Goal: Transaction & Acquisition: Subscribe to service/newsletter

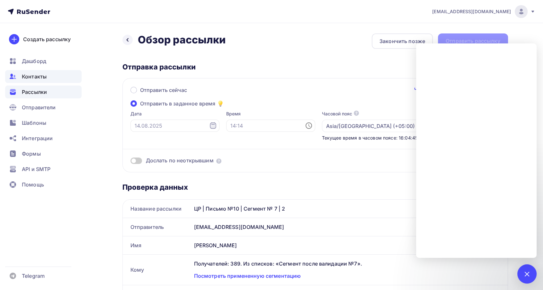
click at [32, 80] on div "Контакты" at bounding box center [43, 76] width 76 height 13
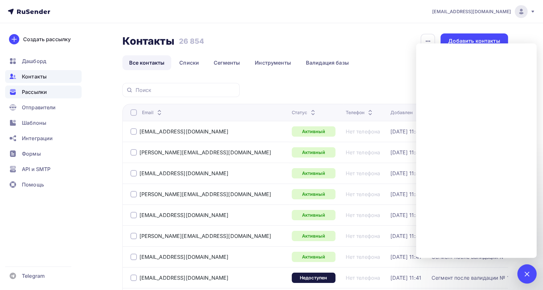
click at [37, 95] on span "Рассылки" at bounding box center [34, 92] width 25 height 8
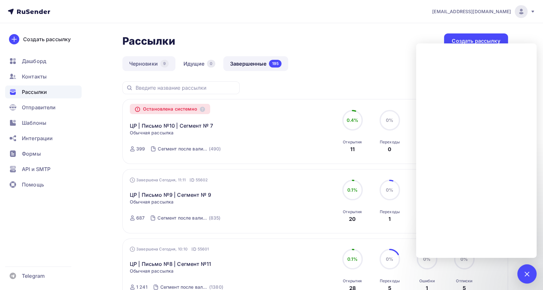
click at [146, 61] on link "Черновики 9" at bounding box center [148, 63] width 53 height 15
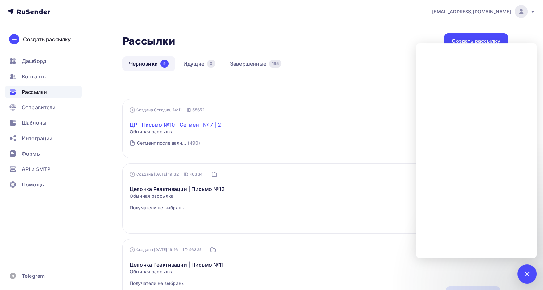
click at [182, 123] on link "ЦР | Письмо №10 | Сегмент № 7 | 2" at bounding box center [175, 125] width 91 height 8
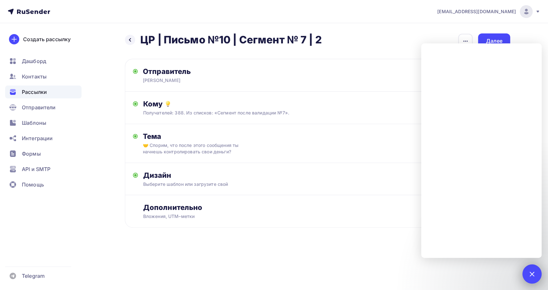
click at [534, 276] on div at bounding box center [532, 273] width 19 height 19
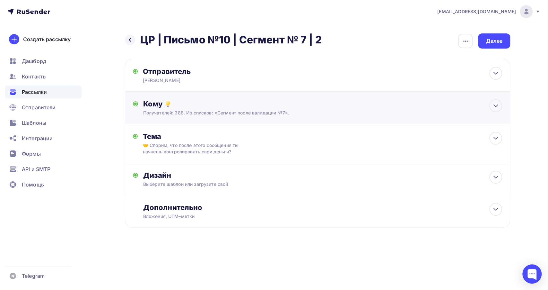
click at [348, 107] on div "Кому" at bounding box center [322, 103] width 359 height 9
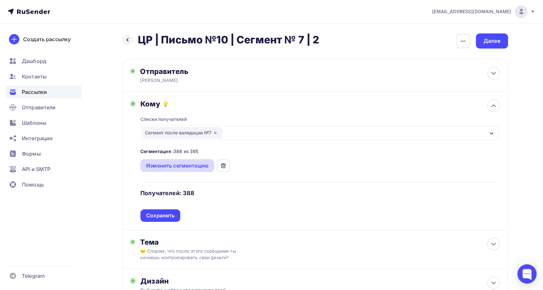
click at [177, 167] on div "Изменить сегментацию" at bounding box center [177, 166] width 62 height 8
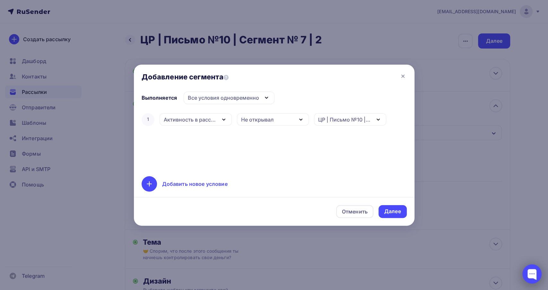
click at [530, 271] on div at bounding box center [532, 273] width 19 height 19
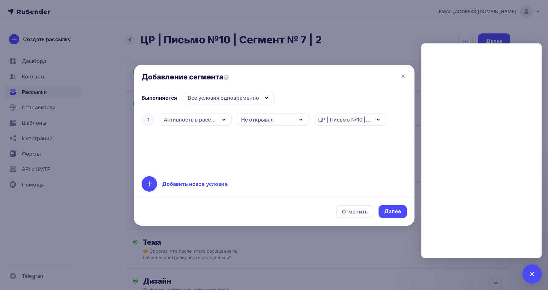
click at [243, 149] on div "1 Активность в рассылке Дата добавления Активность в рассылке Наличие в списке …" at bounding box center [274, 140] width 265 height 57
click at [242, 149] on div "1 Активность в рассылке Дата добавления Активность в рассылке Наличие в списке …" at bounding box center [274, 140] width 265 height 57
click at [398, 207] on div "Далее" at bounding box center [393, 211] width 28 height 13
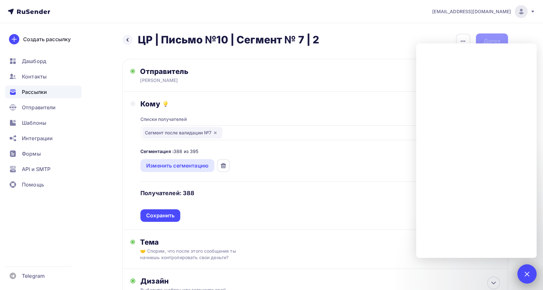
click at [528, 278] on div at bounding box center [526, 273] width 19 height 19
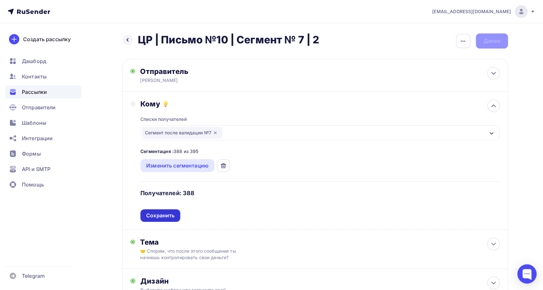
click at [172, 215] on div "Сохранить" at bounding box center [160, 215] width 28 height 7
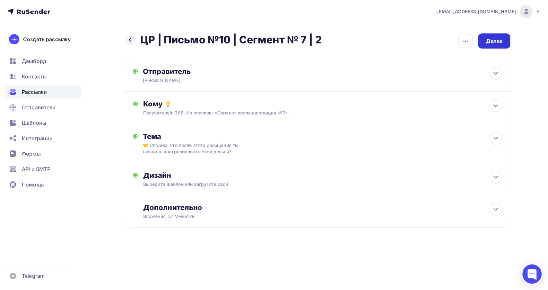
click at [492, 41] on div "Далее" at bounding box center [494, 40] width 17 height 7
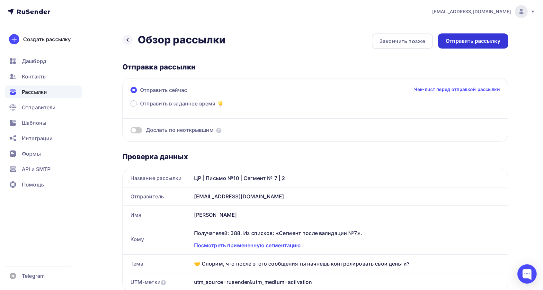
click at [463, 41] on div "Отправить рассылку" at bounding box center [473, 40] width 55 height 7
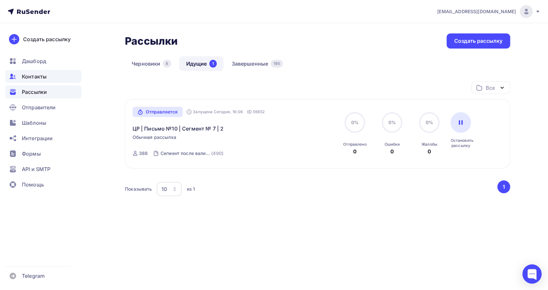
click at [28, 76] on span "Контакты" at bounding box center [34, 77] width 25 height 8
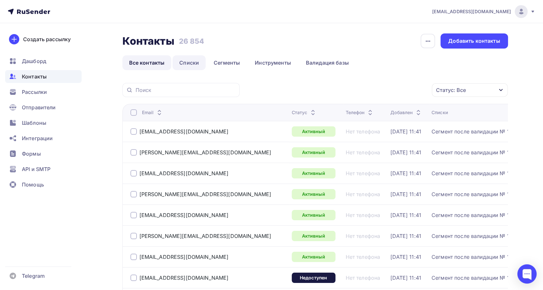
click at [180, 59] on link "Списки" at bounding box center [189, 62] width 33 height 15
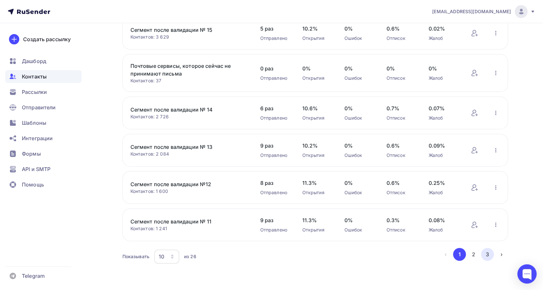
click at [488, 255] on button "3" at bounding box center [487, 254] width 13 height 13
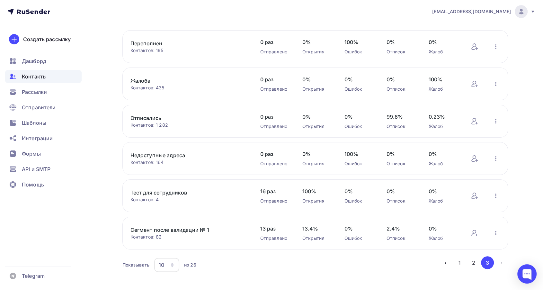
scroll to position [59, 0]
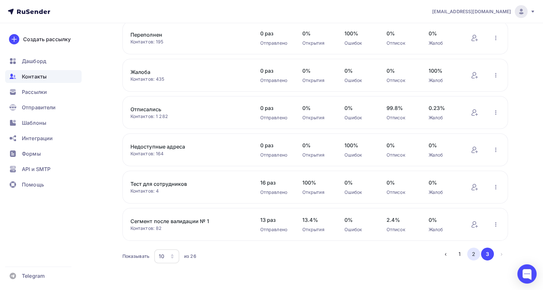
click at [477, 255] on button "2" at bounding box center [473, 253] width 13 height 13
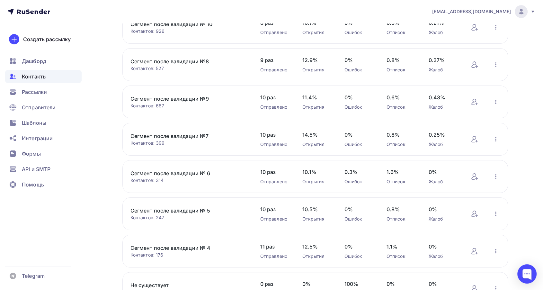
scroll to position [94, 0]
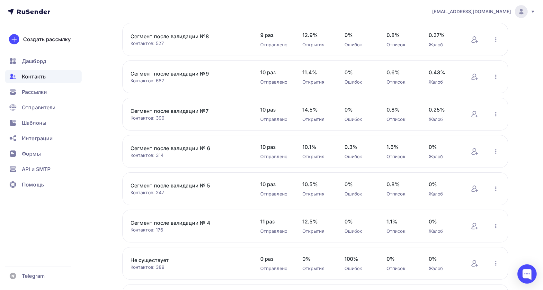
click at [181, 183] on link "Сегмент после валидации № 5" at bounding box center [184, 185] width 109 height 8
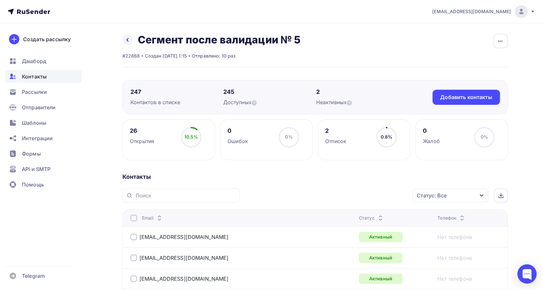
click at [359, 216] on div "Статус" at bounding box center [371, 218] width 25 height 6
click at [380, 216] on icon at bounding box center [384, 220] width 8 height 8
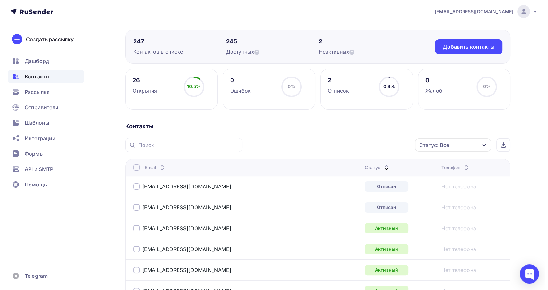
scroll to position [107, 0]
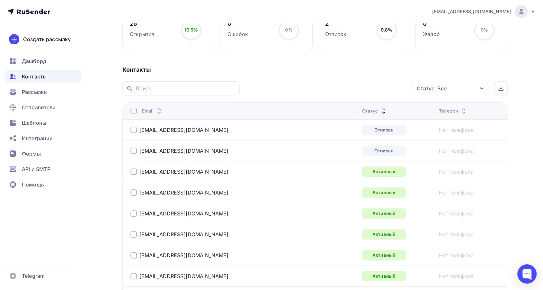
click at [131, 130] on div at bounding box center [133, 130] width 6 height 6
click at [134, 148] on div at bounding box center [133, 150] width 6 height 6
click at [334, 88] on div "Действие" at bounding box center [338, 88] width 25 height 8
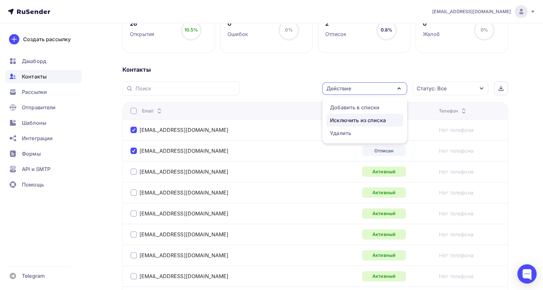
click at [341, 118] on div "Исключить из списка" at bounding box center [358, 120] width 56 height 8
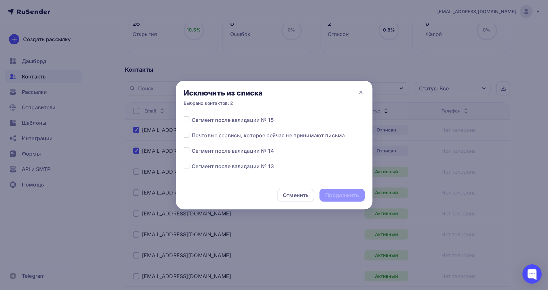
scroll to position [71, 0]
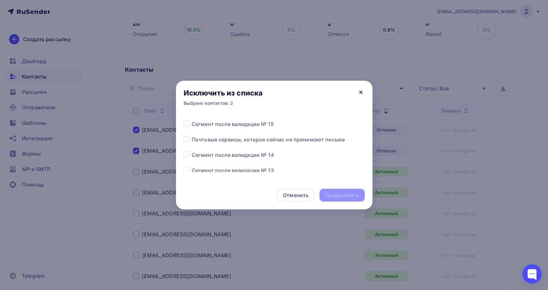
click at [361, 90] on icon at bounding box center [361, 92] width 8 height 8
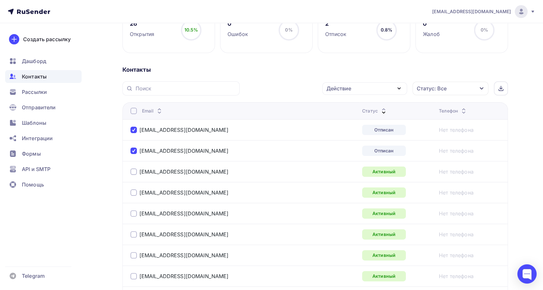
click at [351, 93] on div "Действие" at bounding box center [364, 88] width 85 height 13
click at [348, 108] on div "Добавить в списки" at bounding box center [354, 107] width 49 height 8
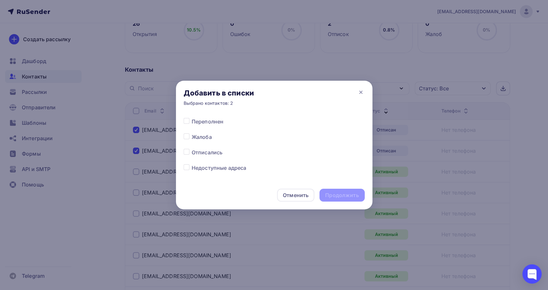
scroll to position [321, 0]
click at [192, 148] on label at bounding box center [192, 148] width 0 height 0
click at [186, 151] on input "checkbox" at bounding box center [187, 151] width 6 height 6
checkbox input "true"
click at [347, 194] on div "Продолжить" at bounding box center [341, 194] width 33 height 7
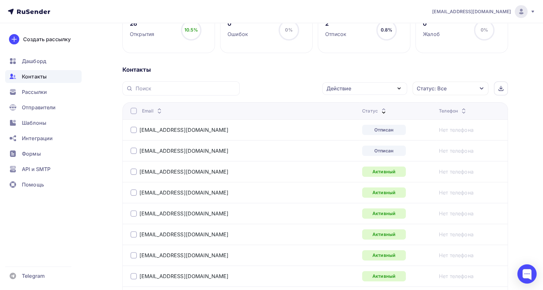
click at [130, 133] on div "[EMAIL_ADDRESS][DOMAIN_NAME]" at bounding box center [210, 130] width 161 height 10
click at [131, 130] on div at bounding box center [133, 130] width 6 height 6
click at [133, 147] on div at bounding box center [133, 150] width 6 height 6
click at [370, 91] on div "Действие" at bounding box center [364, 88] width 85 height 13
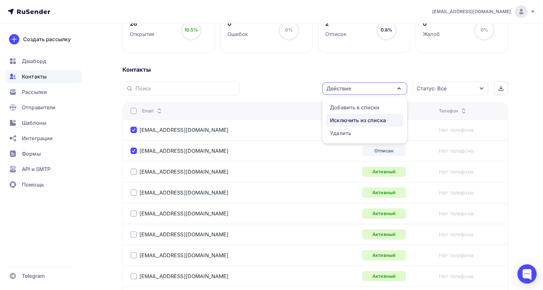
click at [351, 121] on div "Исключить из списка" at bounding box center [358, 120] width 56 height 8
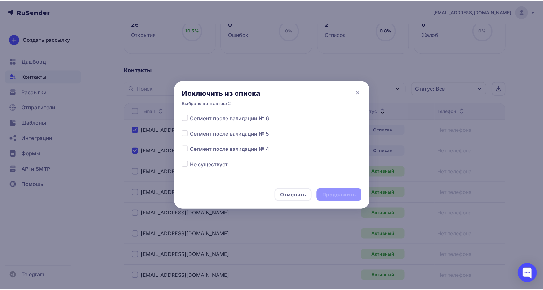
scroll to position [214, 0]
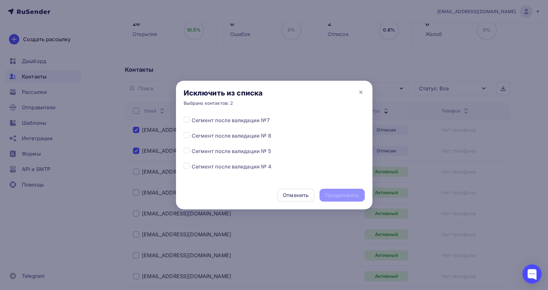
click at [192, 147] on label at bounding box center [192, 147] width 0 height 0
click at [188, 151] on input "checkbox" at bounding box center [187, 150] width 6 height 6
checkbox input "true"
click at [341, 196] on div "Продолжить" at bounding box center [341, 194] width 33 height 7
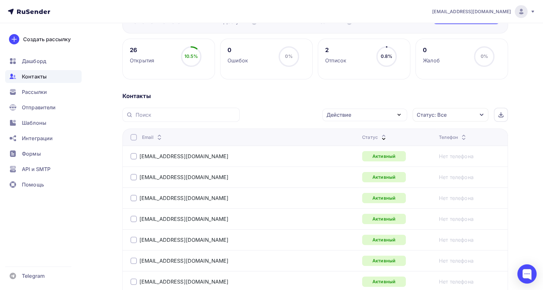
scroll to position [0, 0]
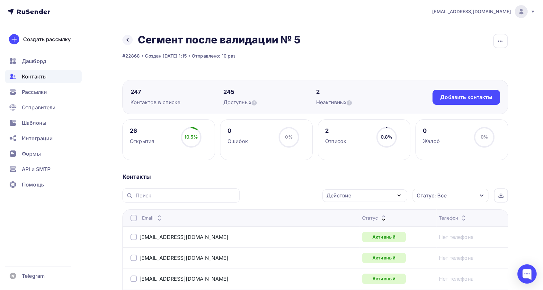
click at [380, 215] on icon at bounding box center [384, 216] width 8 height 8
click at [380, 216] on icon at bounding box center [384, 220] width 8 height 8
click at [380, 217] on icon at bounding box center [384, 220] width 8 height 8
click at [380, 216] on icon at bounding box center [384, 220] width 8 height 8
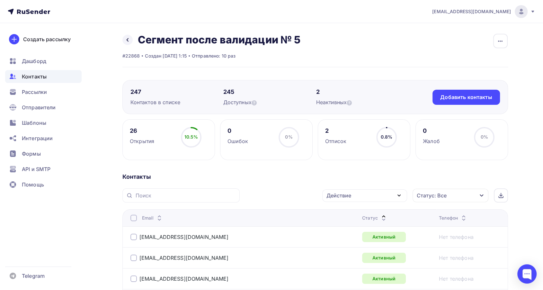
click at [380, 216] on icon at bounding box center [384, 220] width 8 height 8
click at [31, 89] on span "Рассылки" at bounding box center [34, 92] width 25 height 8
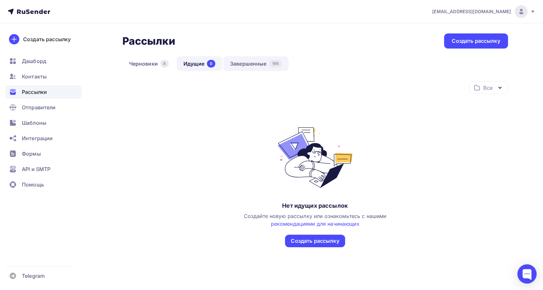
click at [236, 60] on link "Завершенные 196" at bounding box center [255, 63] width 65 height 15
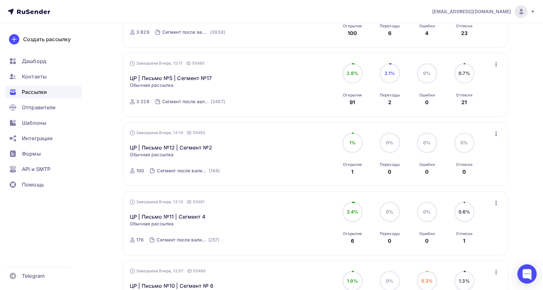
scroll to position [464, 0]
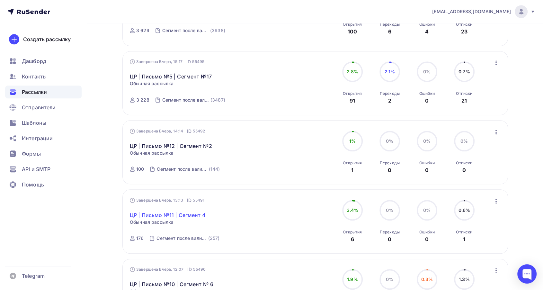
click at [188, 214] on link "ЦР | Письмо №11 | Сегмент 4" at bounding box center [168, 215] width 76 height 8
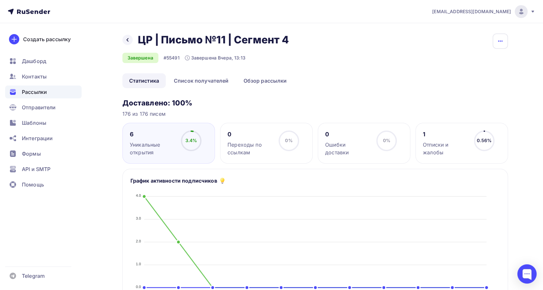
click at [501, 42] on icon "button" at bounding box center [500, 41] width 8 height 8
click at [460, 63] on div "Копировать" at bounding box center [476, 62] width 62 height 8
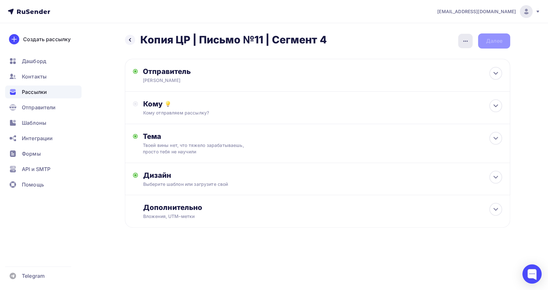
click at [473, 42] on button "button" at bounding box center [465, 40] width 15 height 15
click at [406, 76] on div "Переименовать рассылку" at bounding box center [432, 74] width 80 height 8
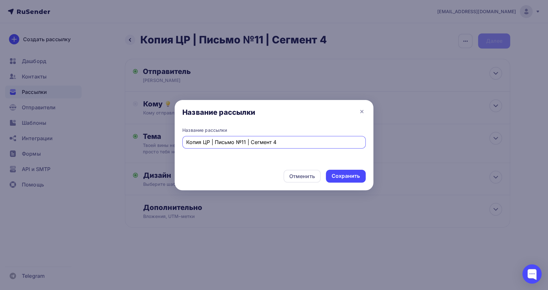
drag, startPoint x: 205, startPoint y: 144, endPoint x: 185, endPoint y: 145, distance: 19.6
click at [185, 145] on div "Копия ЦР | Письмо №11 | Сегмент 4" at bounding box center [273, 142] width 183 height 13
click at [199, 144] on input "Копия ЦР | Письмо №11 | Сегмент 4" at bounding box center [274, 142] width 176 height 8
drag, startPoint x: 203, startPoint y: 144, endPoint x: 170, endPoint y: 147, distance: 33.3
click at [170, 147] on div "Название рассылки Название рассылки Копия ЦР | Письмо №11 | Сегмент 4 Отменить …" at bounding box center [274, 145] width 548 height 290
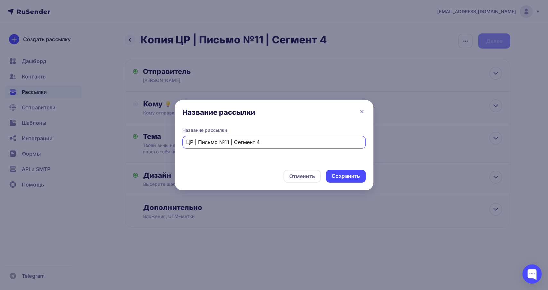
click at [269, 138] on input "ЦР | Письмо №11 | Сегмент 4" at bounding box center [274, 142] width 176 height 8
type input "ЦР | Письмо №11 | Сегмент 5"
click at [339, 173] on div "Сохранить" at bounding box center [346, 175] width 28 height 7
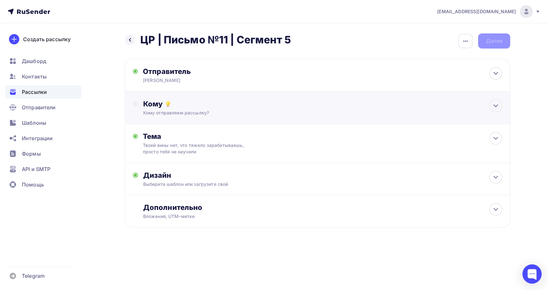
click at [240, 114] on div "Кому отправляем рассылку?" at bounding box center [304, 113] width 323 height 6
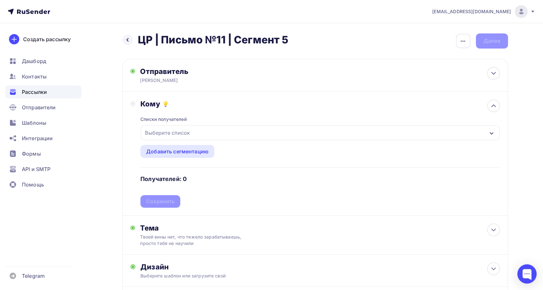
click at [230, 131] on div "Выберите список" at bounding box center [320, 132] width 358 height 15
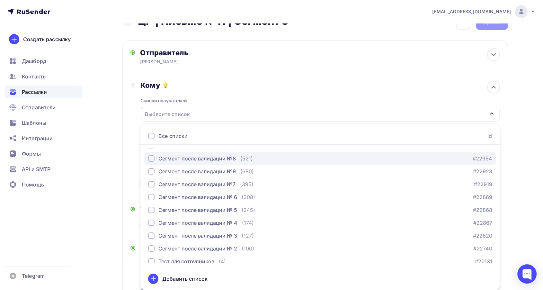
scroll to position [143, 0]
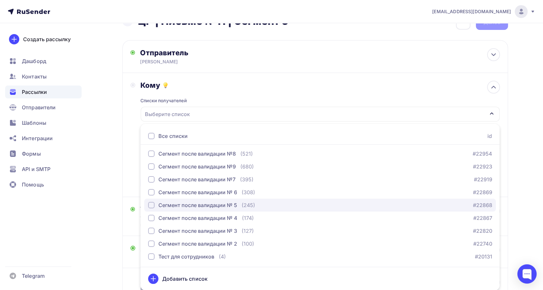
click at [227, 202] on div "Сегмент после валидации № 5" at bounding box center [197, 205] width 79 height 8
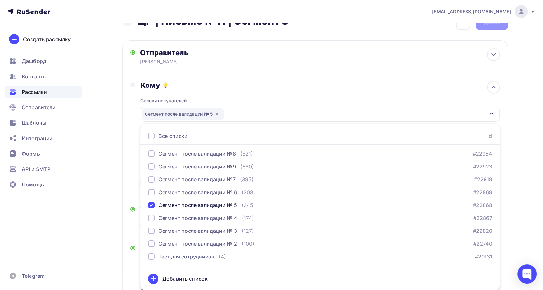
click at [219, 94] on div "Списки получателей Сегмент после валидации № 5 Все списки id 18.1 (825) #25696 …" at bounding box center [319, 139] width 359 height 99
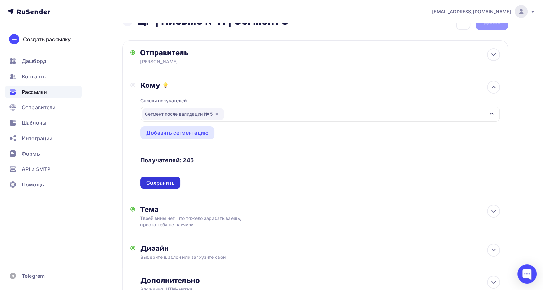
click at [165, 181] on div "Сохранить" at bounding box center [160, 182] width 28 height 7
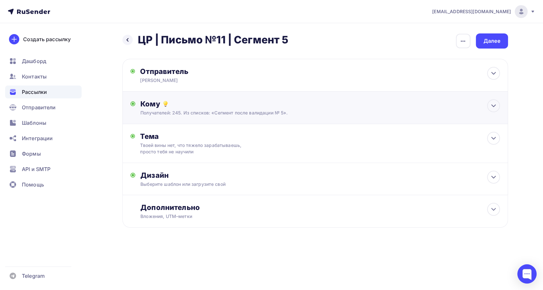
scroll to position [0, 0]
click at [279, 174] on div "Дизайн" at bounding box center [322, 175] width 359 height 9
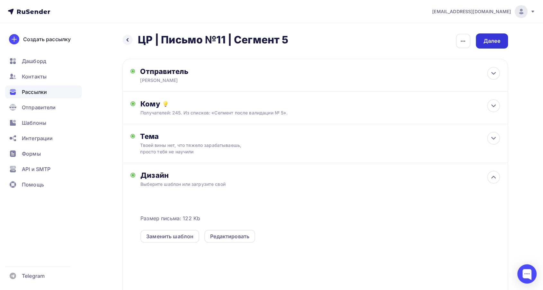
click at [497, 43] on div "Далее" at bounding box center [491, 40] width 17 height 7
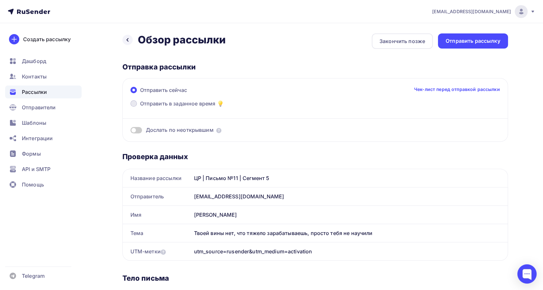
click at [174, 104] on span "Отправить в заданное время" at bounding box center [177, 104] width 75 height 8
click at [140, 107] on input "Отправить в заданное время" at bounding box center [140, 107] width 0 height 0
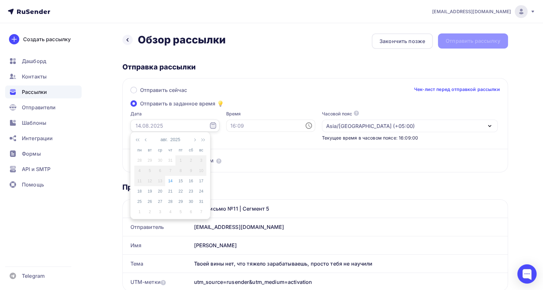
click at [136, 124] on input "text" at bounding box center [174, 125] width 89 height 12
click at [169, 181] on div "14" at bounding box center [170, 181] width 10 height 6
type input "[DATE]"
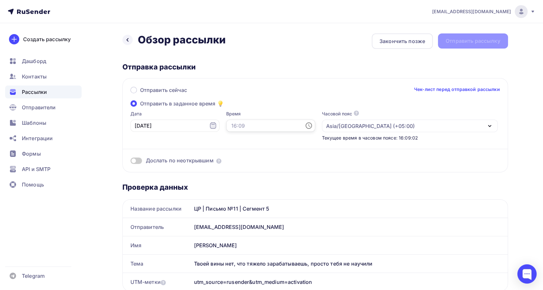
click at [254, 123] on input "text" at bounding box center [270, 125] width 89 height 12
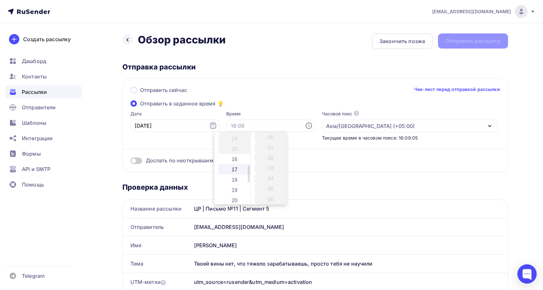
click at [234, 172] on li "17" at bounding box center [235, 169] width 34 height 10
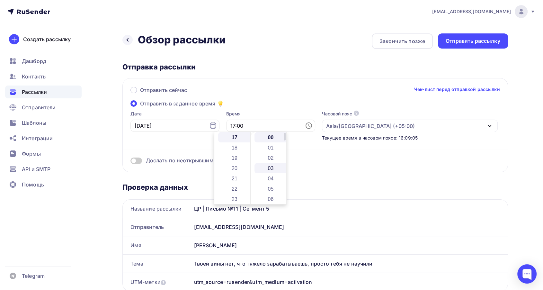
scroll to position [175, 0]
click at [272, 171] on li "17" at bounding box center [271, 169] width 34 height 10
type input "17:17"
click at [264, 104] on div "Отправить сейчас Чек-лист перед отправкой рассылки Отправить в заданное время Д…" at bounding box center [314, 125] width 385 height 94
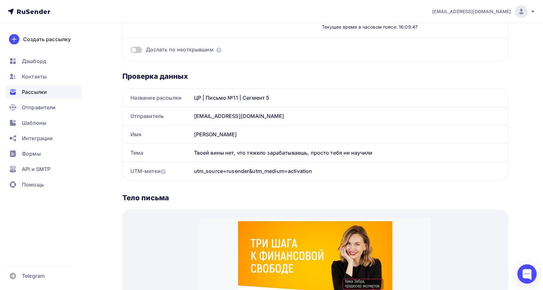
scroll to position [0, 0]
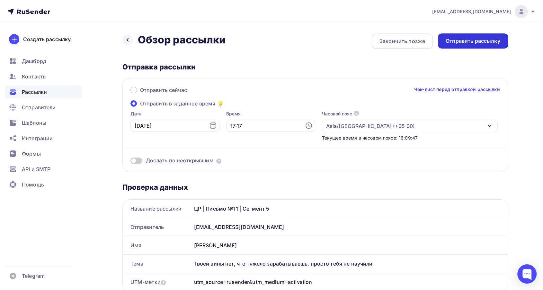
click at [466, 40] on div "Отправить рассылку" at bounding box center [473, 40] width 55 height 7
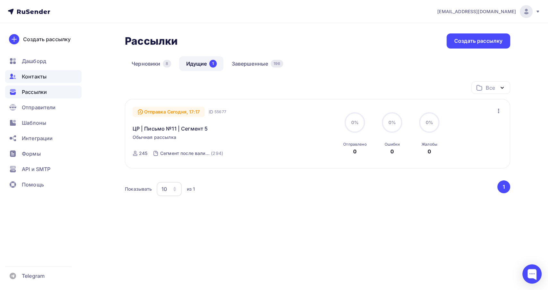
click at [33, 72] on div "Контакты" at bounding box center [43, 76] width 76 height 13
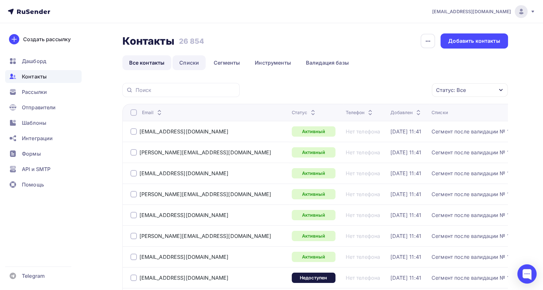
click at [197, 62] on link "Списки" at bounding box center [189, 62] width 33 height 15
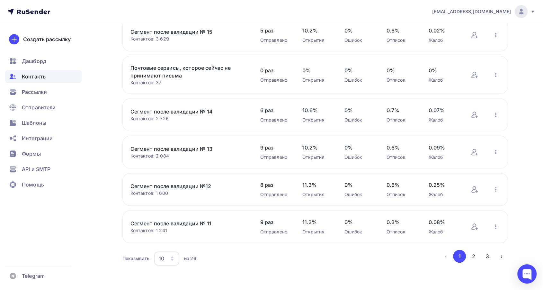
scroll to position [213, 0]
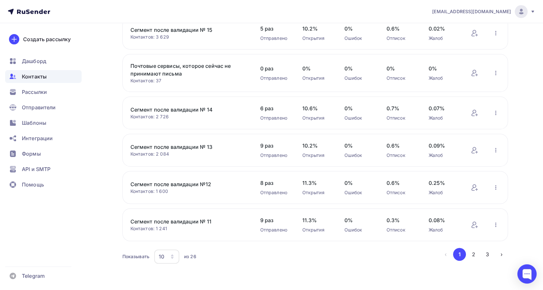
click at [473, 248] on button "2" at bounding box center [473, 254] width 13 height 13
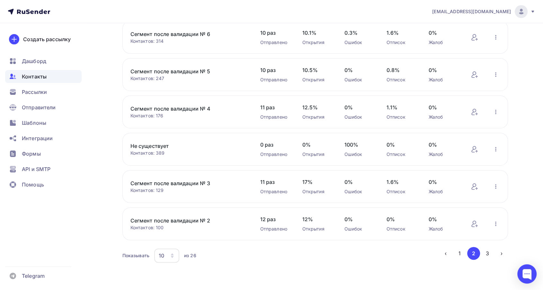
scroll to position [208, 0]
click at [203, 181] on link "Сегмент после валидации № 3" at bounding box center [184, 184] width 109 height 8
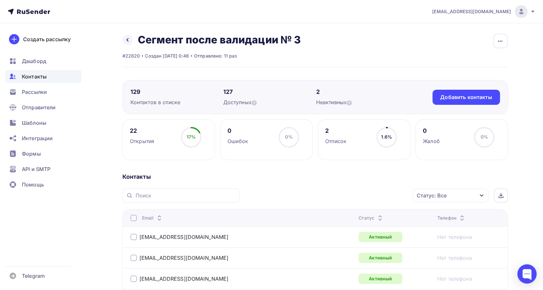
click at [376, 214] on icon at bounding box center [380, 216] width 8 height 8
click at [376, 216] on icon at bounding box center [380, 220] width 8 height 8
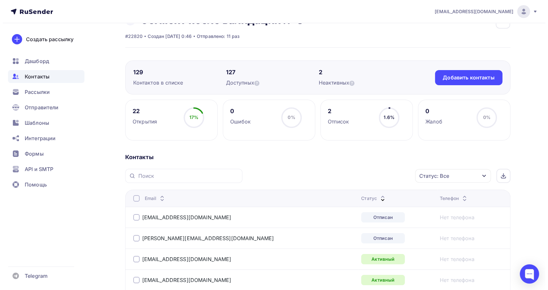
scroll to position [71, 0]
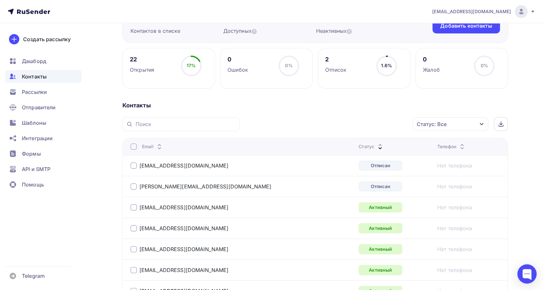
click at [131, 164] on div at bounding box center [133, 165] width 6 height 6
click at [136, 184] on div at bounding box center [133, 186] width 6 height 6
click at [368, 124] on div "Действие" at bounding box center [364, 124] width 85 height 13
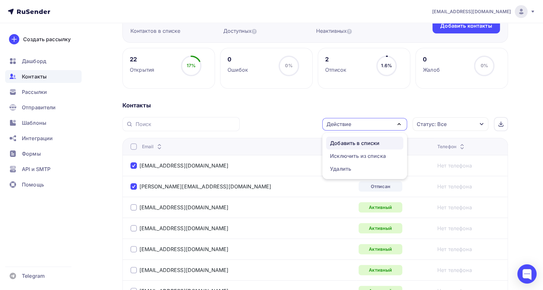
click at [359, 146] on link "Добавить в списки" at bounding box center [364, 143] width 77 height 13
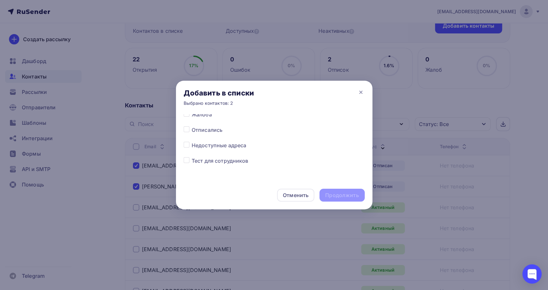
scroll to position [357, 0]
click at [186, 113] on div "Добавить в списки Выбрано контактов: 2" at bounding box center [274, 97] width 197 height 33
click at [192, 112] on label at bounding box center [192, 112] width 0 height 0
click at [187, 116] on input "checkbox" at bounding box center [187, 115] width 6 height 6
checkbox input "true"
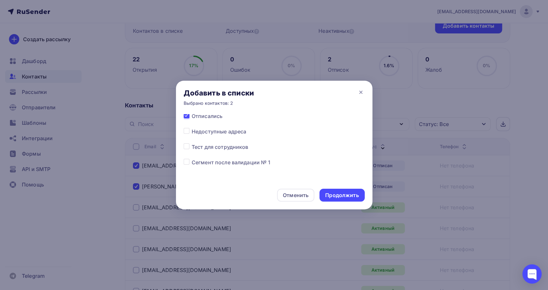
scroll to position [355, 0]
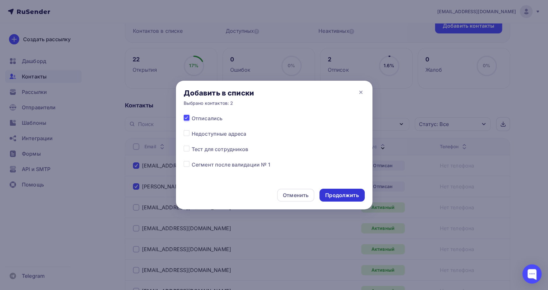
click at [329, 197] on div "Продолжить" at bounding box center [341, 194] width 33 height 7
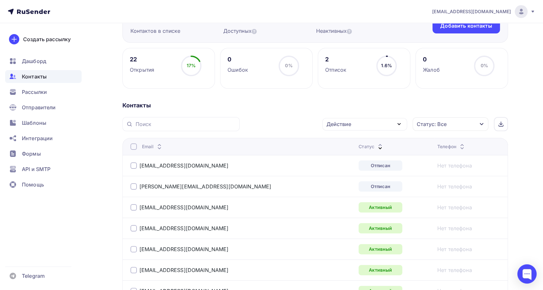
click at [135, 165] on div at bounding box center [133, 165] width 6 height 6
click at [133, 183] on div "[PERSON_NAME][EMAIL_ADDRESS][DOMAIN_NAME]" at bounding box center [210, 186] width 161 height 10
click at [132, 186] on div at bounding box center [133, 186] width 6 height 6
click at [337, 125] on div "Действие" at bounding box center [338, 124] width 25 height 8
click at [344, 154] on div "Исключить из списка" at bounding box center [358, 156] width 56 height 8
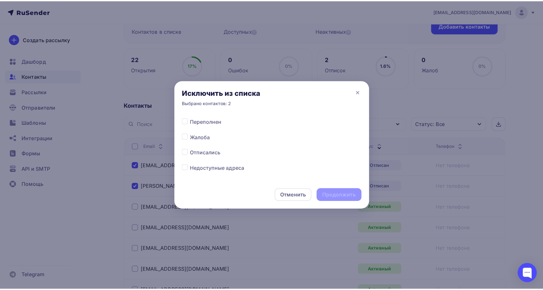
scroll to position [321, 0]
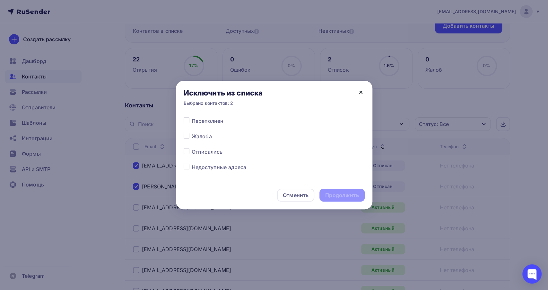
click at [358, 96] on icon at bounding box center [361, 92] width 8 height 8
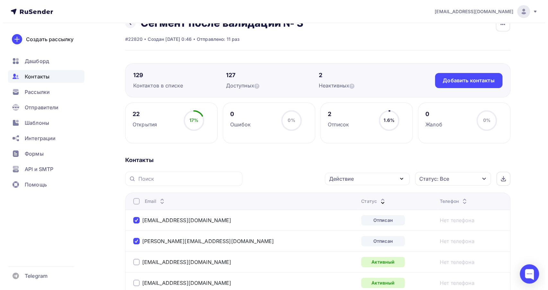
scroll to position [0, 0]
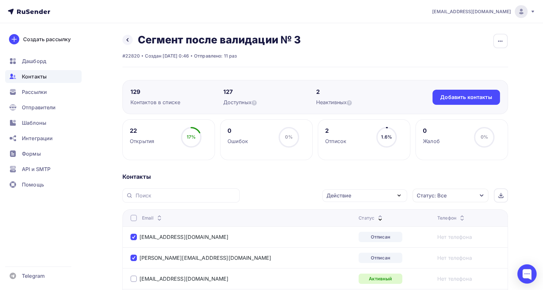
click at [365, 195] on div "Действие" at bounding box center [364, 195] width 85 height 13
click at [355, 228] on div "Исключить из списка" at bounding box center [358, 227] width 56 height 8
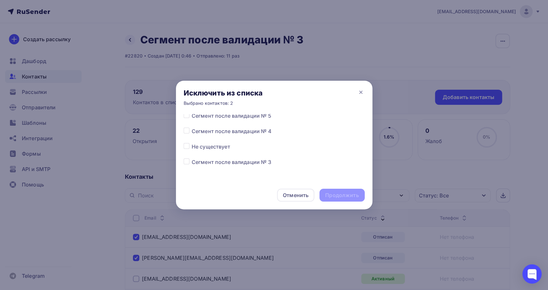
scroll to position [250, 0]
click at [192, 158] on label at bounding box center [192, 158] width 0 height 0
click at [188, 163] on input "checkbox" at bounding box center [187, 161] width 6 height 6
checkbox input "true"
click at [355, 193] on div "Продолжить" at bounding box center [341, 194] width 33 height 7
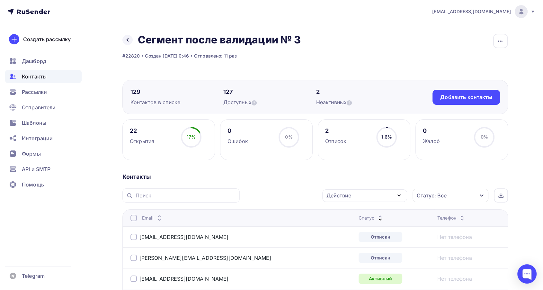
click at [376, 216] on icon at bounding box center [380, 220] width 8 height 8
click at [135, 234] on div at bounding box center [133, 237] width 6 height 6
click at [134, 261] on div "[PERSON_NAME][EMAIL_ADDRESS][DOMAIN_NAME]" at bounding box center [210, 257] width 161 height 10
click at [134, 259] on div at bounding box center [133, 257] width 6 height 6
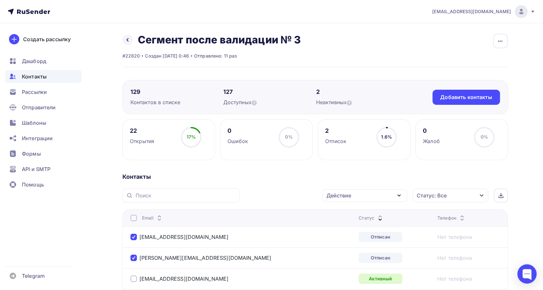
click at [347, 195] on div "Действие" at bounding box center [338, 195] width 25 height 8
click at [346, 225] on div "Исключить из списка" at bounding box center [358, 227] width 56 height 8
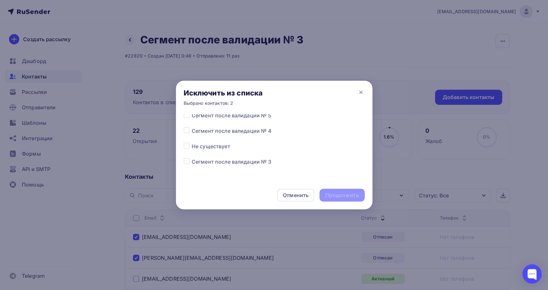
click at [192, 158] on label at bounding box center [192, 158] width 0 height 0
click at [188, 163] on input "checkbox" at bounding box center [187, 161] width 6 height 6
checkbox input "true"
click at [357, 196] on div "Продолжить" at bounding box center [341, 194] width 33 height 7
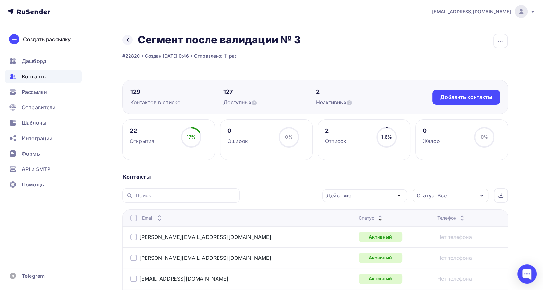
click at [376, 217] on icon at bounding box center [380, 220] width 8 height 8
click at [40, 90] on span "Рассылки" at bounding box center [34, 92] width 25 height 8
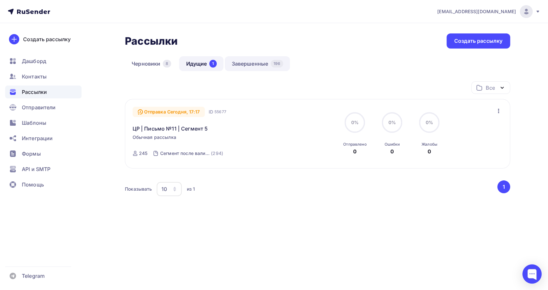
click at [244, 65] on link "Завершенные 196" at bounding box center [257, 63] width 65 height 15
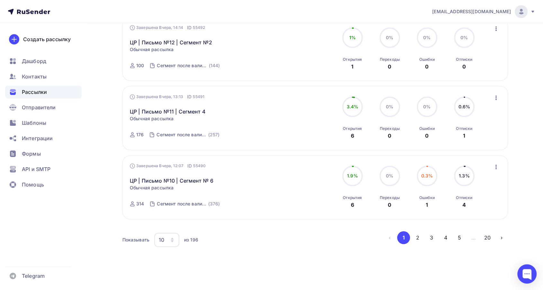
scroll to position [571, 0]
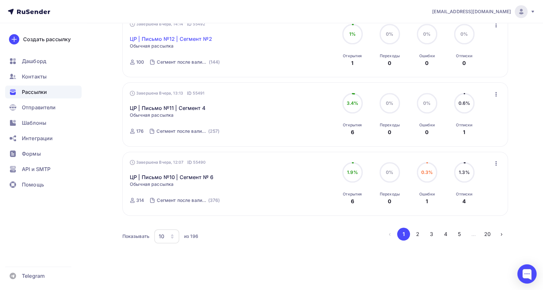
click at [178, 40] on link "ЦР | Письмо №12 | Сегмент №2" at bounding box center [171, 39] width 82 height 8
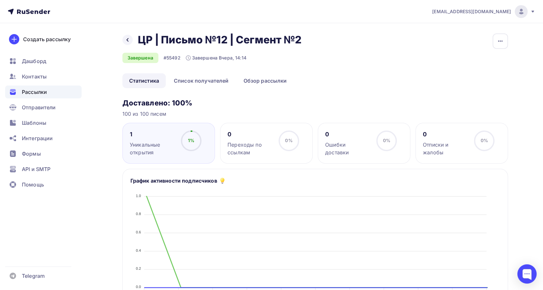
click at [492, 42] on div "Копировать Добавить в папку" at bounding box center [499, 40] width 15 height 15
click at [497, 42] on icon "button" at bounding box center [500, 41] width 8 height 8
click at [472, 61] on div "Копировать" at bounding box center [476, 62] width 62 height 8
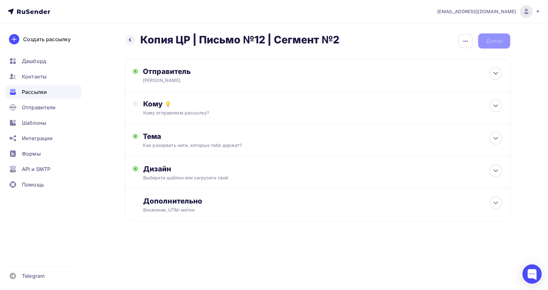
click at [455, 45] on div "Назад Копия ЦР | Письмо №12 | Сегмент №2 Копия ЦР | Письмо №12 | Сегмент №2 Зак…" at bounding box center [317, 40] width 385 height 15
click at [460, 44] on div "button" at bounding box center [465, 41] width 14 height 14
click at [407, 74] on div "Переименовать рассылку" at bounding box center [432, 74] width 80 height 8
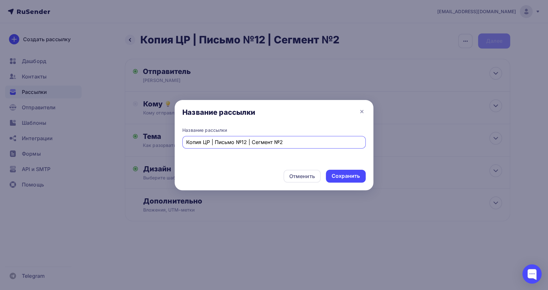
drag, startPoint x: 203, startPoint y: 143, endPoint x: 161, endPoint y: 146, distance: 41.9
click at [161, 146] on div "Название рассылки Название рассылки Копия ЦР | Письмо №12 | Сегмент №2 Отменить…" at bounding box center [274, 145] width 548 height 290
click at [277, 145] on input "ЦР | Письмо №12 | Сегмент №2" at bounding box center [274, 142] width 176 height 8
type input "ЦР | Письмо №12 | Сегмент №3"
click at [341, 175] on div "Сохранить" at bounding box center [346, 175] width 28 height 7
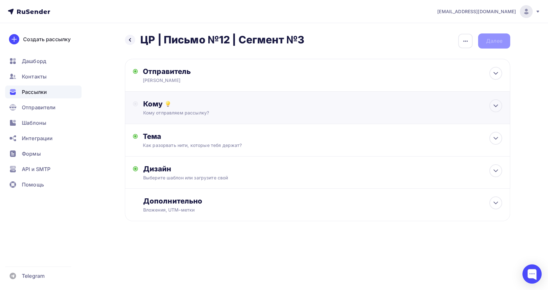
click at [195, 110] on div "Кому отправляем рассылку?" at bounding box center [304, 113] width 323 height 6
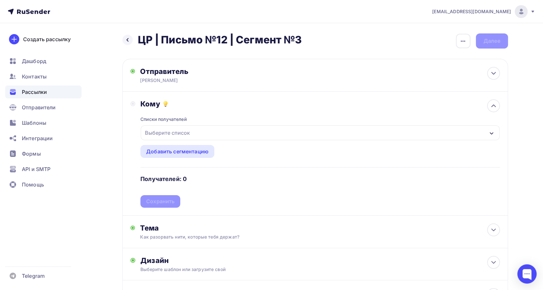
click at [196, 134] on div "Выберите список" at bounding box center [320, 132] width 358 height 15
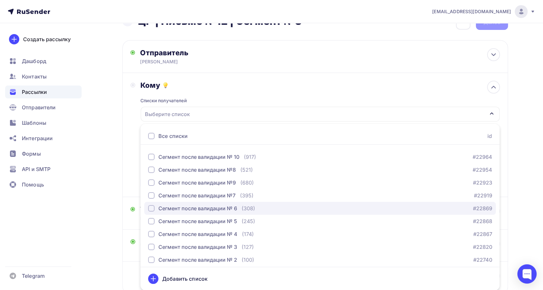
scroll to position [143, 0]
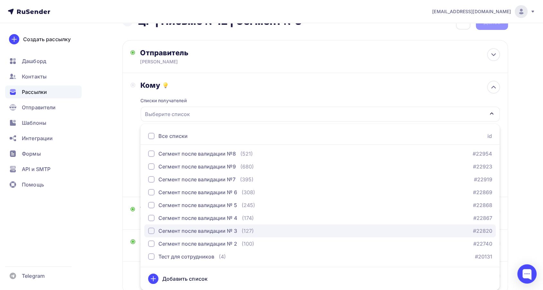
click at [217, 230] on div "Сегмент после валидации № 3" at bounding box center [197, 231] width 79 height 8
click at [223, 99] on div "Списки получателей Сегмент после валидации № 3 Все списки id 18.1 (825) #25696 …" at bounding box center [319, 139] width 359 height 99
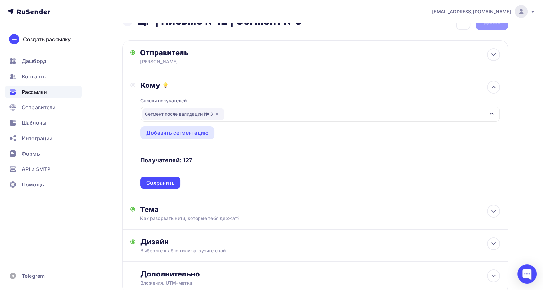
click at [164, 179] on div "Сохранить" at bounding box center [160, 182] width 28 height 7
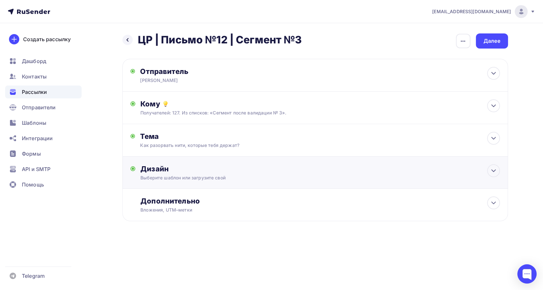
scroll to position [0, 0]
click at [221, 172] on div "Дизайн" at bounding box center [322, 168] width 359 height 9
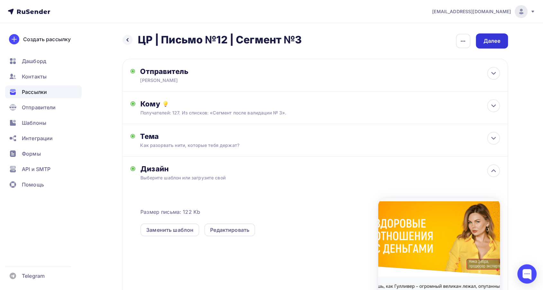
click at [481, 42] on div "Далее" at bounding box center [492, 40] width 32 height 15
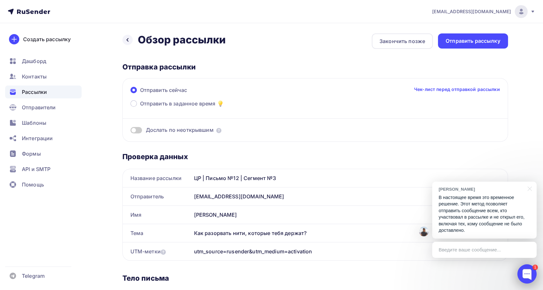
click at [530, 275] on div at bounding box center [526, 273] width 19 height 19
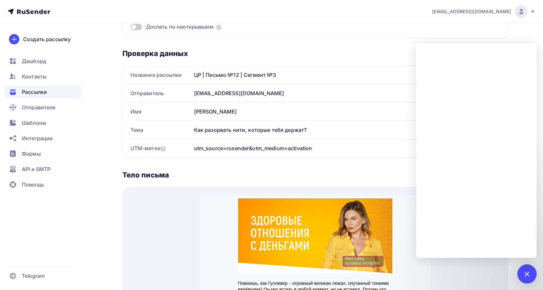
scroll to position [107, 0]
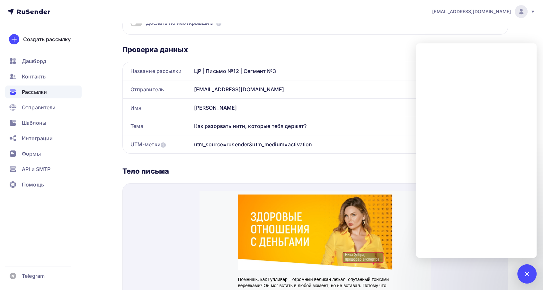
click at [350, 162] on div "Проверка данных Название рассылки ЦР | Письмо №12 | Сегмент №3 Отправитель [EMA…" at bounding box center [314, 231] width 385 height 392
click at [523, 270] on div "1" at bounding box center [526, 273] width 19 height 19
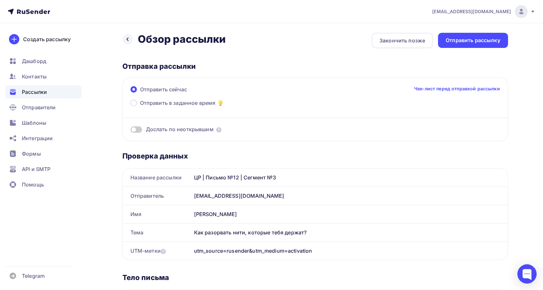
scroll to position [0, 0]
click at [194, 106] on span "Отправить в заданное время" at bounding box center [177, 104] width 75 height 8
click at [140, 107] on input "Отправить в заданное время" at bounding box center [140, 107] width 0 height 0
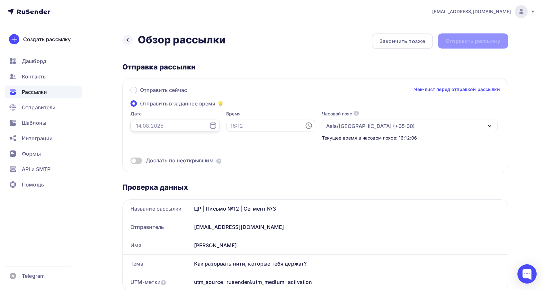
click at [149, 125] on input "text" at bounding box center [174, 125] width 89 height 12
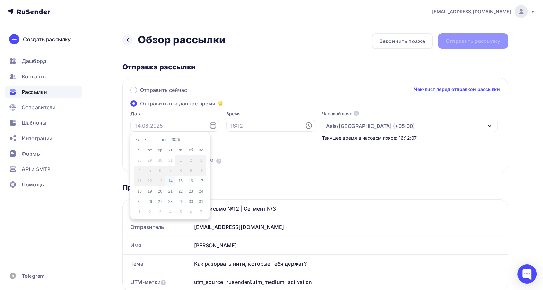
click at [174, 181] on div "14" at bounding box center [170, 181] width 10 height 6
type input "[DATE]"
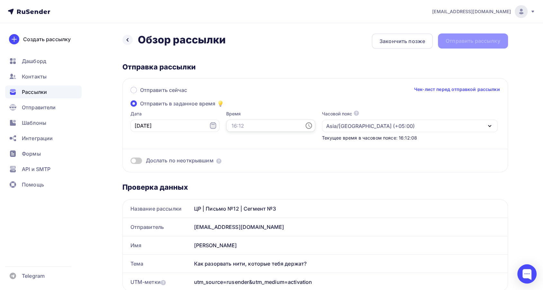
click at [235, 124] on input "text" at bounding box center [270, 125] width 89 height 12
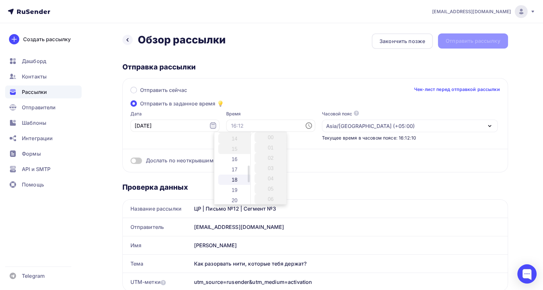
click at [235, 178] on li "18" at bounding box center [235, 179] width 34 height 10
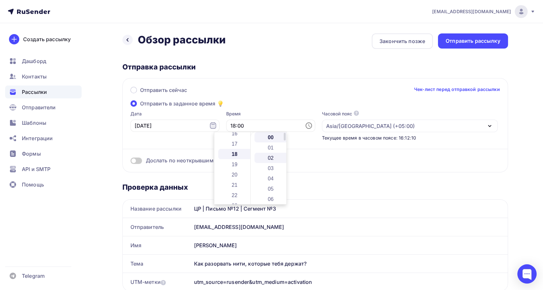
scroll to position [185, 0]
click at [270, 177] on li "18" at bounding box center [271, 179] width 34 height 10
type input "18:18"
click at [259, 102] on div "Отправить сейчас Чек-лист перед отправкой рассылки Отправить в заданное время Д…" at bounding box center [314, 125] width 385 height 94
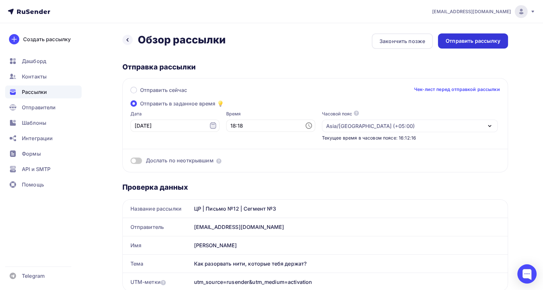
click at [463, 41] on div "Отправить рассылку" at bounding box center [473, 40] width 55 height 7
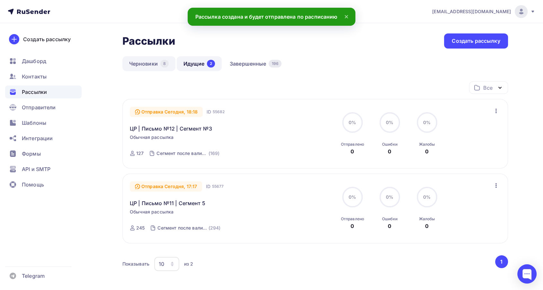
click at [138, 64] on link "Черновики 8" at bounding box center [148, 63] width 53 height 15
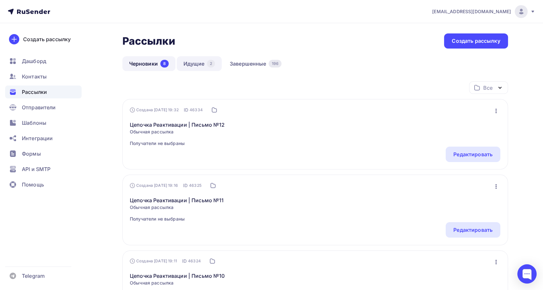
click at [188, 65] on link "Идущие 2" at bounding box center [199, 63] width 45 height 15
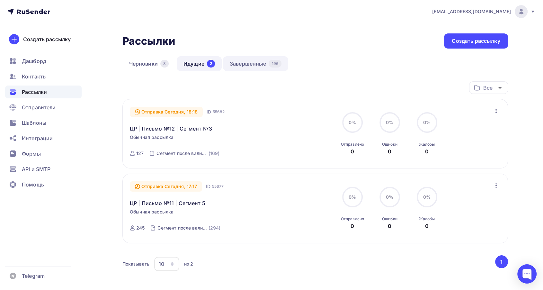
click at [247, 66] on link "Завершенные 196" at bounding box center [255, 63] width 65 height 15
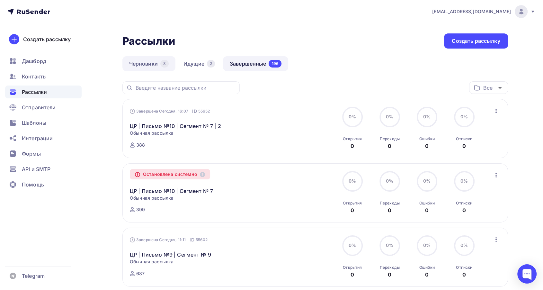
click at [192, 66] on link "Идущие 2" at bounding box center [199, 63] width 45 height 15
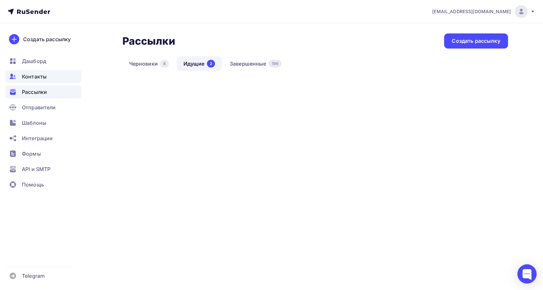
click at [144, 66] on link "Черновики 8" at bounding box center [148, 63] width 53 height 15
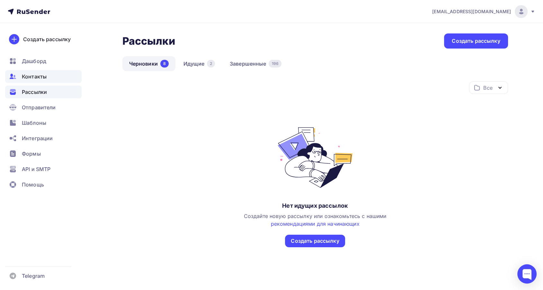
click at [54, 75] on div "Контакты" at bounding box center [43, 76] width 76 height 13
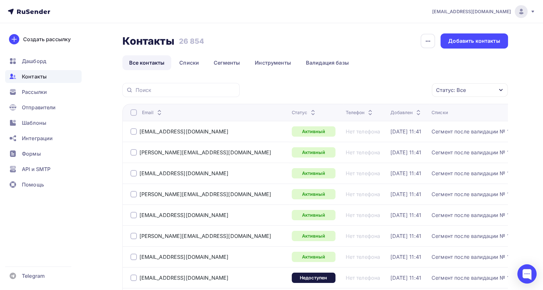
click at [530, 12] on icon at bounding box center [532, 11] width 5 height 5
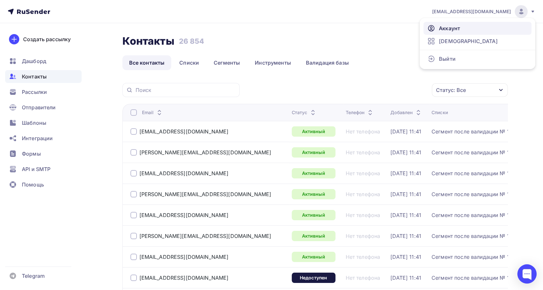
click at [456, 29] on span "Аккаунт" at bounding box center [449, 28] width 21 height 8
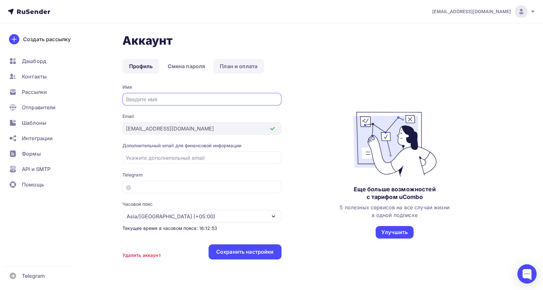
click at [235, 66] on link "План и оплата" at bounding box center [238, 66] width 51 height 15
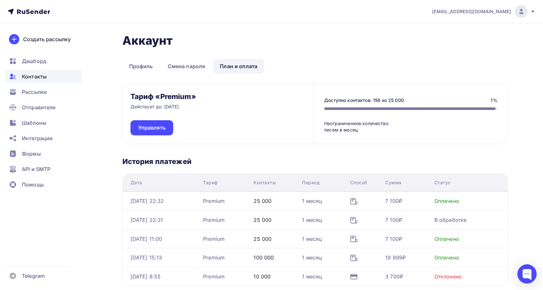
click at [43, 76] on span "Контакты" at bounding box center [34, 77] width 25 height 8
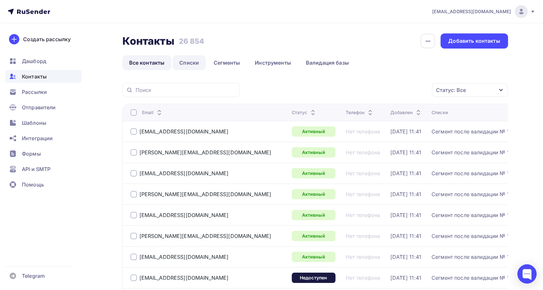
click at [186, 63] on link "Списки" at bounding box center [189, 62] width 33 height 15
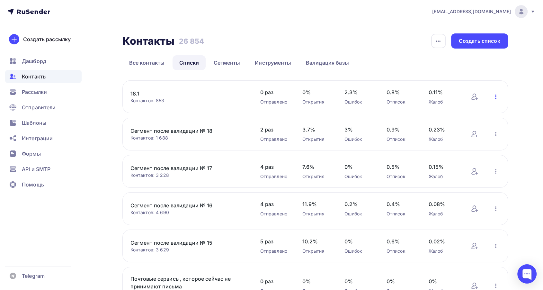
click at [495, 98] on icon "button" at bounding box center [496, 97] width 8 height 8
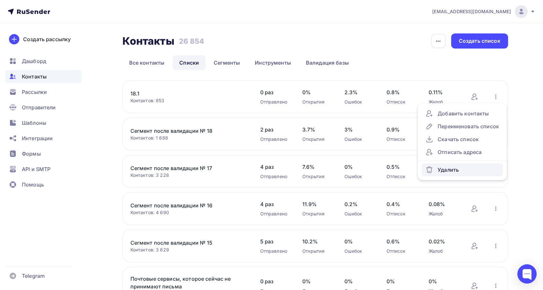
click at [438, 172] on div "Удалить" at bounding box center [462, 170] width 74 height 8
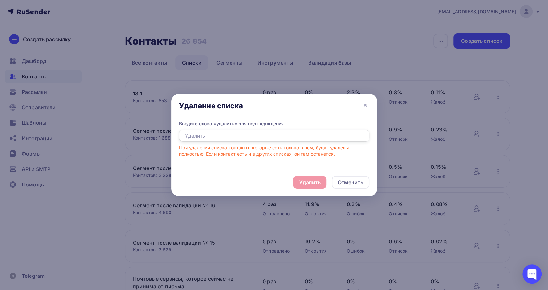
click at [208, 140] on input "text" at bounding box center [274, 135] width 190 height 12
type input "Удалить"
click at [299, 180] on div "Удалить" at bounding box center [310, 182] width 22 height 8
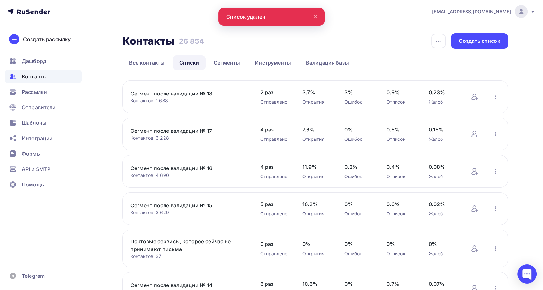
drag, startPoint x: 156, startPoint y: 102, endPoint x: 175, endPoint y: 103, distance: 19.0
click at [175, 103] on div "Контактов: 1 688" at bounding box center [188, 100] width 117 height 6
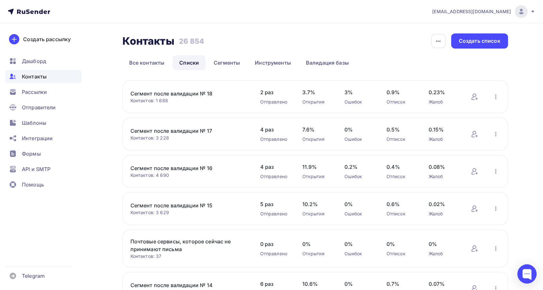
click at [198, 93] on link "Сегмент после валидации № 18" at bounding box center [184, 94] width 109 height 8
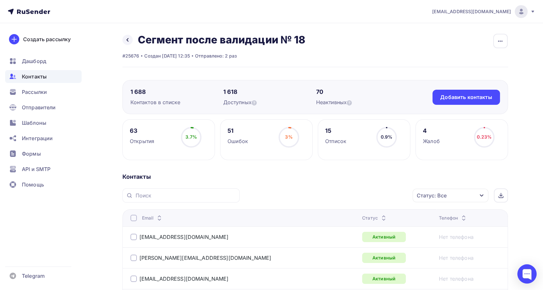
click at [463, 195] on div "Статус: Все" at bounding box center [450, 195] width 76 height 13
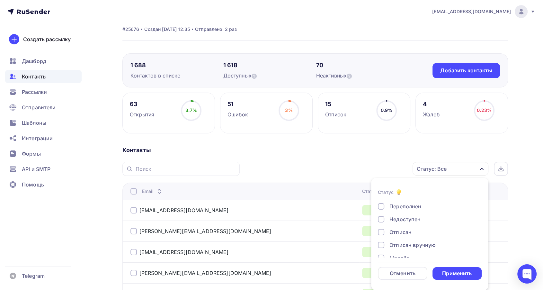
scroll to position [46, 0]
click at [402, 248] on div "Жалоба" at bounding box center [399, 249] width 20 height 8
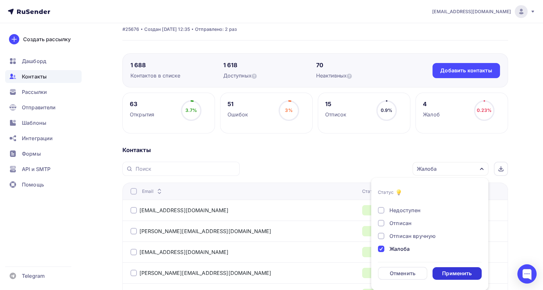
click at [449, 275] on div "Применить" at bounding box center [457, 273] width 30 height 7
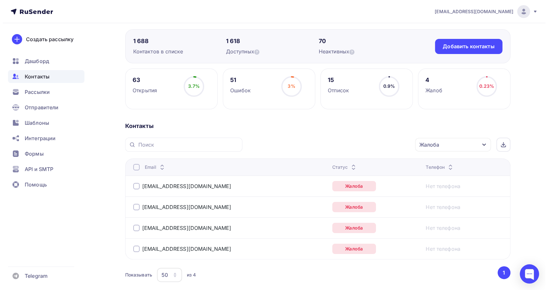
scroll to position [85, 0]
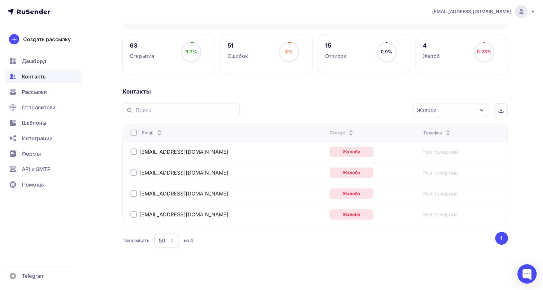
click at [131, 131] on div at bounding box center [133, 132] width 6 height 6
click at [362, 111] on div "Действие" at bounding box center [364, 110] width 85 height 13
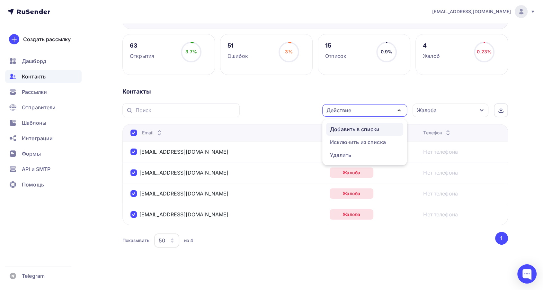
click at [350, 128] on div "Добавить в списки" at bounding box center [354, 129] width 49 height 8
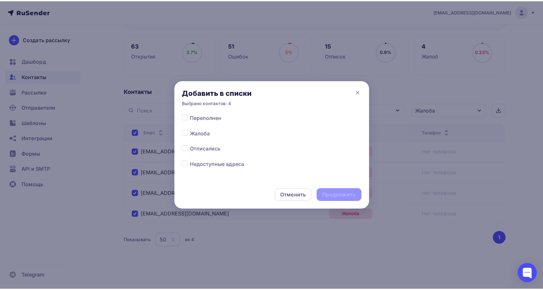
scroll to position [307, 0]
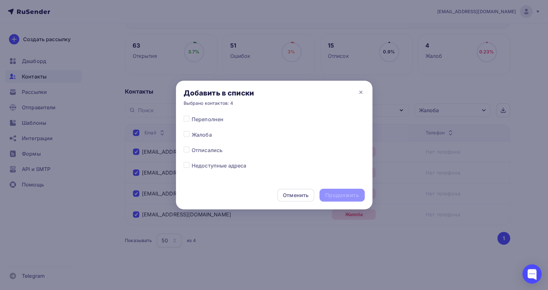
click at [192, 131] on label at bounding box center [192, 131] width 0 height 0
click at [186, 136] on input "checkbox" at bounding box center [187, 134] width 6 height 6
checkbox input "true"
click at [334, 196] on div "Продолжить" at bounding box center [341, 194] width 33 height 7
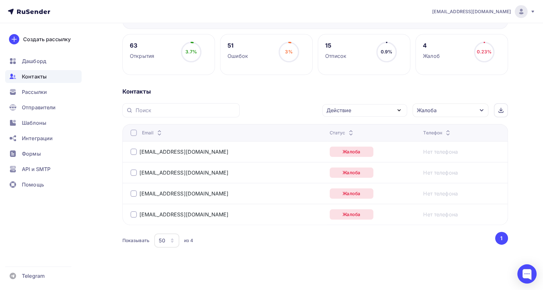
click at [134, 132] on div at bounding box center [133, 132] width 6 height 6
click at [131, 131] on div at bounding box center [133, 132] width 6 height 6
click at [336, 111] on div "Действие" at bounding box center [338, 110] width 25 height 8
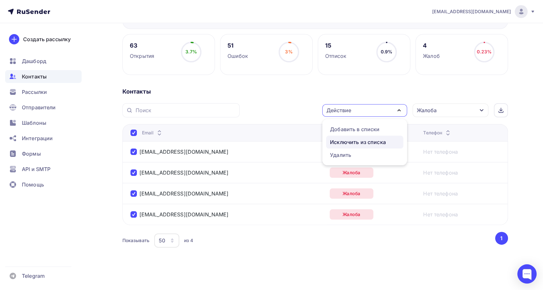
click at [343, 143] on div "Исключить из списка" at bounding box center [358, 142] width 56 height 8
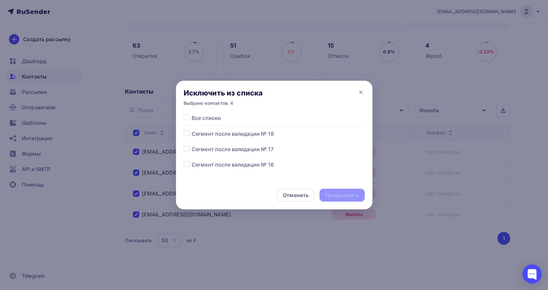
click at [189, 131] on div at bounding box center [188, 134] width 8 height 8
click at [181, 134] on div "Все списки Сегмент после валидации № 18 Сегмент после валидации № 17 Сегмент по…" at bounding box center [274, 147] width 197 height 67
click at [192, 130] on label at bounding box center [192, 130] width 0 height 0
click at [186, 133] on input "checkbox" at bounding box center [187, 133] width 6 height 6
checkbox input "true"
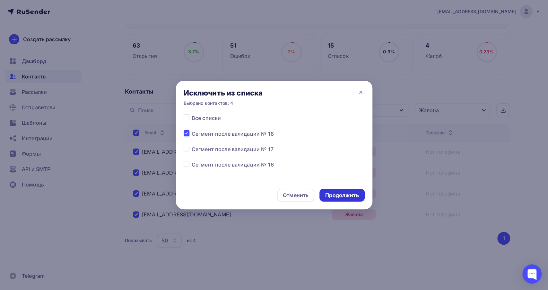
click at [329, 191] on div "Продолжить" at bounding box center [341, 194] width 33 height 7
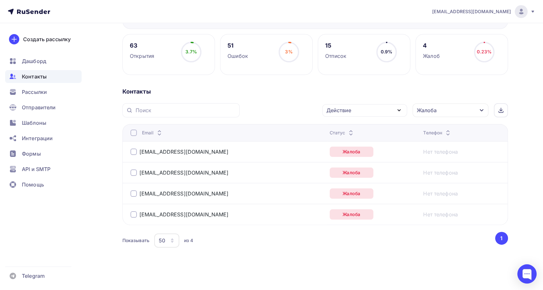
click at [337, 111] on div "Действие" at bounding box center [338, 110] width 25 height 8
click at [296, 110] on div "Действие Добавить в списки Исключить из списка Удалить Жалоба Статус Новый Акти…" at bounding box center [376, 110] width 264 height 14
click at [447, 110] on div "Жалоба" at bounding box center [450, 109] width 76 height 13
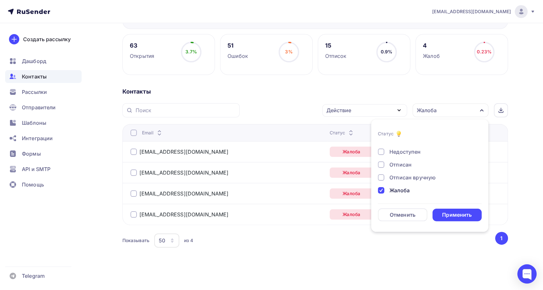
drag, startPoint x: 403, startPoint y: 188, endPoint x: 403, endPoint y: 178, distance: 9.6
click at [403, 188] on div "Жалоба" at bounding box center [399, 190] width 20 height 8
click at [399, 162] on div "Отписан" at bounding box center [400, 165] width 22 height 8
click at [442, 210] on div "Применить" at bounding box center [456, 214] width 49 height 13
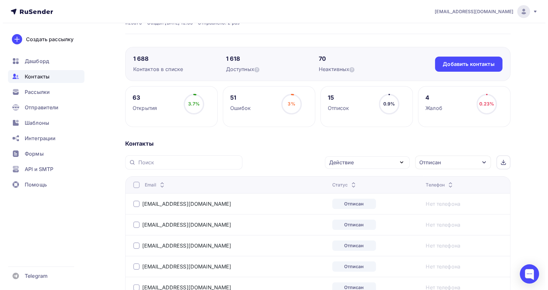
scroll to position [29, 0]
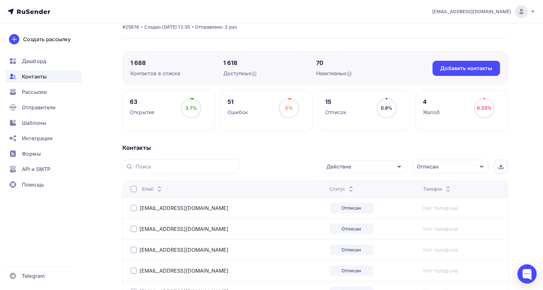
click at [133, 183] on th "Email" at bounding box center [224, 188] width 205 height 17
click at [133, 188] on div at bounding box center [133, 189] width 6 height 6
click at [342, 165] on div "Действие" at bounding box center [338, 167] width 25 height 8
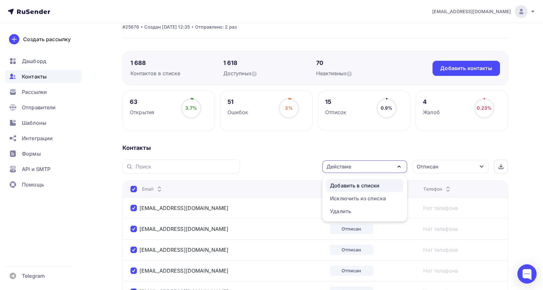
click at [349, 184] on div "Добавить в списки" at bounding box center [354, 185] width 49 height 8
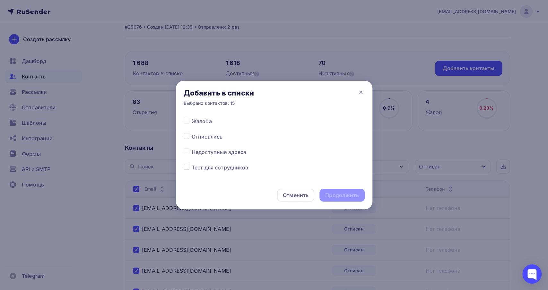
scroll to position [321, 0]
click at [192, 132] on label at bounding box center [192, 132] width 0 height 0
click at [186, 137] on input "checkbox" at bounding box center [187, 135] width 6 height 6
checkbox input "true"
click at [332, 194] on div "Продолжить" at bounding box center [341, 194] width 33 height 7
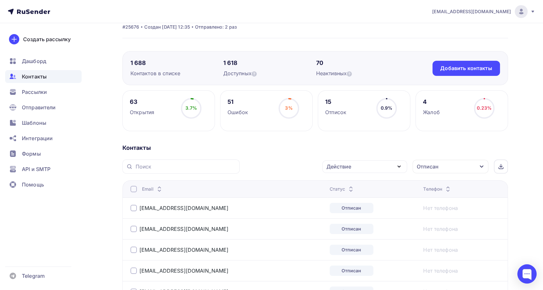
click at [134, 190] on div at bounding box center [133, 189] width 6 height 6
click at [362, 167] on div "Действие" at bounding box center [364, 166] width 85 height 13
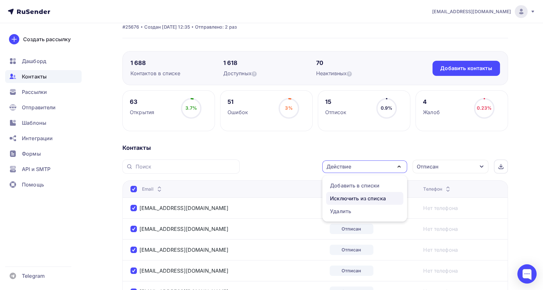
click at [343, 199] on div "Исключить из списка" at bounding box center [358, 198] width 56 height 8
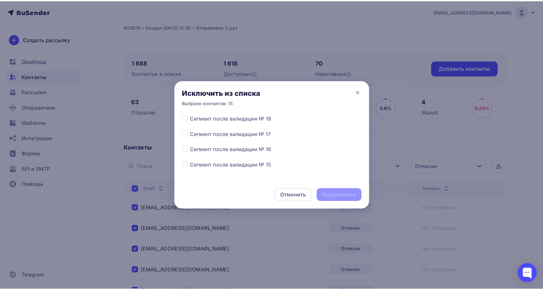
scroll to position [0, 0]
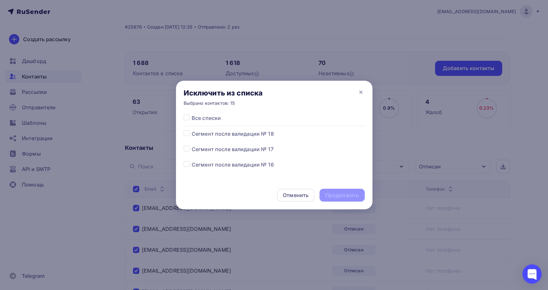
click at [192, 130] on label at bounding box center [192, 130] width 0 height 0
click at [185, 134] on input "checkbox" at bounding box center [187, 133] width 6 height 6
checkbox input "true"
click at [346, 194] on div "Продолжить" at bounding box center [341, 194] width 33 height 7
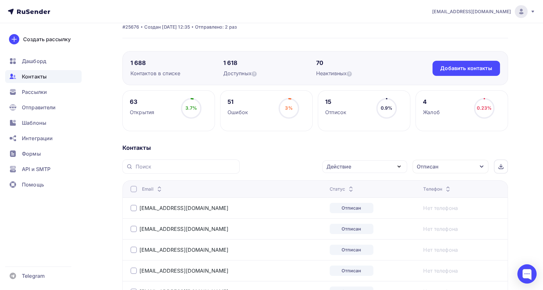
click at [450, 167] on div "Отписан" at bounding box center [450, 166] width 76 height 13
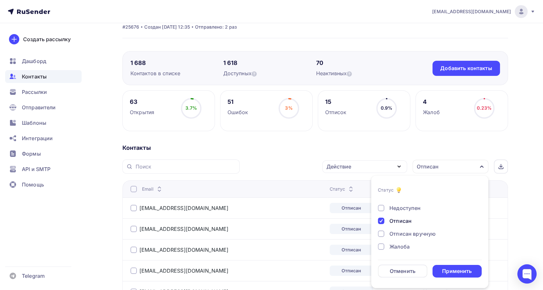
click at [403, 221] on div "Отписан" at bounding box center [400, 221] width 22 height 8
click at [401, 218] on div "Не существует" at bounding box center [408, 218] width 39 height 8
click at [446, 269] on div "Применить" at bounding box center [457, 270] width 30 height 7
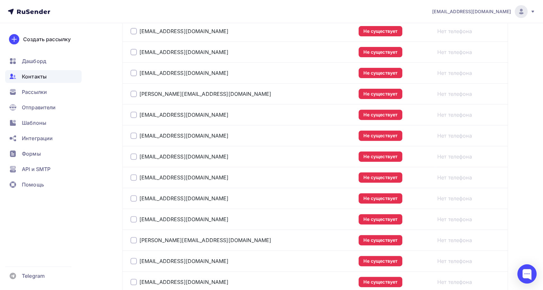
scroll to position [100, 0]
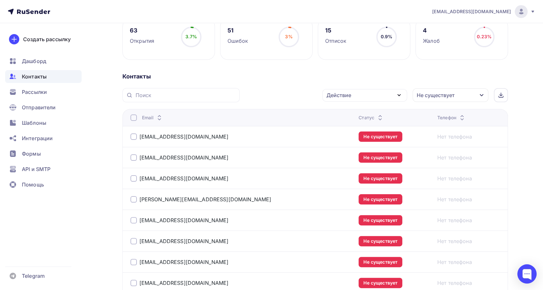
click at [137, 119] on div "Email" at bounding box center [210, 117] width 161 height 6
click at [135, 118] on div at bounding box center [133, 117] width 6 height 6
click at [133, 114] on div at bounding box center [133, 117] width 6 height 6
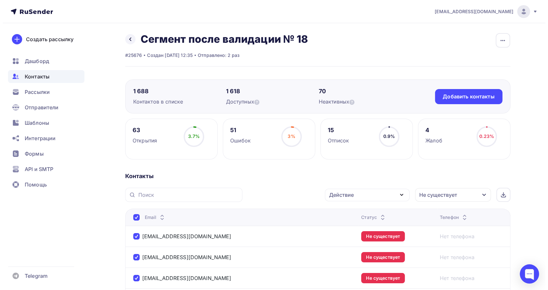
scroll to position [0, 0]
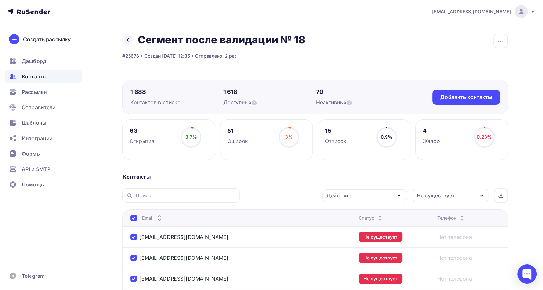
click at [361, 190] on div "Действие" at bounding box center [364, 195] width 85 height 13
click at [347, 212] on div "Добавить в списки" at bounding box center [354, 214] width 49 height 8
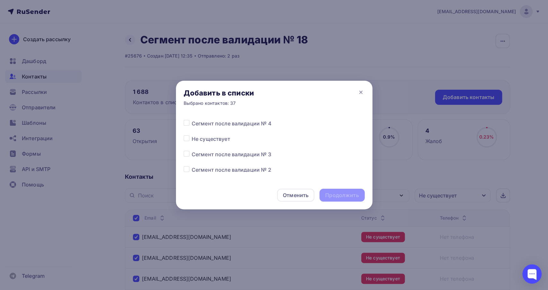
scroll to position [236, 0]
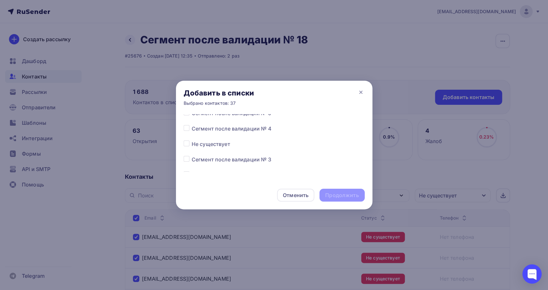
click at [183, 145] on div "Все списки Сегмент после валидации № 18 Сегмент после валидации № 17 Сегмент по…" at bounding box center [274, 147] width 197 height 67
click at [192, 140] on label at bounding box center [192, 140] width 0 height 0
click at [185, 144] on input "checkbox" at bounding box center [187, 143] width 6 height 6
checkbox input "true"
click at [332, 193] on div "Продолжить" at bounding box center [341, 194] width 33 height 7
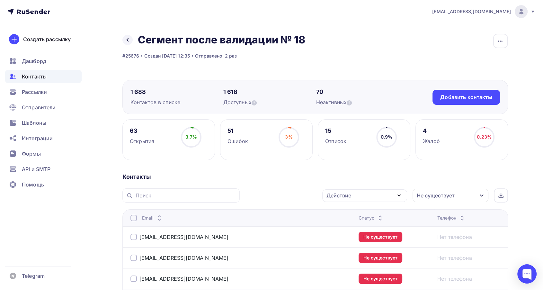
click at [134, 218] on div at bounding box center [133, 218] width 6 height 6
click at [134, 219] on div at bounding box center [133, 218] width 6 height 6
click at [346, 191] on div "Действие" at bounding box center [338, 195] width 25 height 8
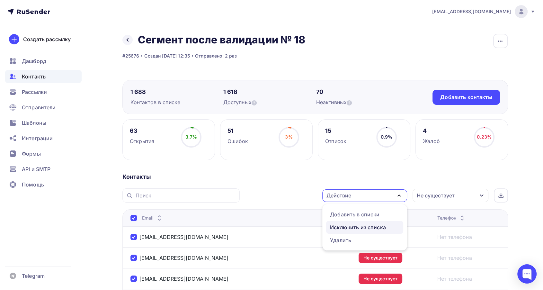
click at [340, 224] on div "Исключить из списка" at bounding box center [358, 227] width 56 height 8
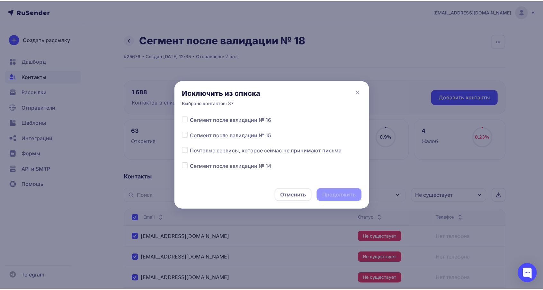
scroll to position [0, 0]
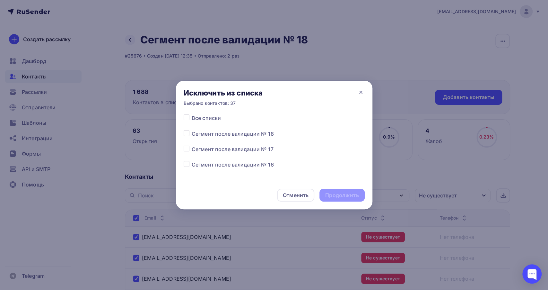
click at [192, 130] on label at bounding box center [192, 130] width 0 height 0
click at [188, 134] on input "checkbox" at bounding box center [187, 133] width 6 height 6
checkbox input "true"
click at [343, 197] on div "Продолжить" at bounding box center [341, 194] width 33 height 7
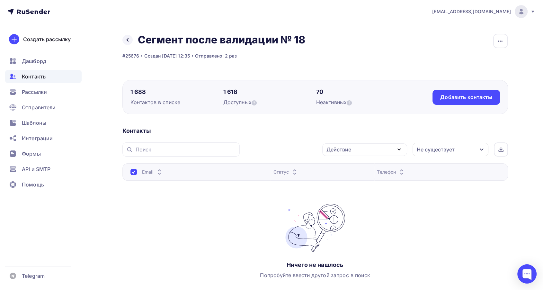
click at [434, 152] on div "Не существует" at bounding box center [436, 150] width 38 height 8
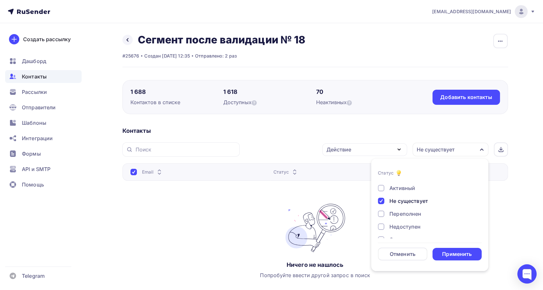
click at [396, 202] on div "Не существует" at bounding box center [408, 201] width 39 height 8
click at [406, 213] on div "Переполнен" at bounding box center [405, 214] width 32 height 8
click at [452, 250] on div "Применить" at bounding box center [457, 253] width 30 height 7
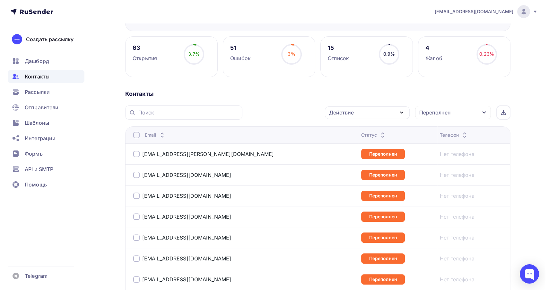
scroll to position [2, 0]
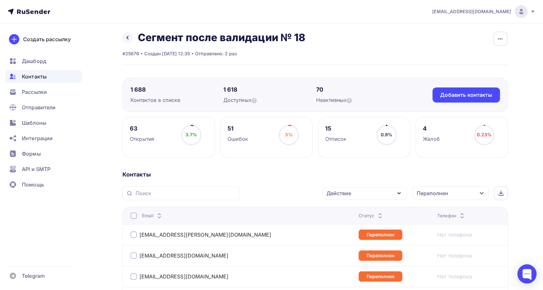
click at [134, 216] on div at bounding box center [133, 215] width 6 height 6
click at [133, 217] on div at bounding box center [133, 215] width 6 height 6
click at [334, 193] on div "Действие" at bounding box center [338, 193] width 25 height 8
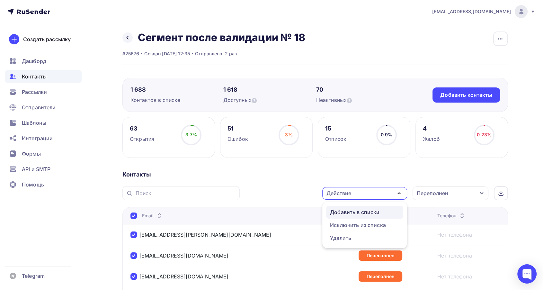
click at [337, 208] on div "Добавить в списки" at bounding box center [354, 212] width 49 height 8
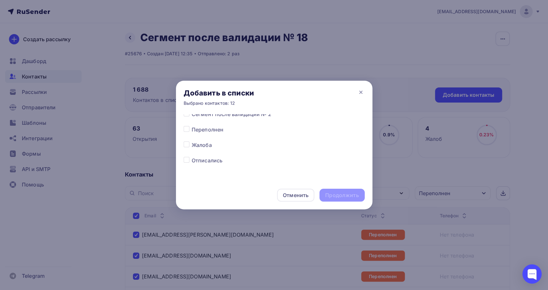
scroll to position [272, 0]
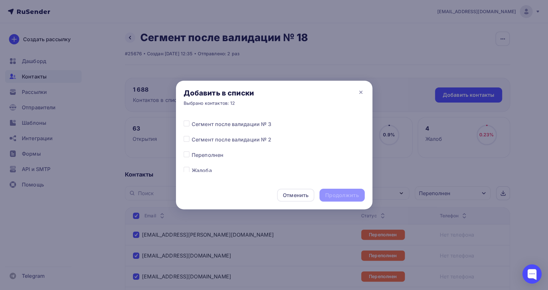
click at [192, 151] on label at bounding box center [192, 151] width 0 height 0
click at [187, 152] on input "checkbox" at bounding box center [187, 154] width 6 height 6
checkbox input "true"
click at [332, 193] on div "Продолжить" at bounding box center [341, 194] width 33 height 7
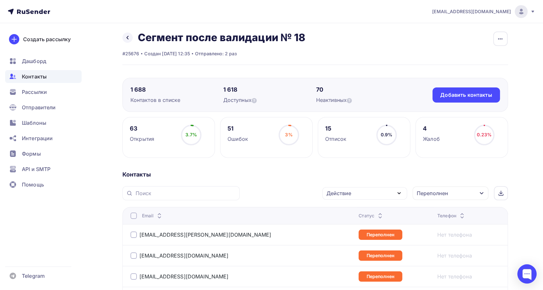
click at [131, 216] on div at bounding box center [133, 215] width 6 height 6
drag, startPoint x: 334, startPoint y: 195, endPoint x: 334, endPoint y: 201, distance: 6.1
click at [334, 195] on div "Действие" at bounding box center [338, 193] width 25 height 8
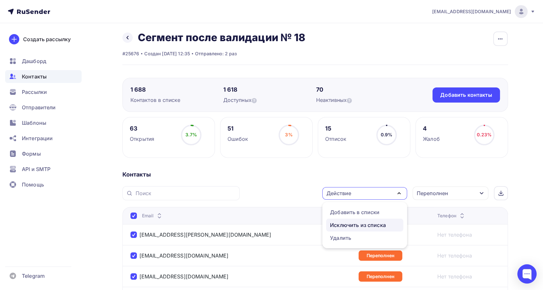
click at [337, 222] on div "Исключить из списка" at bounding box center [358, 225] width 56 height 8
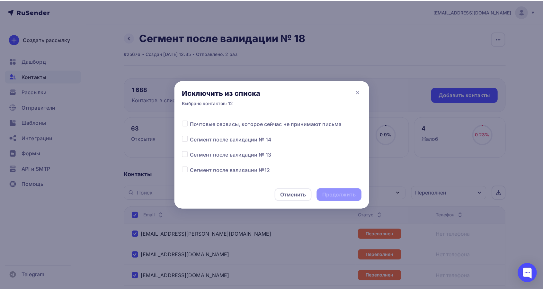
scroll to position [0, 0]
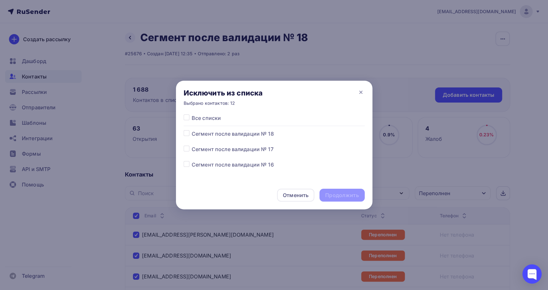
click at [192, 130] on label at bounding box center [192, 130] width 0 height 0
click at [186, 134] on input "checkbox" at bounding box center [187, 133] width 6 height 6
checkbox input "true"
click at [339, 195] on div "Продолжить" at bounding box center [341, 194] width 33 height 7
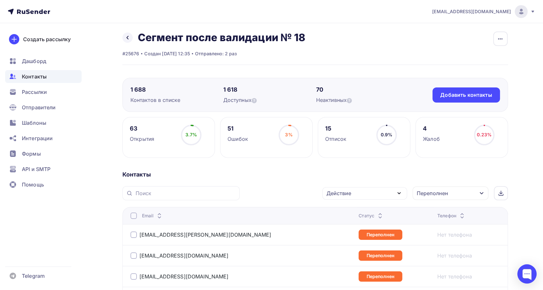
click at [376, 213] on icon at bounding box center [380, 217] width 8 height 8
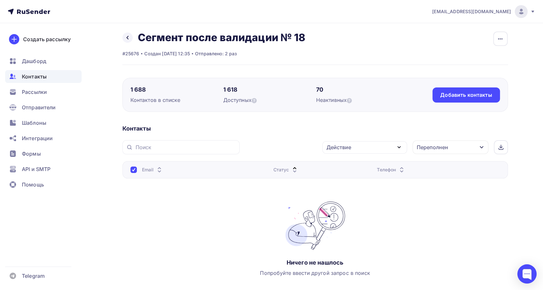
click at [346, 213] on img at bounding box center [315, 225] width 64 height 48
click at [446, 148] on div "Переполнен" at bounding box center [432, 147] width 31 height 8
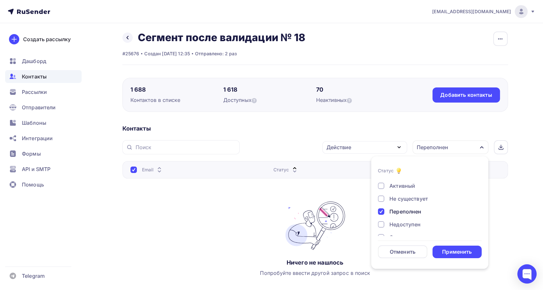
click at [402, 204] on div "Новый Активный Не существует Переполнен Недоступен Отписан Отписан вручную [GEO…" at bounding box center [430, 218] width 104 height 98
click at [405, 208] on div "Переполнен" at bounding box center [405, 212] width 32 height 8
click at [404, 222] on div "Недоступен" at bounding box center [404, 224] width 31 height 8
click at [442, 251] on div "Применить" at bounding box center [457, 251] width 30 height 7
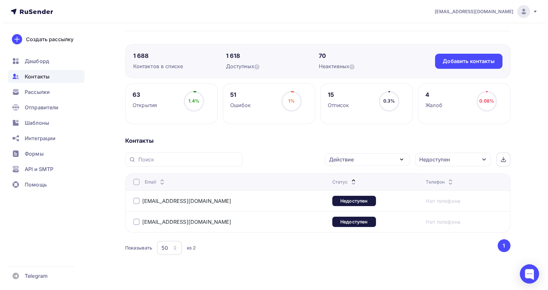
scroll to position [38, 0]
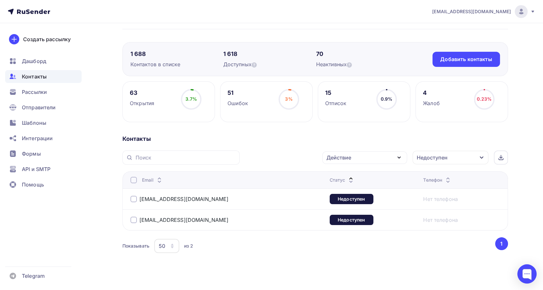
click at [135, 180] on div at bounding box center [133, 180] width 6 height 6
click at [133, 180] on div at bounding box center [133, 180] width 6 height 6
click at [335, 160] on div "Действие" at bounding box center [338, 158] width 25 height 8
click at [338, 175] on div "Добавить в списки" at bounding box center [354, 177] width 49 height 8
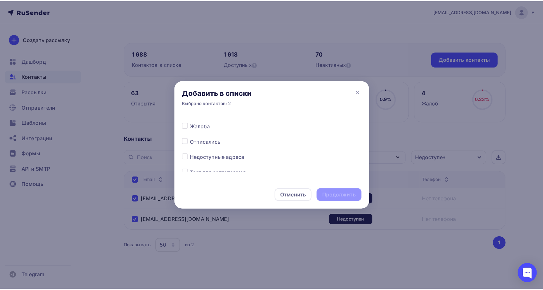
scroll to position [321, 0]
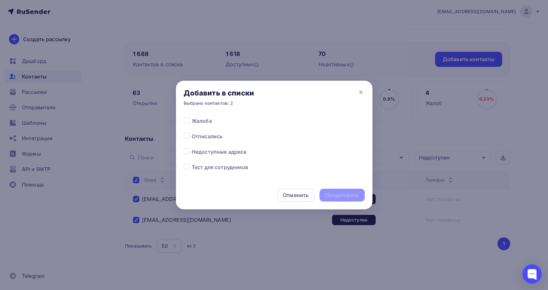
click at [192, 148] on label at bounding box center [192, 148] width 0 height 0
click at [185, 153] on input "checkbox" at bounding box center [187, 151] width 6 height 6
checkbox input "true"
click at [338, 193] on div "Продолжить" at bounding box center [341, 194] width 33 height 7
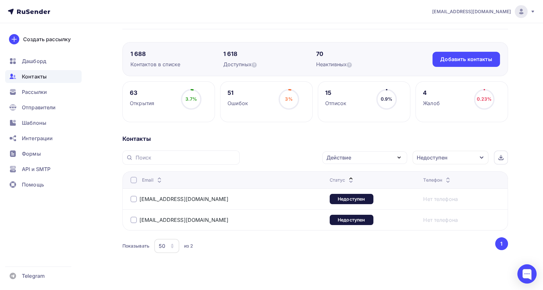
click at [128, 180] on th "Email" at bounding box center [224, 179] width 205 height 17
click at [133, 180] on div at bounding box center [133, 180] width 6 height 6
click at [132, 180] on div at bounding box center [133, 180] width 6 height 6
click at [340, 159] on div "Действие" at bounding box center [338, 158] width 25 height 8
click at [351, 186] on div "Исключить из списка" at bounding box center [358, 189] width 56 height 8
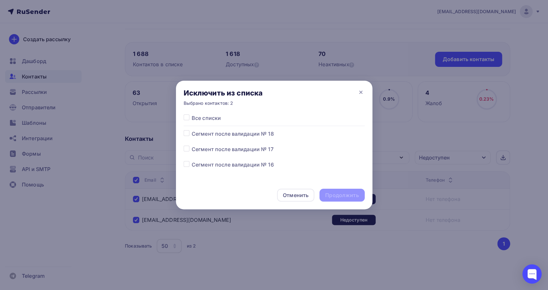
click at [192, 130] on label at bounding box center [192, 130] width 0 height 0
click at [185, 134] on input "checkbox" at bounding box center [187, 133] width 6 height 6
checkbox input "true"
click at [336, 196] on div "Продолжить" at bounding box center [341, 194] width 33 height 7
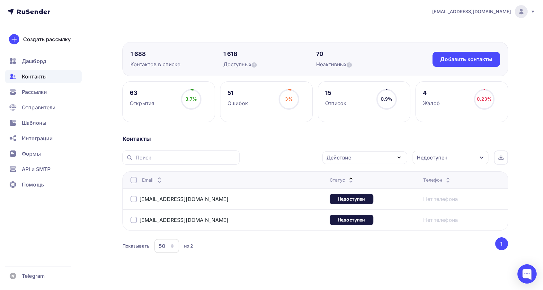
click at [347, 176] on icon at bounding box center [351, 178] width 8 height 8
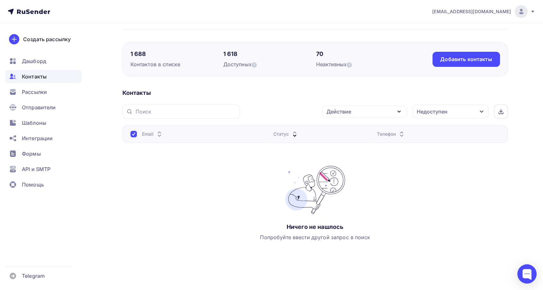
click at [434, 127] on th "Телефон" at bounding box center [440, 133] width 133 height 17
click at [434, 117] on div "Недоступен" at bounding box center [450, 111] width 76 height 13
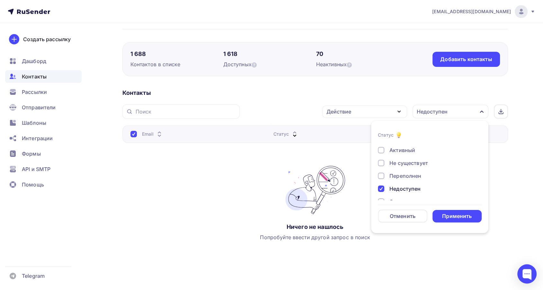
click at [380, 186] on div at bounding box center [381, 188] width 6 height 6
click at [446, 213] on div "Применить" at bounding box center [457, 215] width 30 height 7
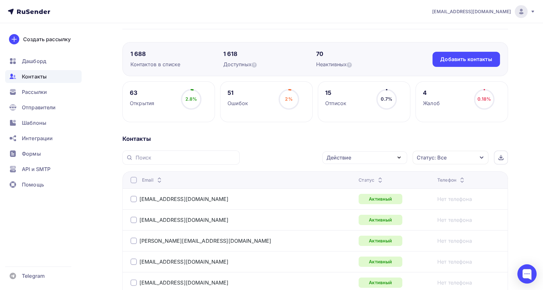
click at [376, 179] on icon at bounding box center [380, 182] width 8 height 8
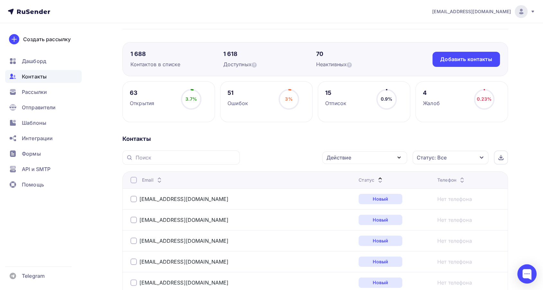
click at [376, 179] on icon at bounding box center [380, 182] width 8 height 8
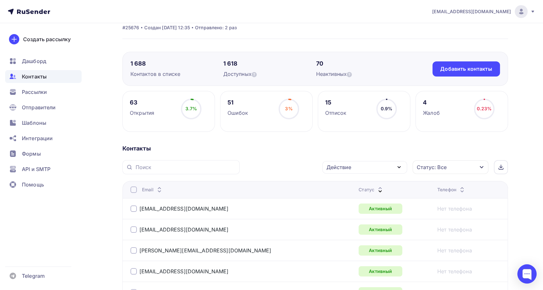
scroll to position [2, 0]
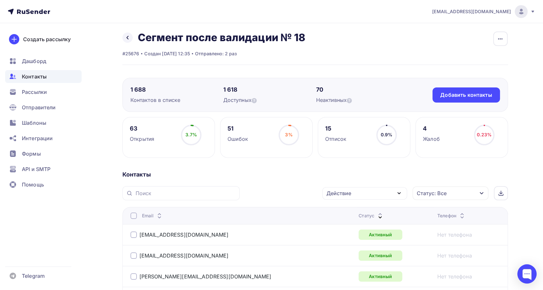
click at [376, 212] on icon at bounding box center [380, 214] width 8 height 8
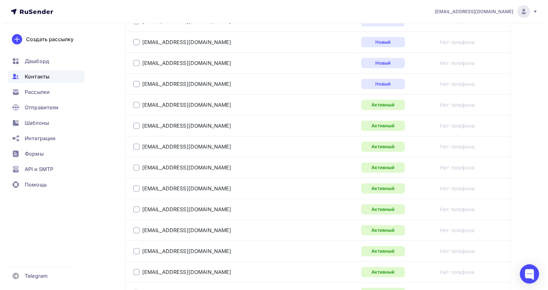
scroll to position [145, 0]
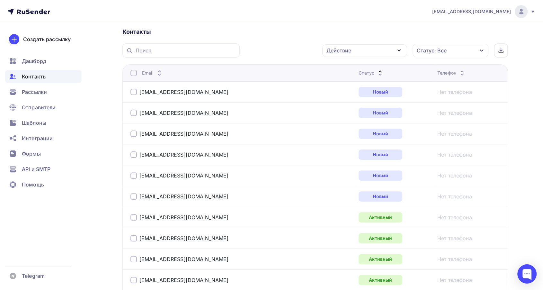
click at [135, 194] on div at bounding box center [133, 196] width 6 height 6
click at [131, 175] on div at bounding box center [133, 175] width 6 height 6
click at [133, 152] on div at bounding box center [133, 154] width 6 height 6
click at [134, 131] on div at bounding box center [133, 133] width 6 height 6
click at [135, 110] on div at bounding box center [133, 113] width 6 height 6
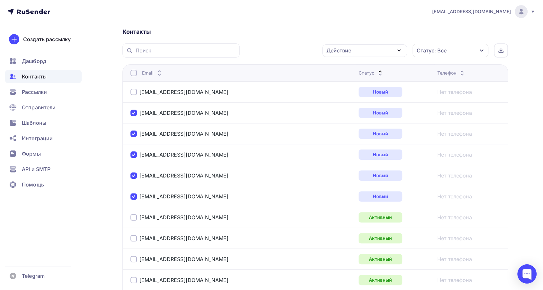
click at [134, 91] on div at bounding box center [133, 92] width 6 height 6
click at [335, 51] on div "Действие" at bounding box center [338, 51] width 25 height 8
click at [343, 69] on div "Добавить в списки" at bounding box center [354, 70] width 49 height 8
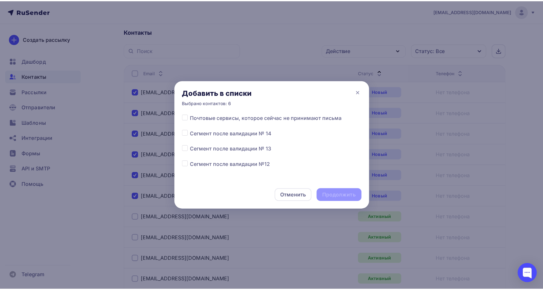
scroll to position [71, 0]
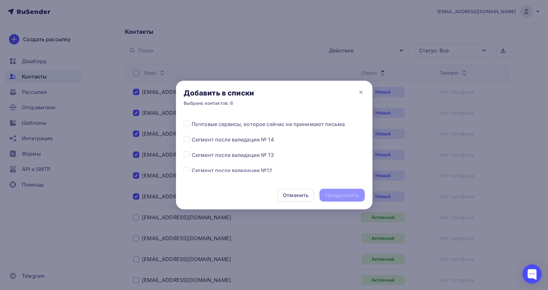
click at [192, 120] on label at bounding box center [192, 120] width 0 height 0
click at [184, 124] on input "checkbox" at bounding box center [187, 123] width 6 height 6
checkbox input "true"
click at [335, 196] on div "Продолжить" at bounding box center [341, 194] width 33 height 7
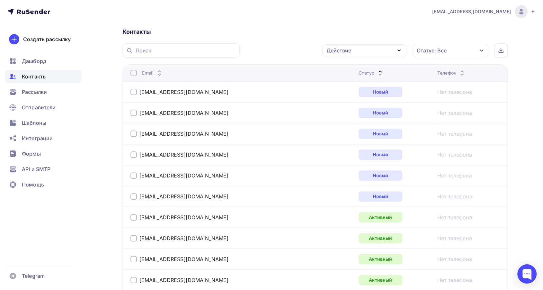
click at [133, 93] on div at bounding box center [133, 92] width 6 height 6
click at [133, 111] on div at bounding box center [133, 113] width 6 height 6
click at [134, 133] on div at bounding box center [133, 133] width 6 height 6
click at [135, 152] on div at bounding box center [133, 154] width 6 height 6
click at [135, 170] on div "[EMAIL_ADDRESS][DOMAIN_NAME]" at bounding box center [210, 175] width 161 height 10
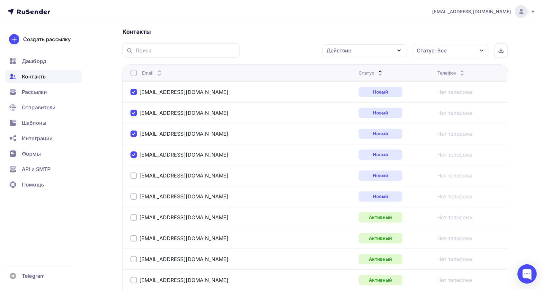
click at [134, 175] on div at bounding box center [133, 175] width 6 height 6
click at [133, 195] on div at bounding box center [133, 196] width 6 height 6
click at [338, 51] on div "Действие" at bounding box center [338, 51] width 25 height 8
click at [339, 82] on div "Исключить из списка" at bounding box center [358, 82] width 56 height 8
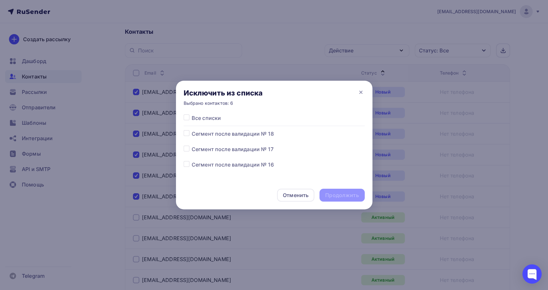
click at [192, 130] on label at bounding box center [192, 130] width 0 height 0
click at [185, 130] on input "checkbox" at bounding box center [187, 133] width 6 height 6
checkbox input "true"
click at [333, 191] on div "Продолжить" at bounding box center [342, 195] width 45 height 13
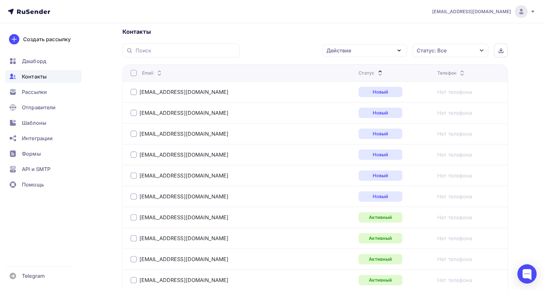
click at [376, 71] on icon at bounding box center [380, 75] width 8 height 8
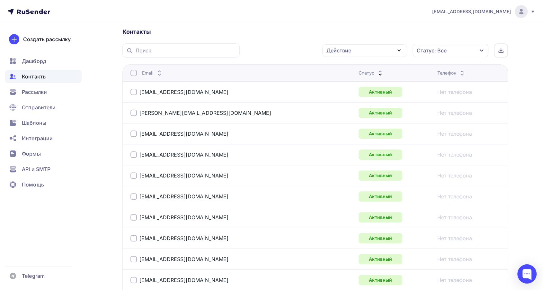
click at [376, 71] on icon at bounding box center [380, 75] width 8 height 8
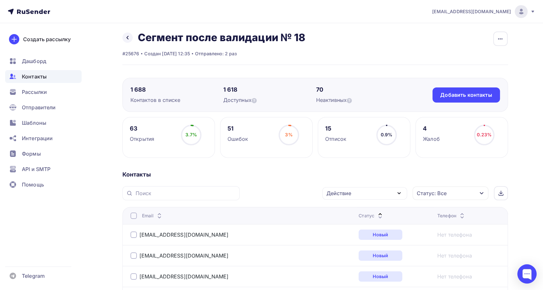
scroll to position [0, 0]
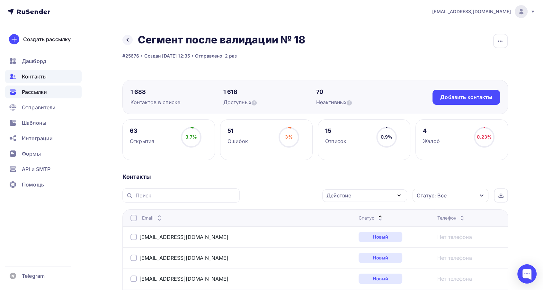
click at [38, 92] on span "Рассылки" at bounding box center [34, 92] width 25 height 8
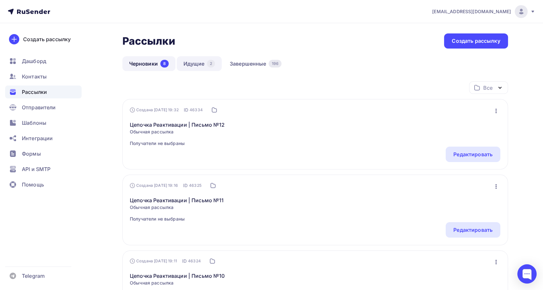
click at [203, 63] on link "Идущие 2" at bounding box center [199, 63] width 45 height 15
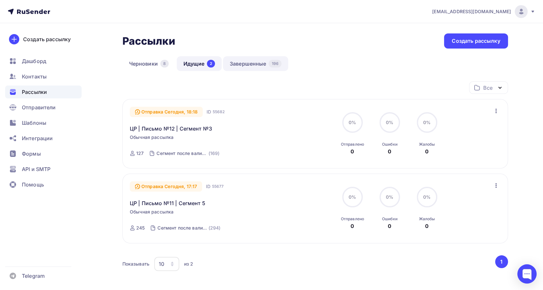
click at [252, 69] on link "Завершенные 196" at bounding box center [255, 63] width 65 height 15
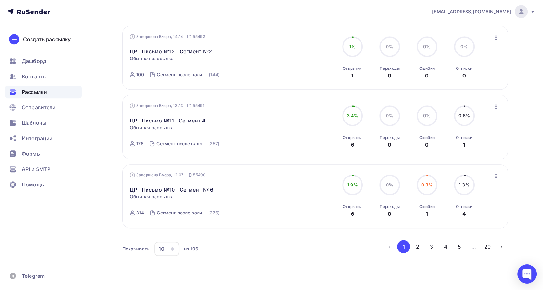
scroll to position [573, 0]
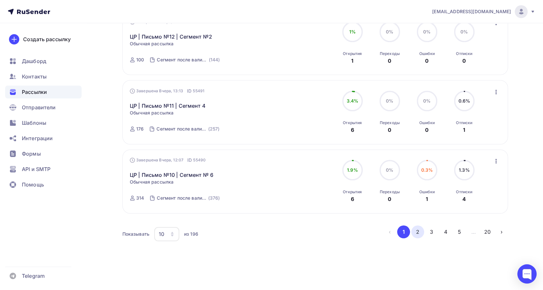
click at [419, 229] on button "2" at bounding box center [417, 231] width 13 height 13
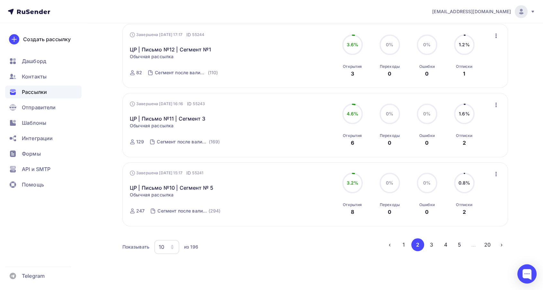
scroll to position [561, 0]
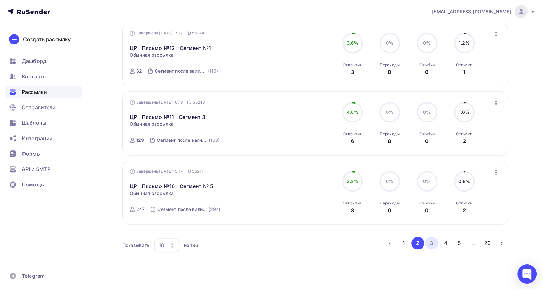
click at [428, 244] on button "3" at bounding box center [431, 242] width 13 height 13
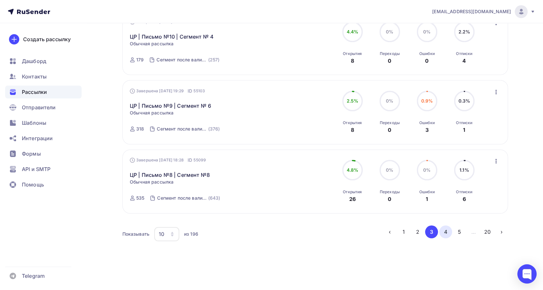
click at [443, 236] on button "4" at bounding box center [445, 231] width 13 height 13
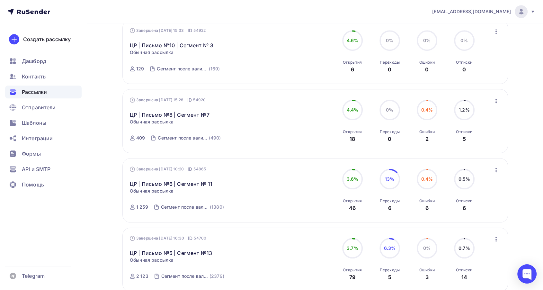
scroll to position [561, 0]
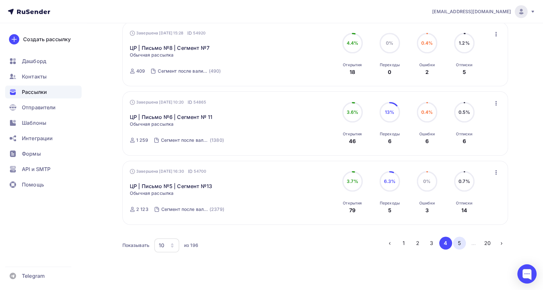
click at [456, 243] on button "5" at bounding box center [459, 242] width 13 height 13
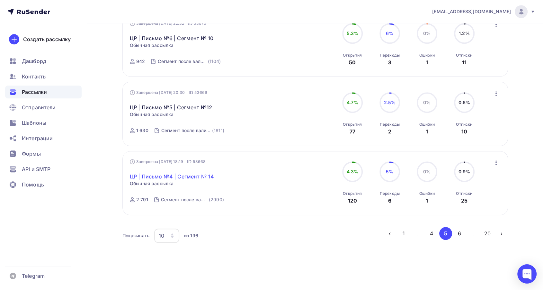
scroll to position [572, 0]
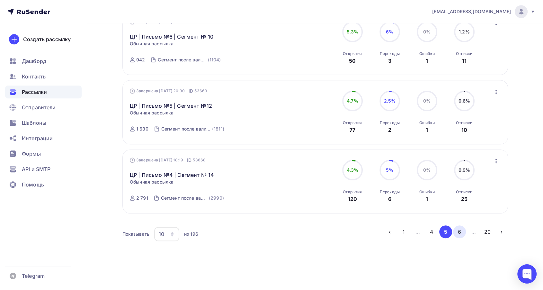
click at [454, 232] on button "6" at bounding box center [459, 231] width 13 height 13
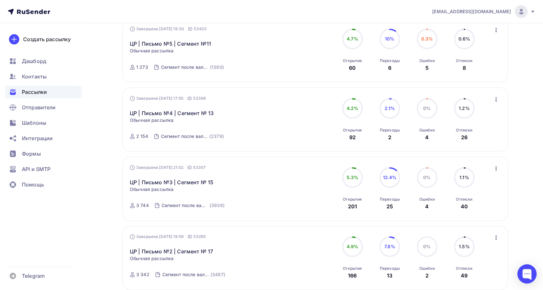
scroll to position [561, 0]
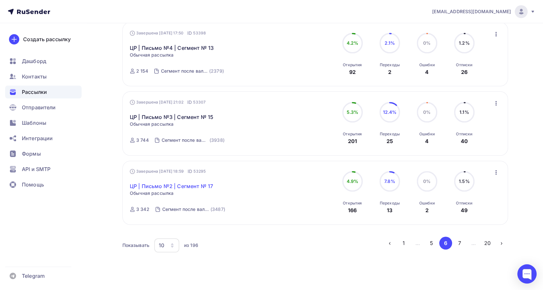
click at [179, 184] on link "ЦР | Письмо №2 | Сегмент № 17" at bounding box center [171, 186] width 83 height 8
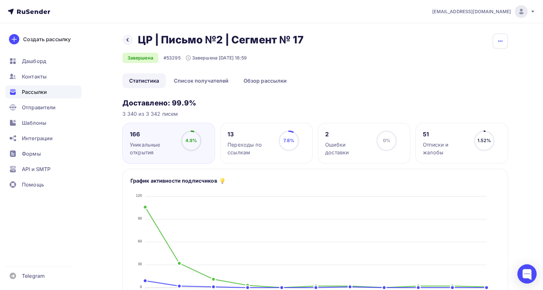
click at [502, 46] on button "button" at bounding box center [499, 40] width 15 height 15
click at [478, 64] on div "Копировать" at bounding box center [476, 62] width 62 height 8
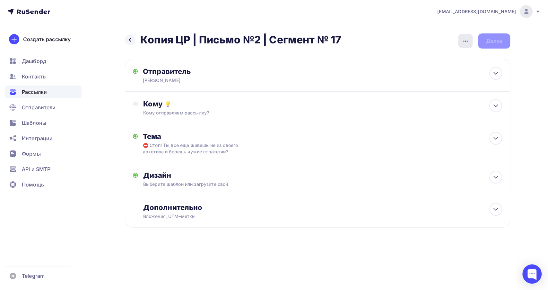
click at [463, 47] on div "button" at bounding box center [465, 41] width 14 height 14
click at [444, 71] on div "Переименовать рассылку" at bounding box center [432, 74] width 80 height 8
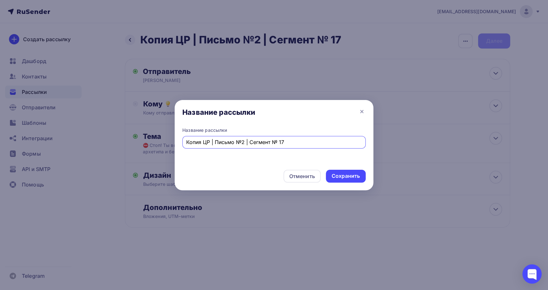
drag, startPoint x: 203, startPoint y: 143, endPoint x: 186, endPoint y: 144, distance: 17.0
click at [186, 144] on input "Копия ЦР | Письмо №2 | Сегмент № 17" at bounding box center [274, 142] width 176 height 8
click at [280, 140] on input "ЦР | Письмо №2 | Сегмент № 17" at bounding box center [274, 142] width 176 height 8
type input "ЦР | Письмо №2 | Сегмент № 18"
click at [352, 172] on div "Сохранить" at bounding box center [346, 176] width 40 height 13
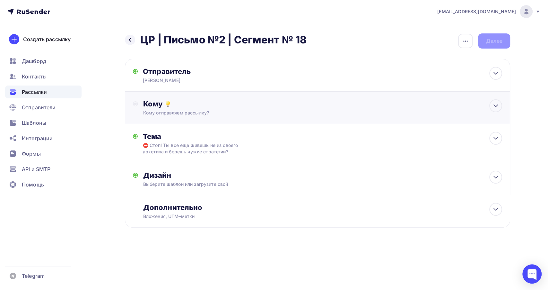
click at [261, 113] on div "Кому отправляем рассылку?" at bounding box center [304, 113] width 323 height 6
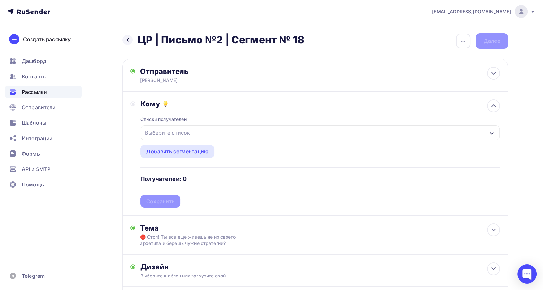
click at [234, 136] on div "Выберите список" at bounding box center [320, 132] width 358 height 15
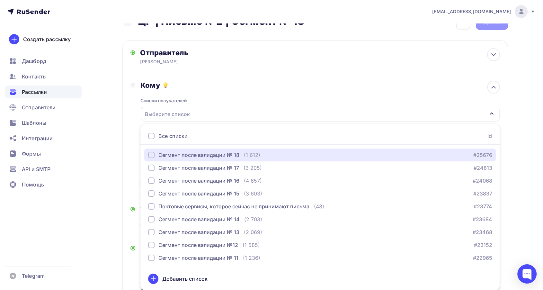
click at [225, 157] on div "Сегмент после валидации № 18" at bounding box center [198, 155] width 81 height 8
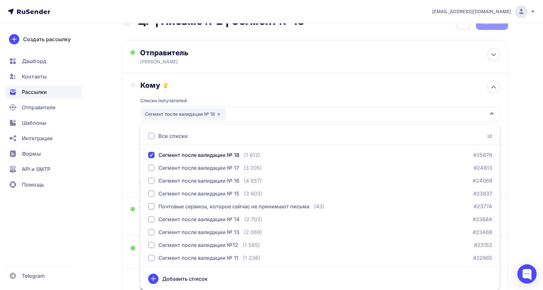
click at [201, 100] on div "Списки получателей Сегмент после валидации № 18 Все списки id Сегмент после вал…" at bounding box center [319, 139] width 359 height 99
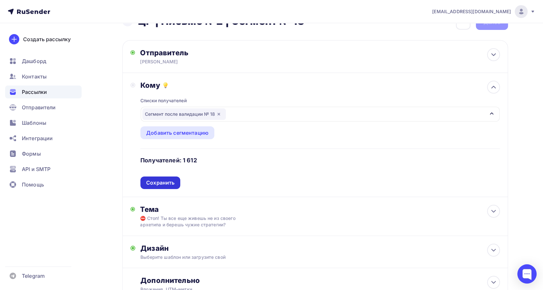
click at [162, 182] on div "Сохранить" at bounding box center [160, 182] width 28 height 7
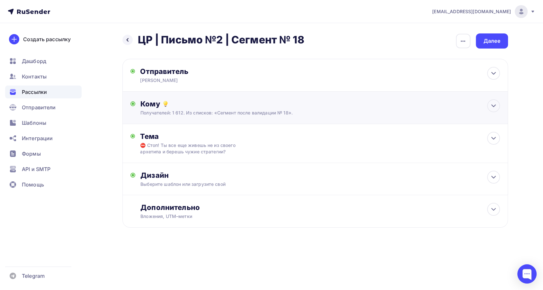
scroll to position [0, 0]
click at [498, 43] on div "Далее" at bounding box center [494, 40] width 17 height 7
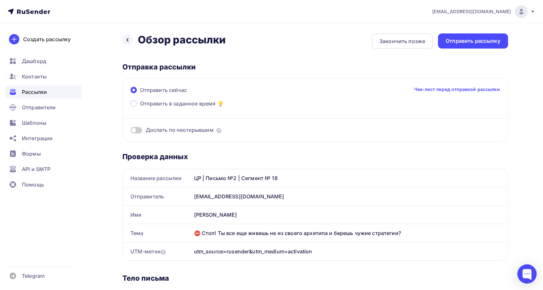
click at [143, 104] on span "Отправить в заданное время" at bounding box center [177, 104] width 75 height 8
click at [140, 107] on input "Отправить в заданное время" at bounding box center [140, 107] width 0 height 0
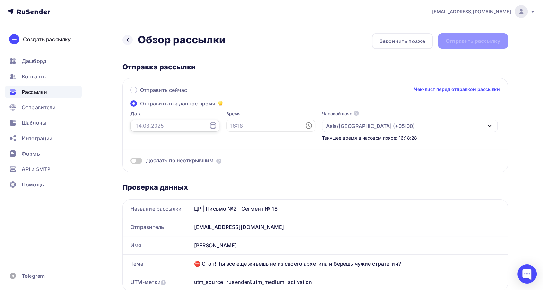
click at [158, 127] on input "text" at bounding box center [174, 125] width 89 height 12
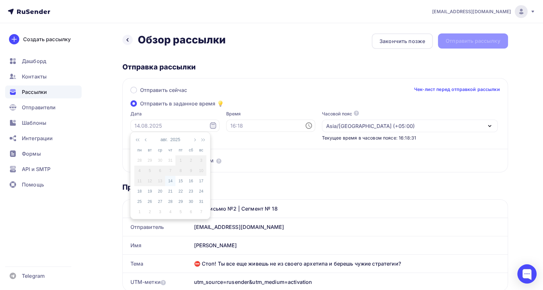
click at [169, 182] on div "14" at bounding box center [170, 181] width 10 height 6
type input "[DATE]"
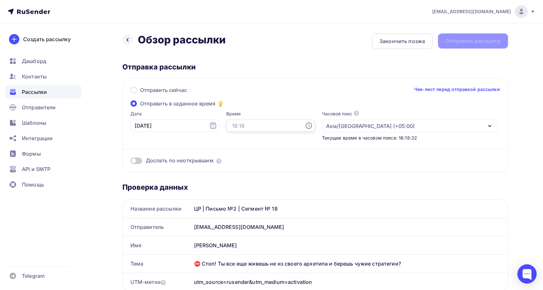
click at [226, 126] on input "text" at bounding box center [270, 125] width 89 height 12
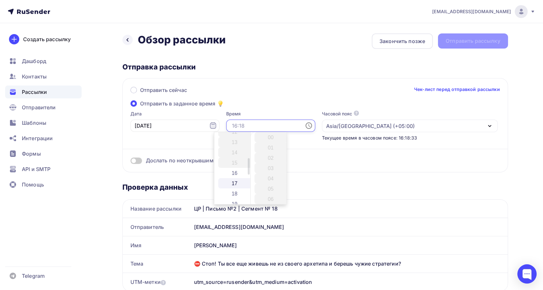
scroll to position [143, 0]
click at [232, 187] on li "19" at bounding box center [235, 190] width 34 height 10
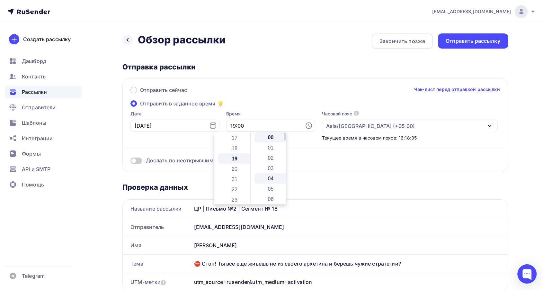
scroll to position [195, 0]
click at [270, 154] on li "19" at bounding box center [271, 154] width 34 height 10
type input "19:19"
click at [260, 101] on div "Отправить сейчас Чек-лист перед отправкой рассылки Отправить в заданное время Д…" at bounding box center [314, 125] width 385 height 94
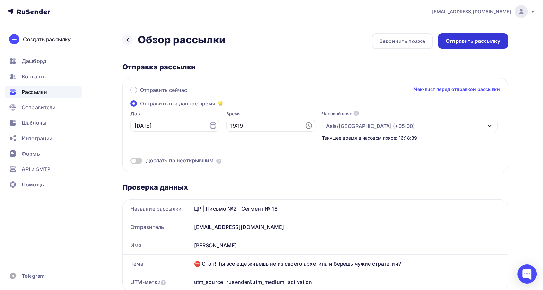
click at [485, 44] on div "Отправить рассылку" at bounding box center [473, 40] width 55 height 7
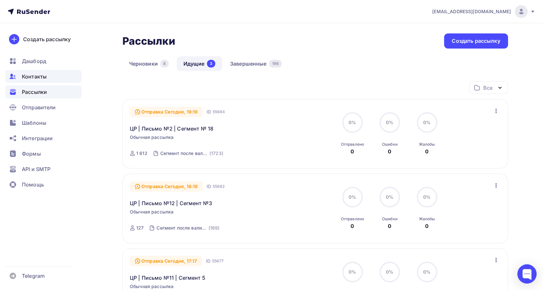
click at [32, 79] on span "Контакты" at bounding box center [34, 77] width 25 height 8
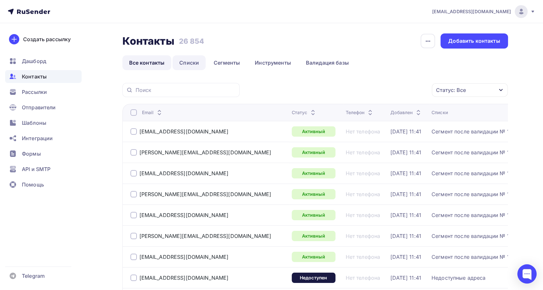
click at [190, 59] on link "Списки" at bounding box center [189, 62] width 33 height 15
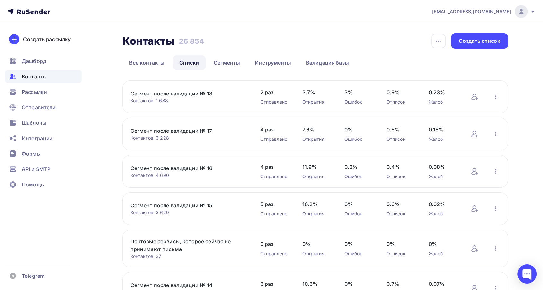
click at [189, 167] on link "Сегмент после валидации № 16" at bounding box center [184, 168] width 109 height 8
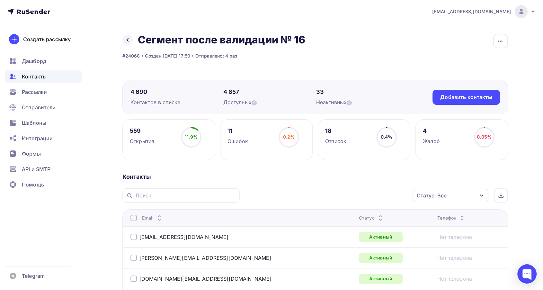
click at [376, 216] on icon at bounding box center [380, 220] width 8 height 8
click at [380, 216] on icon at bounding box center [384, 220] width 8 height 8
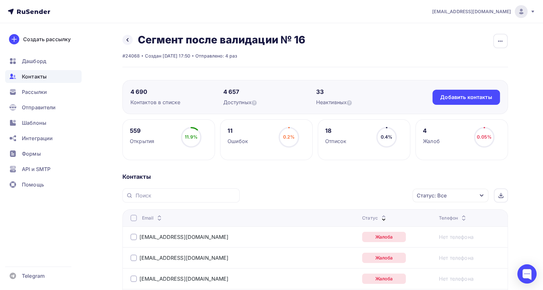
click at [467, 199] on div "Статус: Все" at bounding box center [450, 195] width 76 height 13
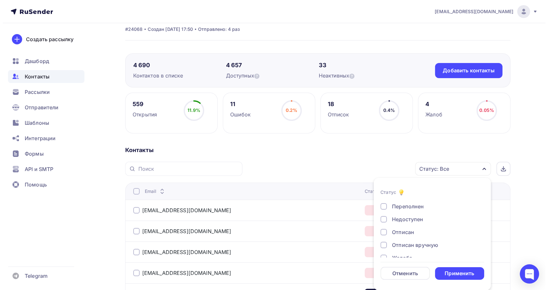
scroll to position [46, 0]
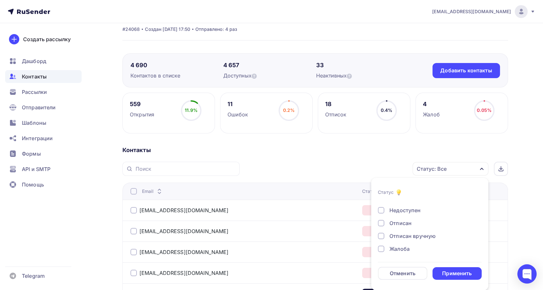
click at [399, 245] on div "Жалоба" at bounding box center [399, 249] width 20 height 8
click at [448, 269] on div "Применить" at bounding box center [456, 273] width 49 height 13
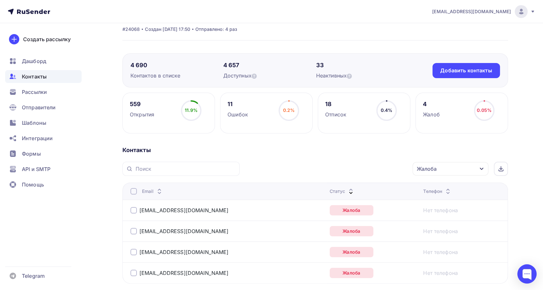
click at [135, 207] on div at bounding box center [133, 210] width 6 height 6
click at [134, 196] on th "Email" at bounding box center [224, 190] width 205 height 17
click at [134, 190] on div at bounding box center [133, 191] width 6 height 6
click at [373, 172] on div "Действие" at bounding box center [364, 169] width 85 height 13
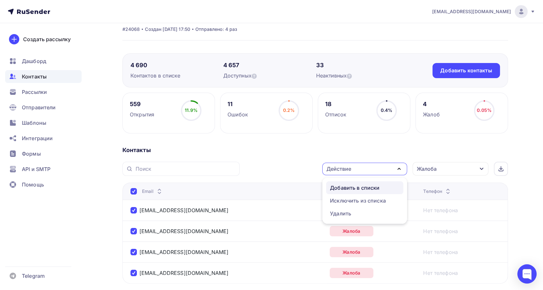
click at [358, 185] on div "Добавить в списки" at bounding box center [354, 188] width 49 height 8
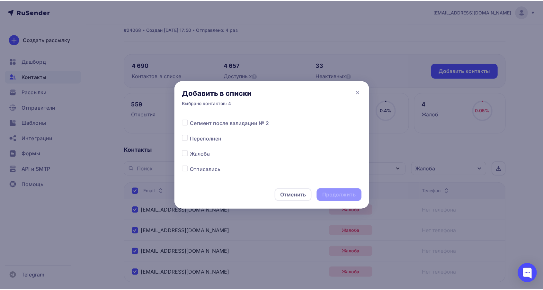
scroll to position [272, 0]
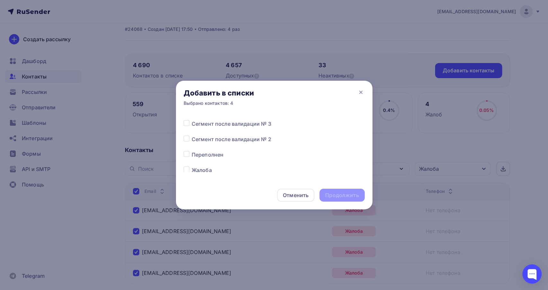
click at [192, 166] on label at bounding box center [192, 166] width 0 height 0
click at [187, 168] on input "checkbox" at bounding box center [187, 169] width 6 height 6
checkbox input "true"
click at [351, 192] on div "Продолжить" at bounding box center [341, 194] width 33 height 7
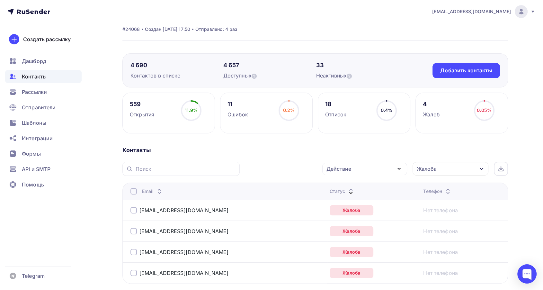
click at [132, 190] on div at bounding box center [133, 191] width 6 height 6
drag, startPoint x: 333, startPoint y: 167, endPoint x: 334, endPoint y: 173, distance: 5.5
click at [333, 168] on div "Действие" at bounding box center [338, 169] width 25 height 8
click at [341, 198] on div "Исключить из списка" at bounding box center [358, 201] width 56 height 8
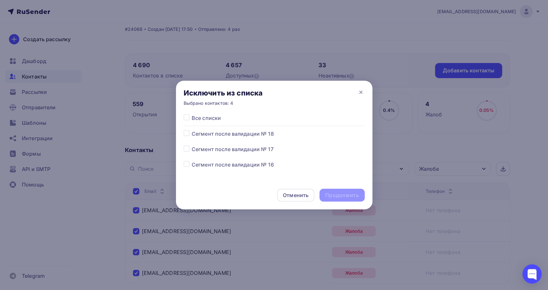
click at [192, 161] on label at bounding box center [192, 161] width 0 height 0
click at [186, 164] on input "checkbox" at bounding box center [187, 164] width 6 height 6
checkbox input "true"
click at [338, 193] on div "Продолжить" at bounding box center [341, 194] width 33 height 7
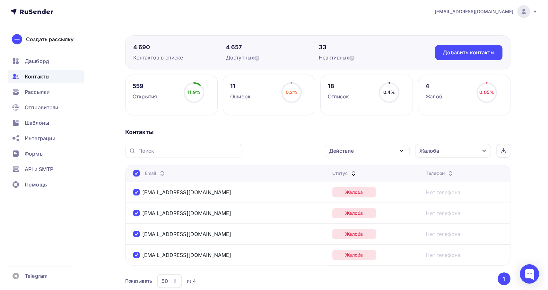
scroll to position [71, 0]
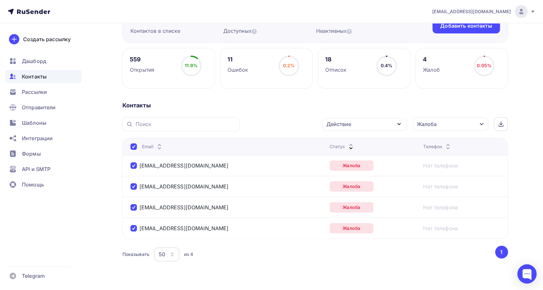
click at [448, 121] on div "Жалоба" at bounding box center [450, 123] width 76 height 13
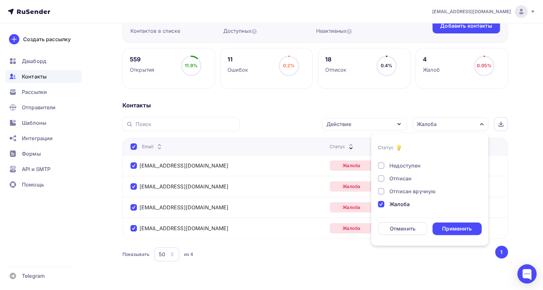
click at [398, 200] on div "Жалоба" at bounding box center [399, 204] width 20 height 8
click at [399, 177] on div "Отписан" at bounding box center [400, 178] width 22 height 8
click at [466, 229] on div "Применить" at bounding box center [457, 228] width 30 height 7
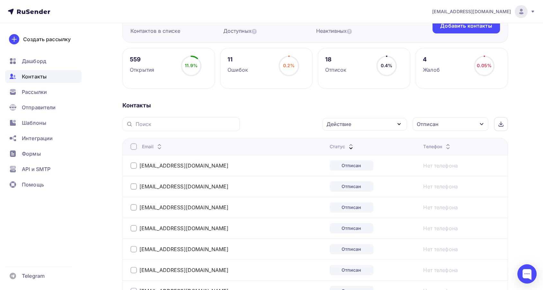
click at [133, 146] on div at bounding box center [133, 146] width 6 height 6
click at [339, 123] on div "Действие" at bounding box center [338, 124] width 25 height 8
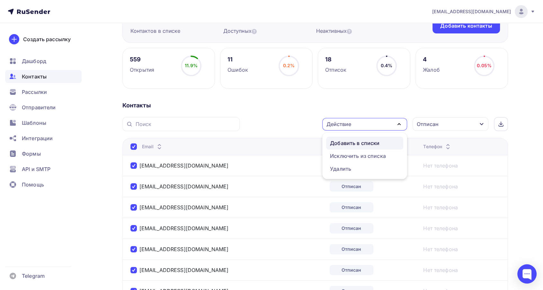
click at [349, 140] on div "Добавить в списки" at bounding box center [354, 143] width 49 height 8
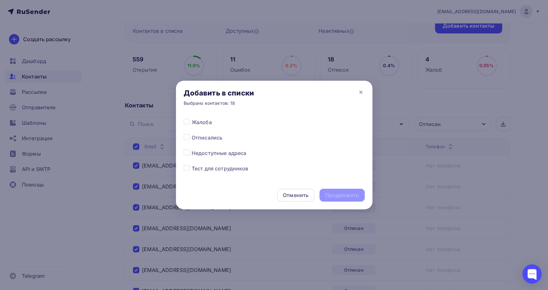
scroll to position [321, 0]
click at [192, 132] on label at bounding box center [192, 132] width 0 height 0
click at [184, 133] on input "checkbox" at bounding box center [187, 135] width 6 height 6
checkbox input "true"
click at [339, 193] on div "Продолжить" at bounding box center [341, 194] width 33 height 7
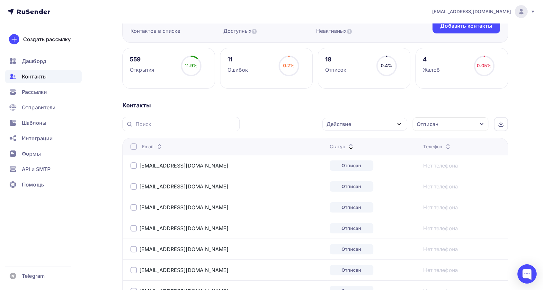
click at [136, 148] on div at bounding box center [133, 146] width 6 height 6
click at [134, 146] on div at bounding box center [133, 146] width 6 height 6
click at [434, 128] on div "Отписан" at bounding box center [450, 123] width 76 height 13
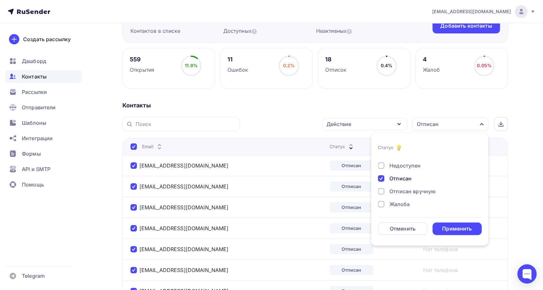
click at [366, 127] on div "Действие" at bounding box center [364, 124] width 85 height 13
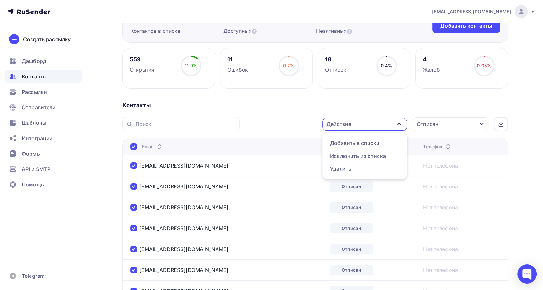
click at [351, 127] on div "Действие" at bounding box center [364, 124] width 85 height 13
click at [352, 154] on div "Исключить из списка" at bounding box center [358, 156] width 56 height 8
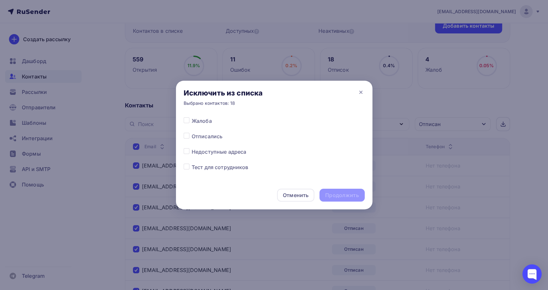
click at [192, 132] on label at bounding box center [192, 132] width 0 height 0
click at [187, 136] on input "checkbox" at bounding box center [187, 135] width 6 height 6
checkbox input "true"
click at [328, 194] on div "Продолжить" at bounding box center [341, 194] width 33 height 7
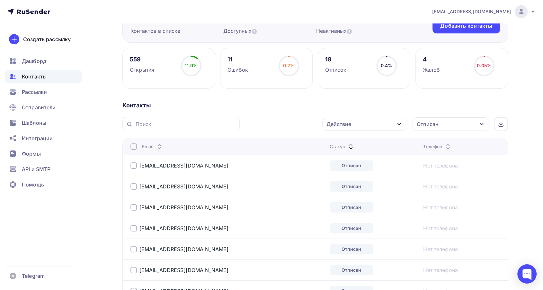
click at [128, 148] on th "Email" at bounding box center [224, 146] width 205 height 17
click at [347, 143] on icon at bounding box center [351, 145] width 8 height 8
click at [436, 125] on div "Отписан" at bounding box center [428, 124] width 22 height 8
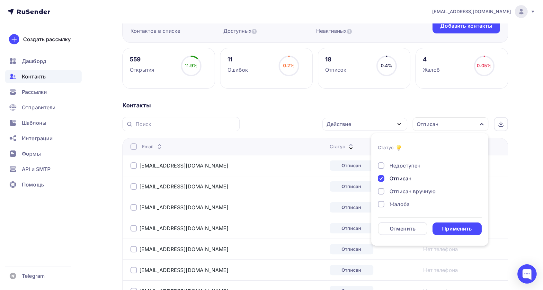
click at [398, 174] on div "Отписан" at bounding box center [400, 178] width 22 height 8
click at [397, 162] on div "Недоступен" at bounding box center [404, 166] width 31 height 8
click at [446, 226] on div "Применить" at bounding box center [457, 228] width 30 height 7
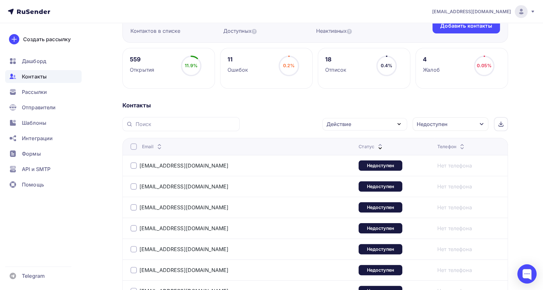
click at [135, 145] on div at bounding box center [133, 146] width 6 height 6
click at [135, 146] on div at bounding box center [133, 146] width 6 height 6
click at [349, 123] on div "Действие" at bounding box center [338, 124] width 25 height 8
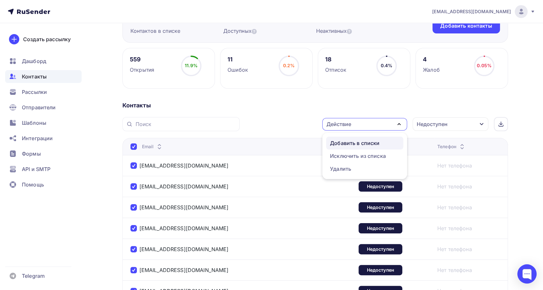
click at [339, 140] on div "Добавить в списки" at bounding box center [354, 143] width 49 height 8
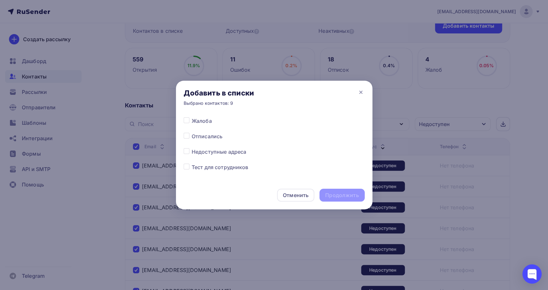
click at [192, 148] on label at bounding box center [192, 148] width 0 height 0
click at [188, 151] on input "checkbox" at bounding box center [187, 151] width 6 height 6
checkbox input "true"
click at [336, 193] on div "Продолжить" at bounding box center [341, 194] width 33 height 7
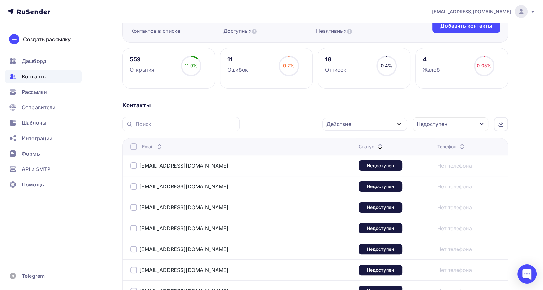
click at [131, 146] on div at bounding box center [133, 146] width 6 height 6
click at [367, 126] on div "Действие" at bounding box center [364, 124] width 85 height 13
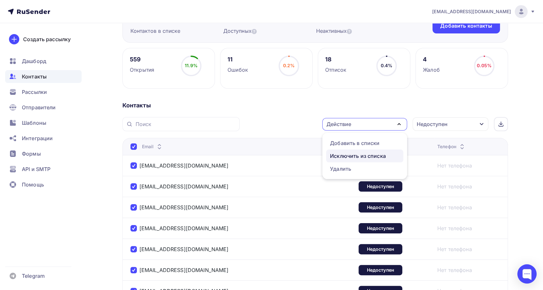
click at [358, 155] on div "Исключить из списка" at bounding box center [358, 156] width 56 height 8
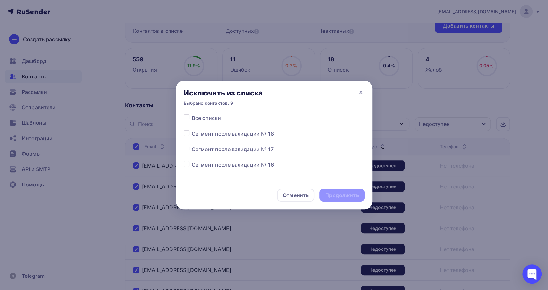
click at [192, 161] on label at bounding box center [192, 161] width 0 height 0
click at [187, 164] on input "checkbox" at bounding box center [187, 164] width 6 height 6
checkbox input "true"
click at [341, 195] on div "Продолжить" at bounding box center [341, 194] width 33 height 7
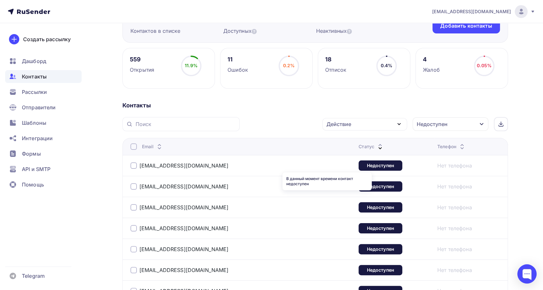
click at [376, 144] on icon at bounding box center [380, 148] width 8 height 8
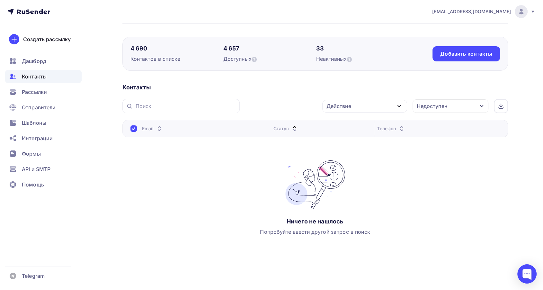
scroll to position [43, 0]
click at [437, 102] on div "Недоступен" at bounding box center [432, 106] width 31 height 8
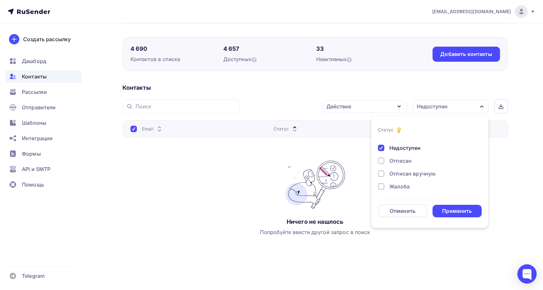
click at [403, 149] on div "Недоступен" at bounding box center [404, 148] width 31 height 8
click at [453, 209] on div "Применить" at bounding box center [457, 210] width 30 height 7
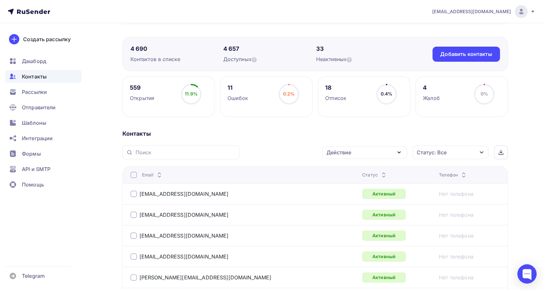
click at [380, 170] on icon at bounding box center [384, 173] width 8 height 8
click at [380, 173] on icon at bounding box center [384, 177] width 8 height 8
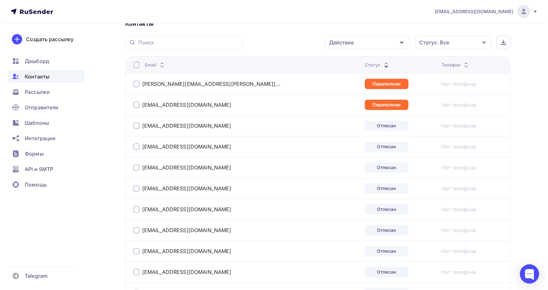
scroll to position [79, 0]
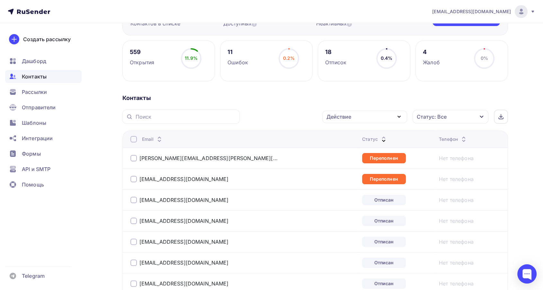
click at [134, 157] on div at bounding box center [133, 158] width 6 height 6
click at [131, 176] on div at bounding box center [133, 179] width 6 height 6
click at [342, 119] on div "Действие" at bounding box center [338, 117] width 25 height 8
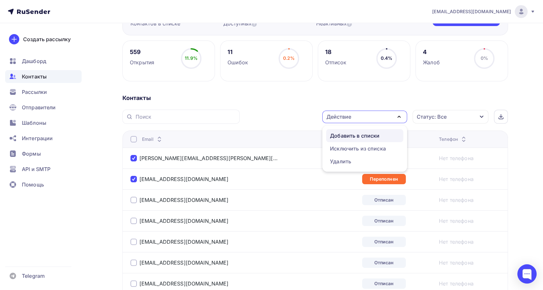
click at [340, 137] on div "Добавить в списки" at bounding box center [354, 136] width 49 height 8
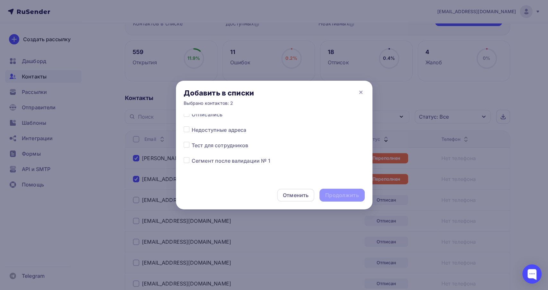
scroll to position [308, 0]
click at [192, 115] on label at bounding box center [192, 115] width 0 height 0
click at [186, 120] on input "checkbox" at bounding box center [187, 118] width 6 height 6
checkbox input "true"
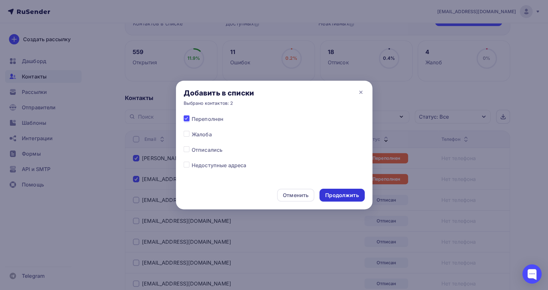
click at [325, 189] on div "Продолжить" at bounding box center [342, 195] width 45 height 13
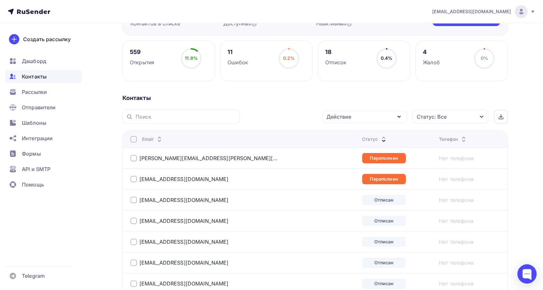
click at [137, 159] on div "oleg.strel@gmail.com" at bounding box center [203, 158] width 147 height 6
click at [133, 157] on div at bounding box center [133, 158] width 6 height 6
click at [133, 177] on div at bounding box center [133, 179] width 6 height 6
click at [355, 117] on div "Действие" at bounding box center [364, 117] width 85 height 13
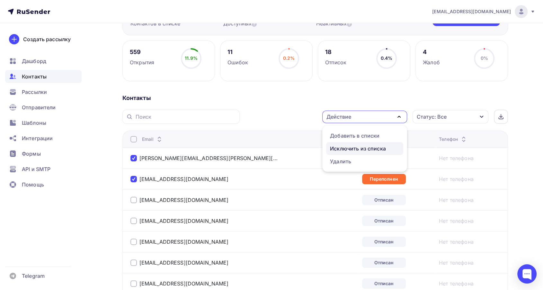
click at [351, 147] on div "Исключить из списка" at bounding box center [358, 149] width 56 height 8
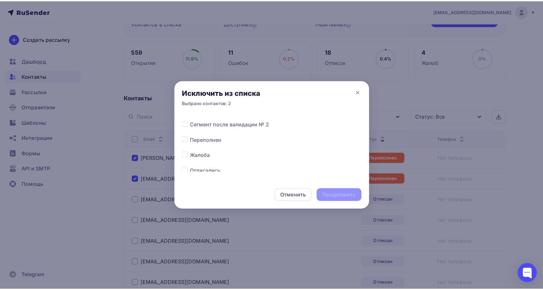
scroll to position [285, 0]
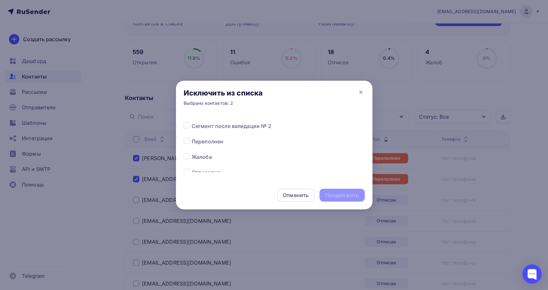
click at [182, 141] on div "Все списки Сегмент после валидации № 18 Сегмент после валидации № 17 Сегмент по…" at bounding box center [274, 147] width 197 height 67
click at [192, 137] on label at bounding box center [192, 137] width 0 height 0
click at [186, 141] on input "checkbox" at bounding box center [187, 140] width 6 height 6
checkbox input "true"
click at [332, 193] on div "Продолжить" at bounding box center [341, 194] width 33 height 7
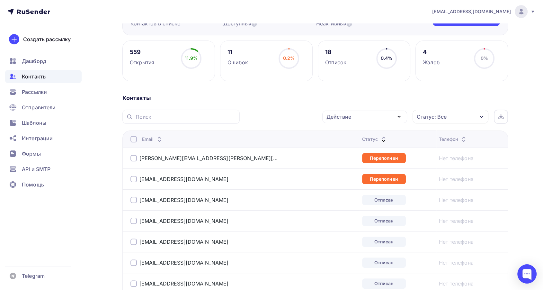
click at [380, 137] on icon at bounding box center [384, 141] width 8 height 8
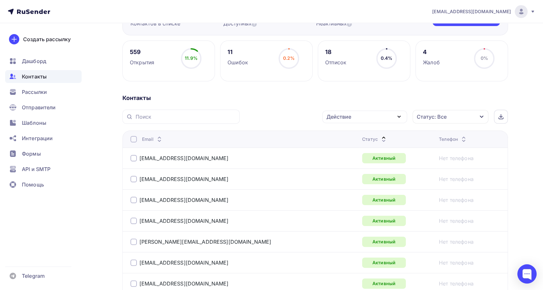
click at [362, 137] on div "Статус" at bounding box center [374, 139] width 25 height 6
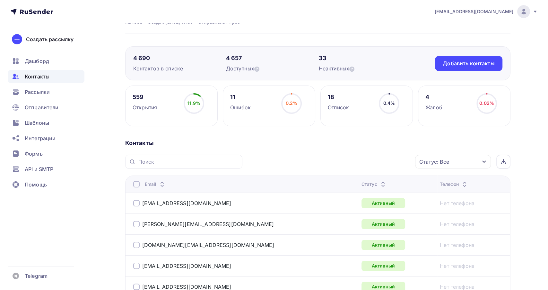
scroll to position [36, 0]
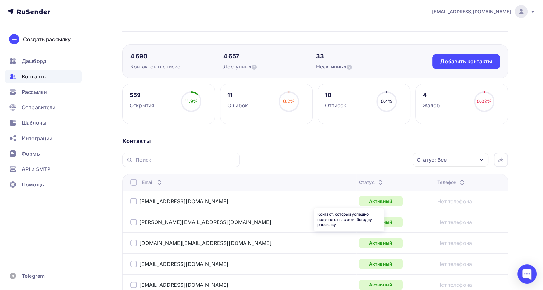
click at [376, 179] on icon at bounding box center [380, 181] width 8 height 8
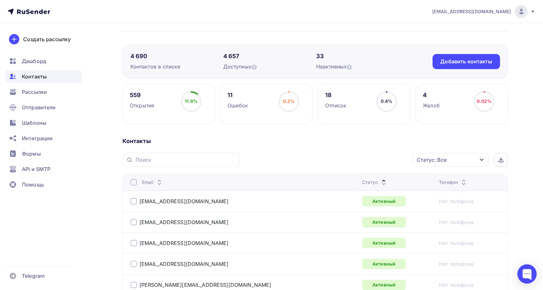
click at [380, 179] on icon at bounding box center [384, 181] width 8 height 8
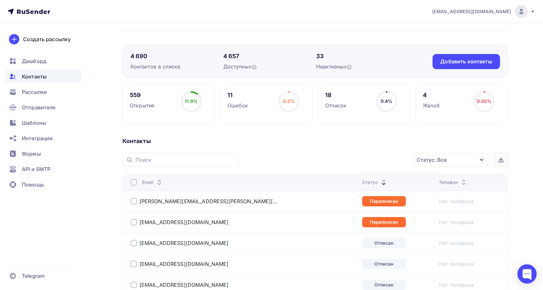
click at [135, 201] on div at bounding box center [133, 201] width 6 height 6
click at [132, 221] on div at bounding box center [133, 222] width 6 height 6
click at [340, 158] on div "Действие" at bounding box center [338, 160] width 25 height 8
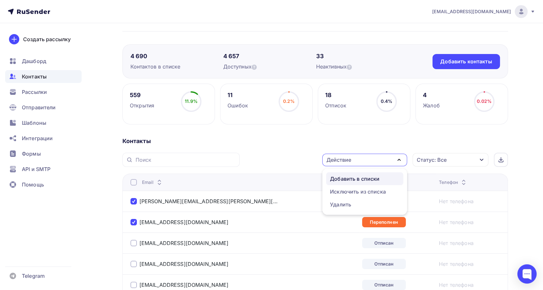
click at [341, 176] on div "Добавить в списки" at bounding box center [354, 179] width 49 height 8
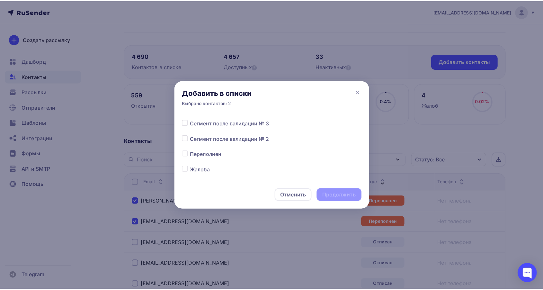
scroll to position [272, 0]
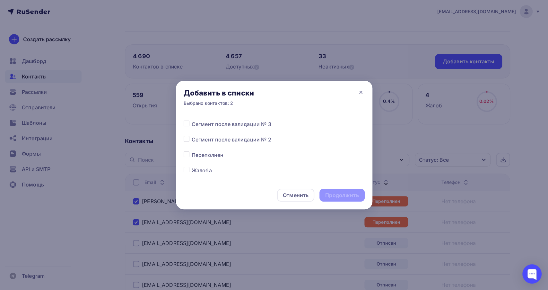
click at [187, 149] on div "Все списки Сегмент после валидации № 18 Сегмент после валидации № 17 Сегмент по…" at bounding box center [274, 39] width 181 height 394
click at [192, 151] on label at bounding box center [192, 151] width 0 height 0
click at [186, 153] on input "checkbox" at bounding box center [187, 154] width 6 height 6
checkbox input "true"
click at [334, 191] on div "Продолжить" at bounding box center [341, 194] width 33 height 7
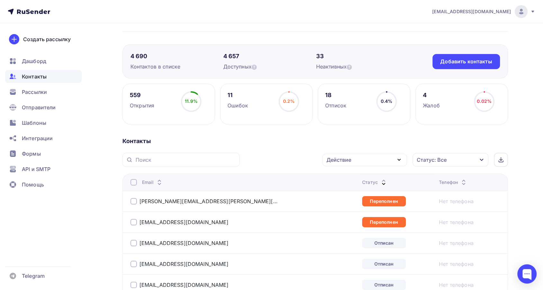
click at [135, 201] on div at bounding box center [133, 201] width 6 height 6
click at [132, 219] on div at bounding box center [133, 222] width 6 height 6
click at [352, 159] on div "Действие" at bounding box center [364, 160] width 85 height 13
click at [338, 193] on div "Исключить из списка" at bounding box center [358, 192] width 56 height 8
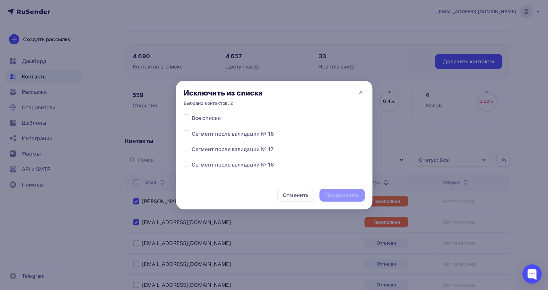
click at [192, 161] on label at bounding box center [192, 161] width 0 height 0
click at [186, 164] on input "checkbox" at bounding box center [187, 164] width 6 height 6
checkbox input "true"
click at [350, 195] on div "Продолжить" at bounding box center [341, 194] width 33 height 7
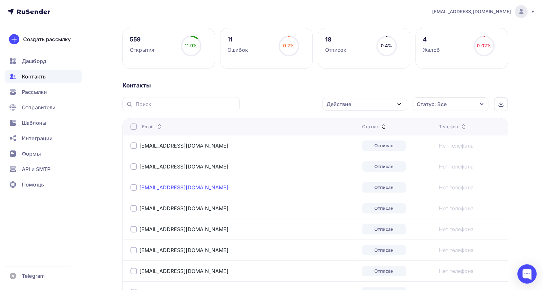
scroll to position [107, 0]
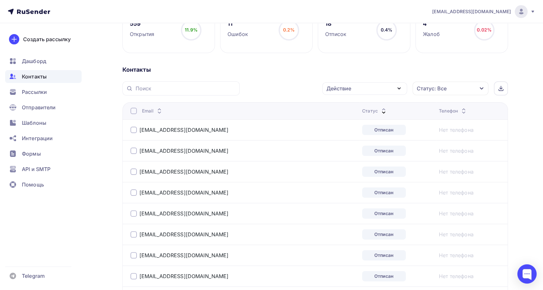
click at [131, 129] on div at bounding box center [133, 130] width 6 height 6
click at [128, 151] on td "madbelka@inbox.ru" at bounding box center [240, 150] width 237 height 21
click at [132, 152] on div at bounding box center [133, 150] width 6 height 6
click at [134, 173] on div at bounding box center [133, 171] width 6 height 6
click at [131, 190] on div at bounding box center [133, 192] width 6 height 6
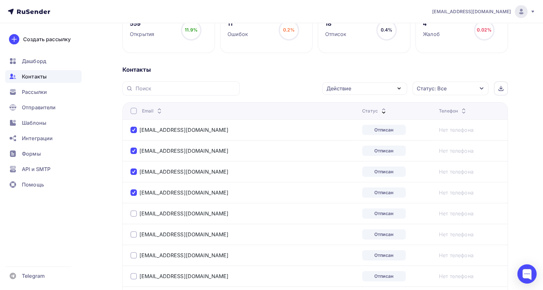
click at [137, 211] on div "polina_fatkina@inbox.ru" at bounding box center [179, 213] width 98 height 6
click at [134, 216] on div at bounding box center [133, 213] width 6 height 6
click at [132, 235] on div at bounding box center [133, 234] width 6 height 6
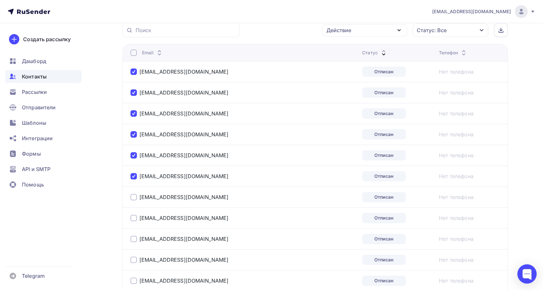
scroll to position [178, 0]
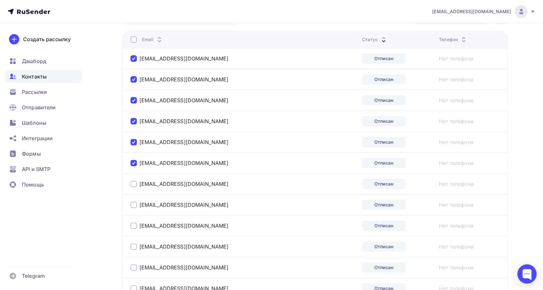
click at [131, 179] on div "svbort@yandex.ru" at bounding box center [210, 184] width 161 height 10
click at [132, 185] on div at bounding box center [133, 184] width 6 height 6
click at [135, 203] on div at bounding box center [133, 204] width 6 height 6
click at [136, 225] on div at bounding box center [133, 225] width 6 height 6
click at [135, 244] on div at bounding box center [133, 246] width 6 height 6
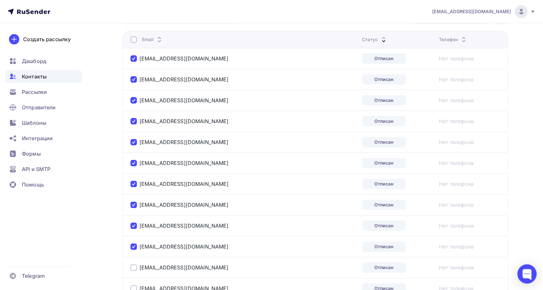
click at [135, 265] on div at bounding box center [133, 267] width 6 height 6
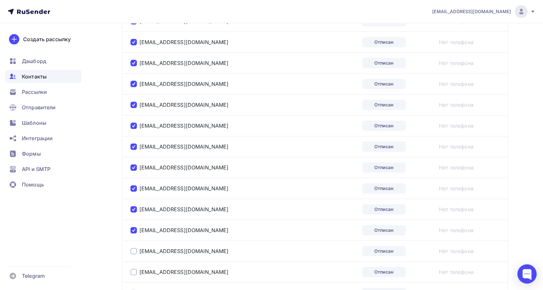
scroll to position [250, 0]
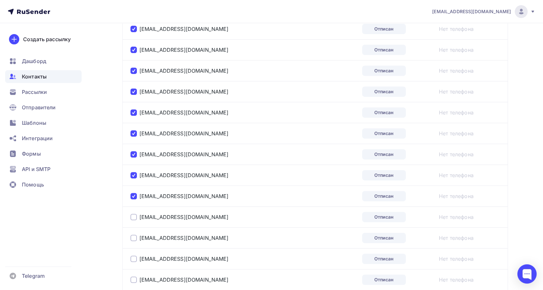
click at [134, 218] on div at bounding box center [133, 217] width 6 height 6
click at [131, 234] on div at bounding box center [133, 237] width 6 height 6
click at [134, 256] on div at bounding box center [133, 258] width 6 height 6
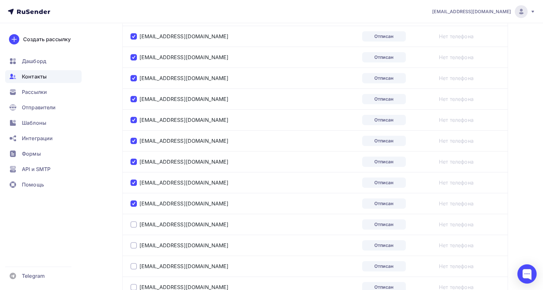
scroll to position [321, 0]
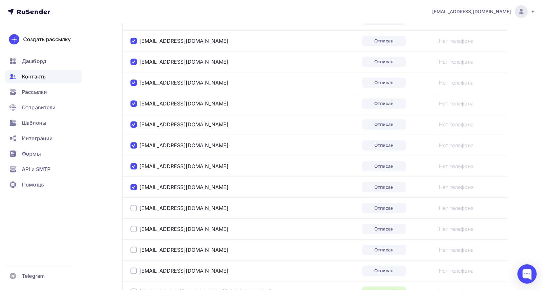
click at [131, 206] on div at bounding box center [133, 208] width 6 height 6
click at [136, 228] on div at bounding box center [133, 229] width 6 height 6
click at [133, 251] on div at bounding box center [133, 249] width 6 height 6
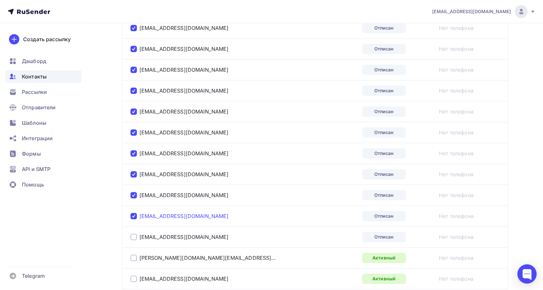
scroll to position [357, 0]
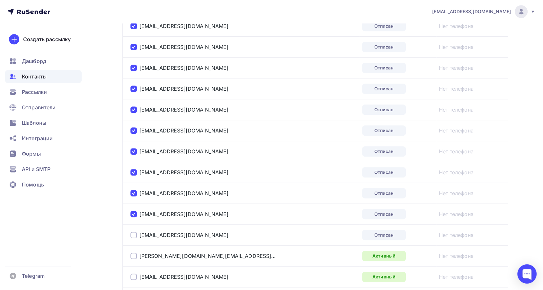
click at [134, 236] on div at bounding box center [133, 235] width 6 height 6
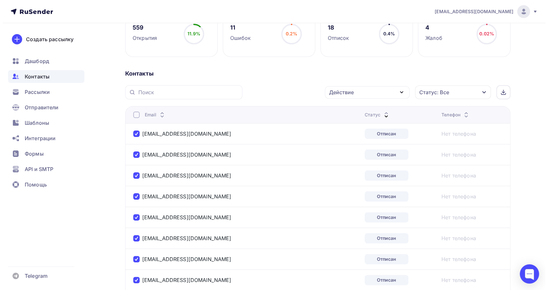
scroll to position [71, 0]
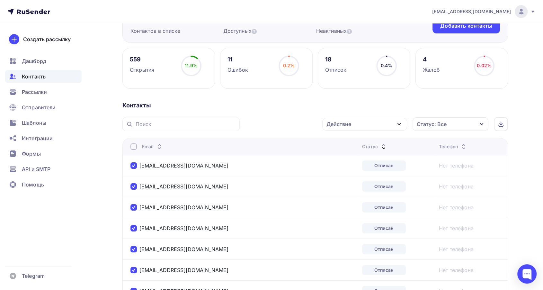
click at [357, 124] on div "Действие" at bounding box center [364, 124] width 85 height 13
click at [341, 146] on div "Добавить в списки" at bounding box center [354, 143] width 49 height 8
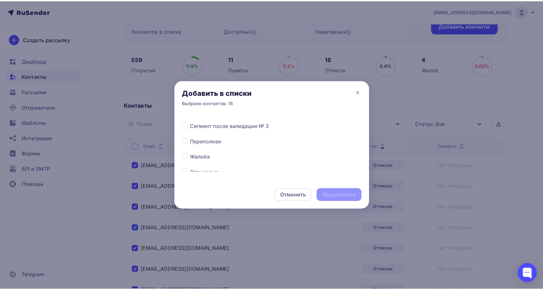
scroll to position [321, 0]
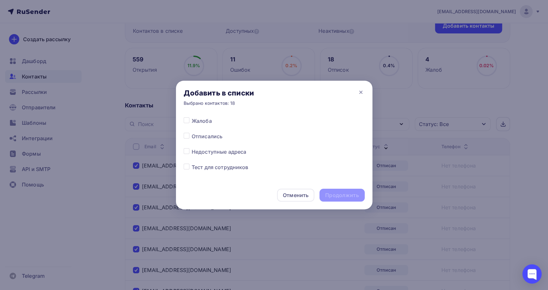
click at [192, 132] on label at bounding box center [192, 132] width 0 height 0
click at [185, 134] on input "checkbox" at bounding box center [187, 135] width 6 height 6
checkbox input "true"
click at [332, 192] on div "Продолжить" at bounding box center [341, 194] width 33 height 7
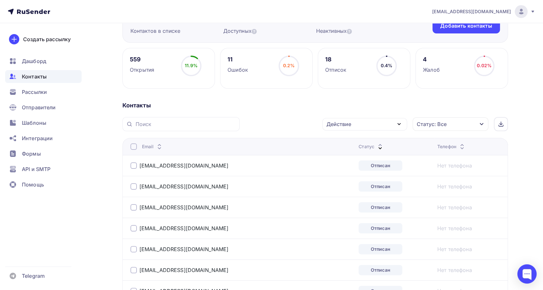
click at [438, 126] on div "Статус: Все" at bounding box center [432, 124] width 30 height 8
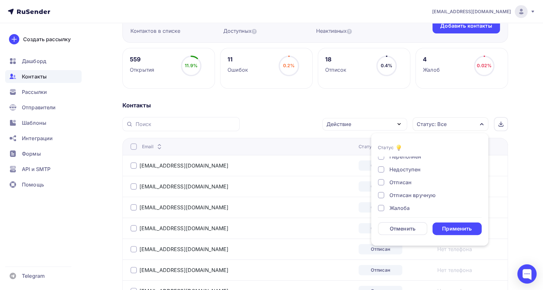
scroll to position [46, 0]
click at [400, 180] on div "Отписан" at bounding box center [400, 178] width 22 height 8
click at [447, 226] on div "Применить" at bounding box center [457, 228] width 30 height 7
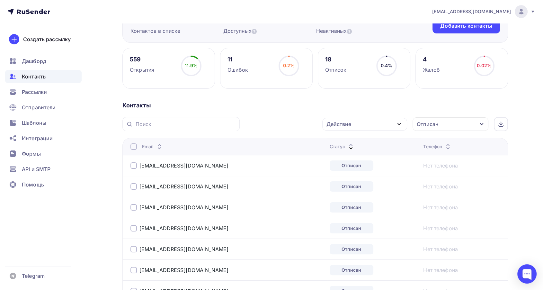
click at [136, 145] on div at bounding box center [133, 146] width 6 height 6
click at [351, 126] on div "Действие" at bounding box center [338, 124] width 25 height 8
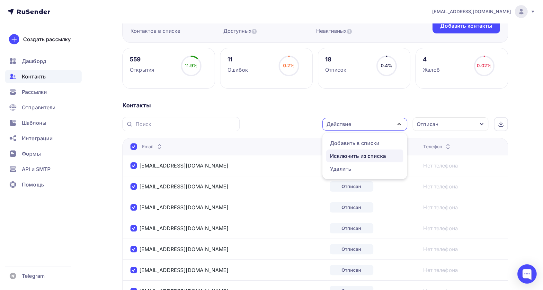
click at [349, 156] on div "Исключить из списка" at bounding box center [358, 156] width 56 height 8
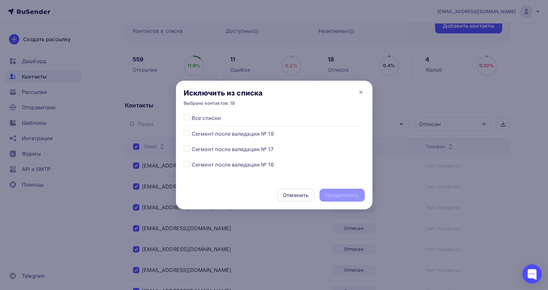
click at [192, 161] on label at bounding box center [192, 161] width 0 height 0
click at [186, 164] on input "checkbox" at bounding box center [187, 164] width 6 height 6
checkbox input "true"
click at [340, 191] on div "Продолжить" at bounding box center [341, 194] width 33 height 7
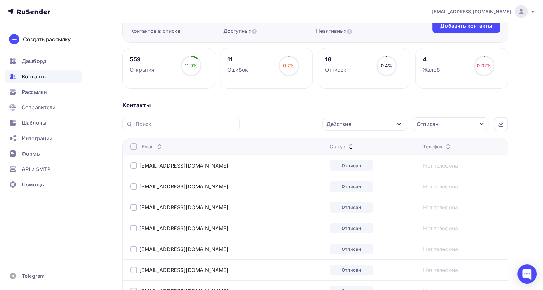
click at [347, 145] on icon at bounding box center [351, 148] width 8 height 8
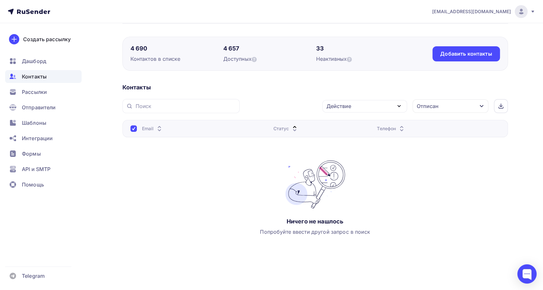
scroll to position [0, 0]
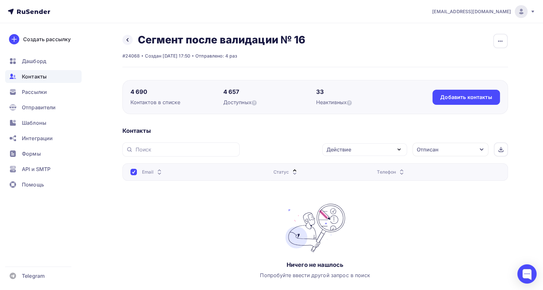
drag, startPoint x: 440, startPoint y: 150, endPoint x: 440, endPoint y: 156, distance: 6.4
click at [440, 150] on div "Отписан" at bounding box center [450, 149] width 76 height 13
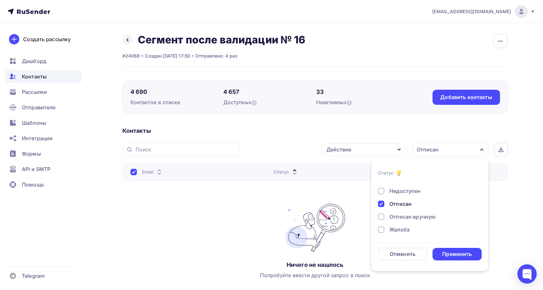
click at [397, 200] on div "Отписан" at bounding box center [400, 204] width 22 height 8
click at [443, 256] on div "Применить" at bounding box center [457, 253] width 30 height 7
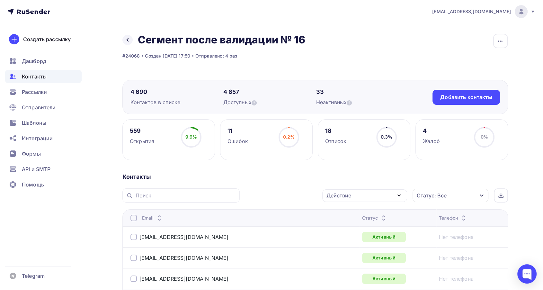
click at [380, 217] on icon at bounding box center [384, 220] width 8 height 8
click at [380, 216] on icon at bounding box center [384, 220] width 8 height 8
click at [376, 216] on icon at bounding box center [380, 220] width 8 height 8
click at [380, 216] on icon at bounding box center [384, 220] width 8 height 8
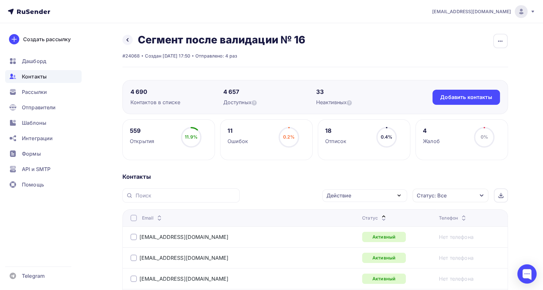
click at [380, 216] on icon at bounding box center [384, 220] width 8 height 8
click at [32, 93] on span "Рассылки" at bounding box center [34, 92] width 25 height 8
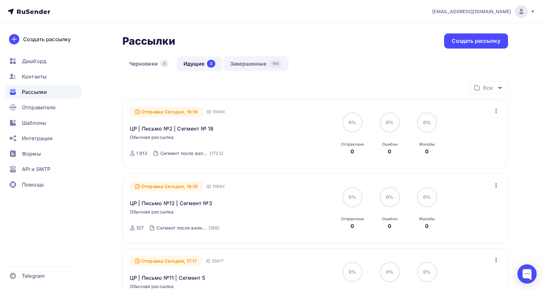
click at [234, 66] on link "Завершенные 196" at bounding box center [255, 63] width 65 height 15
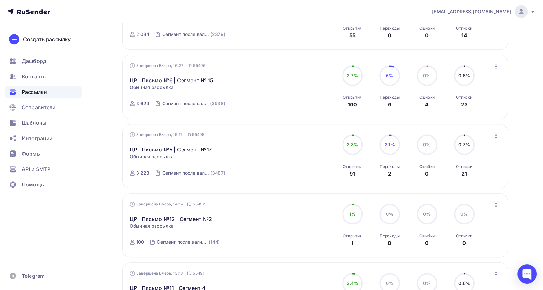
scroll to position [393, 0]
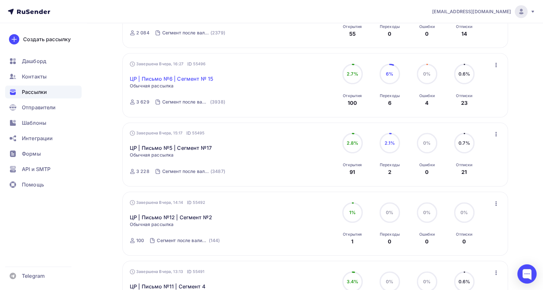
click at [184, 81] on link "ЦР | Письмо №6 | Сегмент № 15" at bounding box center [172, 79] width 84 height 8
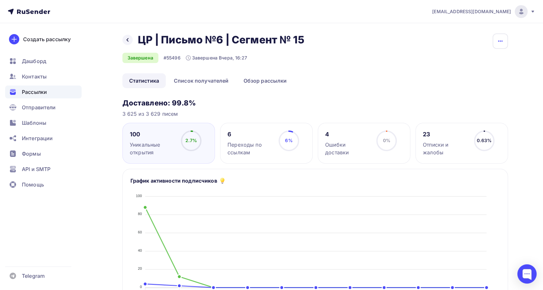
click at [499, 41] on icon "button" at bounding box center [500, 40] width 4 height 1
click at [455, 64] on div "Копировать" at bounding box center [476, 62] width 62 height 8
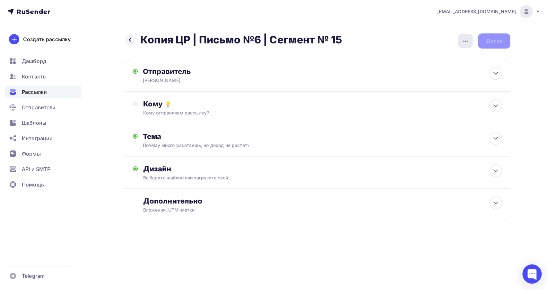
click at [459, 42] on div "button" at bounding box center [465, 41] width 14 height 14
click at [435, 73] on div "Переименовать рассылку" at bounding box center [432, 74] width 80 height 8
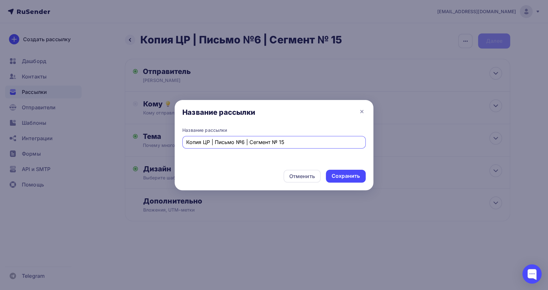
drag, startPoint x: 204, startPoint y: 145, endPoint x: 167, endPoint y: 147, distance: 37.0
click at [167, 147] on div "Название рассылки Название рассылки Копия ЦР | Письмо №6 | Сегмент № 15 Отменит…" at bounding box center [274, 145] width 548 height 290
click at [280, 145] on input "ЦР | Письмо №6 | Сегмент № 15" at bounding box center [274, 142] width 176 height 8
type input "ЦР | Письмо №6 | Сегмент № 16"
click at [344, 177] on div "Сохранить" at bounding box center [346, 175] width 28 height 7
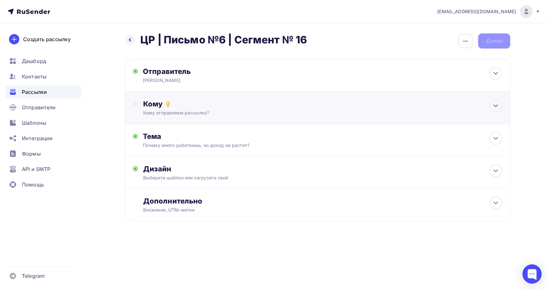
click at [185, 113] on div "Кому отправляем рассылку?" at bounding box center [304, 113] width 323 height 6
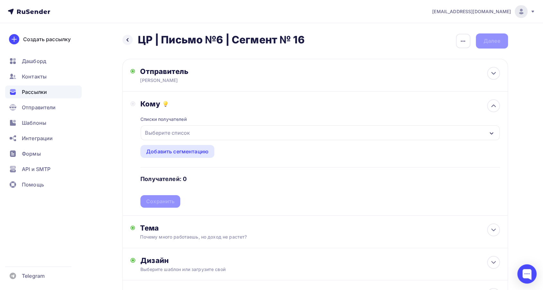
click at [186, 128] on div "Выберите список" at bounding box center [167, 133] width 50 height 12
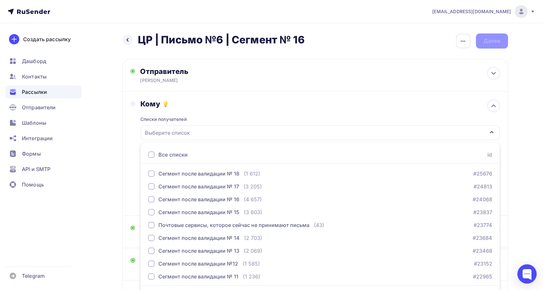
scroll to position [19, 0]
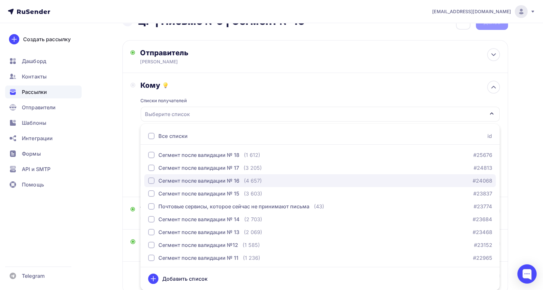
click at [212, 182] on div "Сегмент после валидации № 16" at bounding box center [198, 181] width 81 height 8
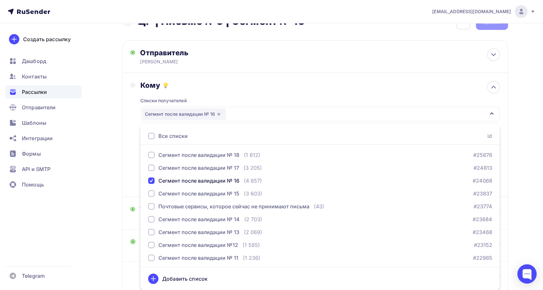
click at [221, 87] on div "Кому" at bounding box center [319, 85] width 359 height 9
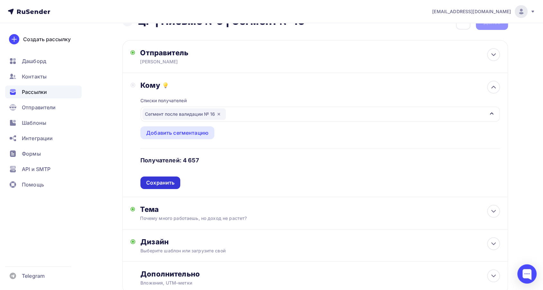
click at [171, 180] on div "Сохранить" at bounding box center [160, 182] width 28 height 7
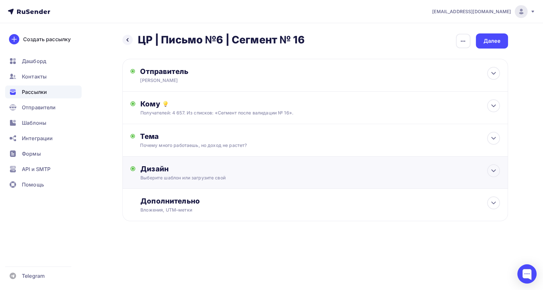
scroll to position [0, 0]
click at [261, 165] on div "Дизайн" at bounding box center [322, 168] width 359 height 9
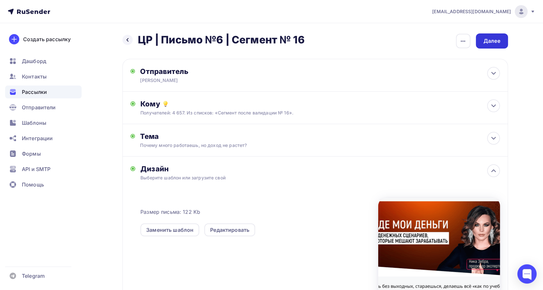
click at [482, 43] on div "Далее" at bounding box center [492, 40] width 32 height 15
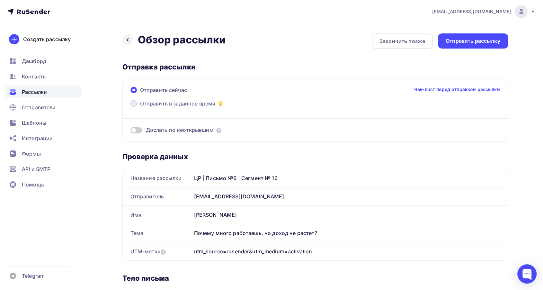
click at [174, 102] on span "Отправить в заданное время" at bounding box center [177, 104] width 75 height 8
click at [140, 107] on input "Отправить в заданное время" at bounding box center [140, 107] width 0 height 0
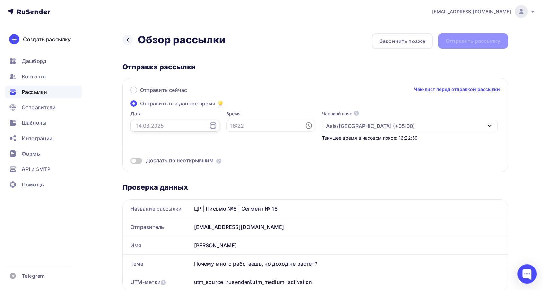
click at [155, 126] on input "text" at bounding box center [174, 125] width 89 height 12
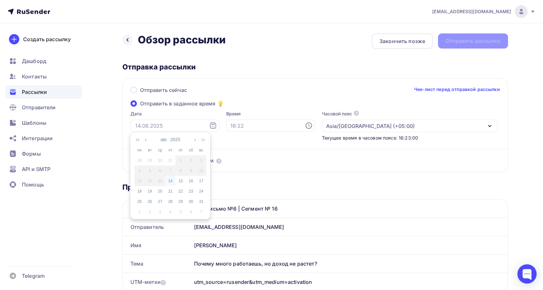
click at [171, 181] on div "14" at bounding box center [170, 181] width 10 height 6
type input "[DATE]"
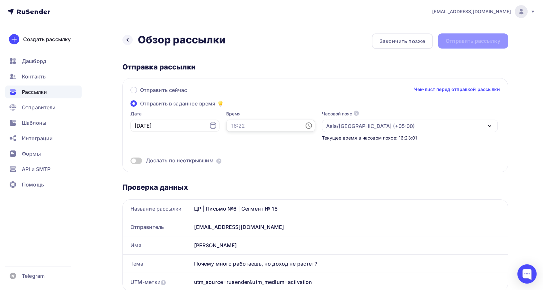
click at [230, 127] on input "text" at bounding box center [270, 125] width 89 height 12
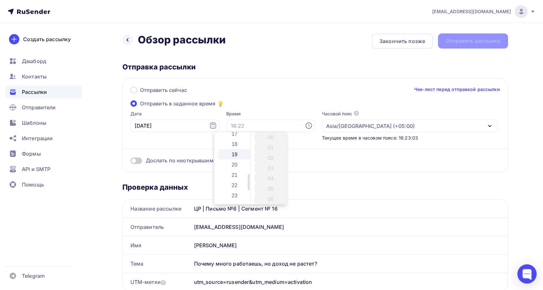
click at [236, 157] on li "19" at bounding box center [235, 154] width 34 height 10
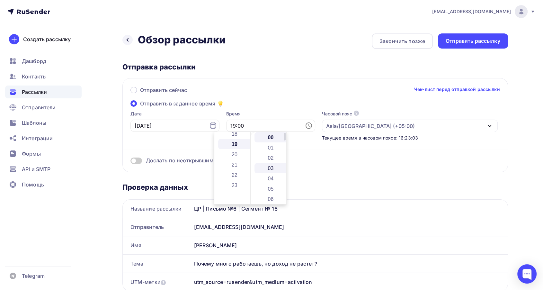
scroll to position [195, 0]
click at [270, 156] on li "19" at bounding box center [271, 154] width 34 height 10
type input "19:19"
click at [267, 98] on div "Отправить сейчас Чек-лист перед отправкой рассылки" at bounding box center [314, 92] width 369 height 13
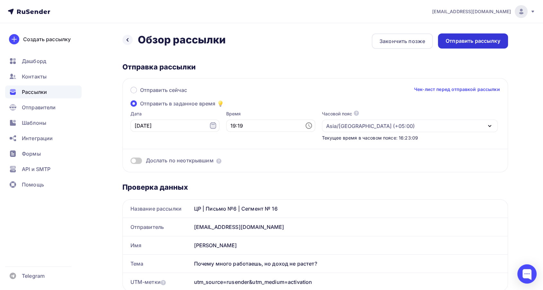
click at [462, 44] on div "Отправить рассылку" at bounding box center [473, 40] width 55 height 7
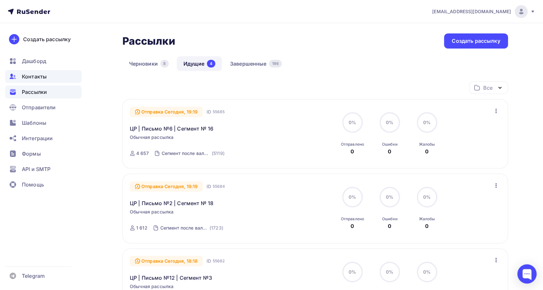
click at [37, 77] on span "Контакты" at bounding box center [34, 77] width 25 height 8
